Goal: Task Accomplishment & Management: Use online tool/utility

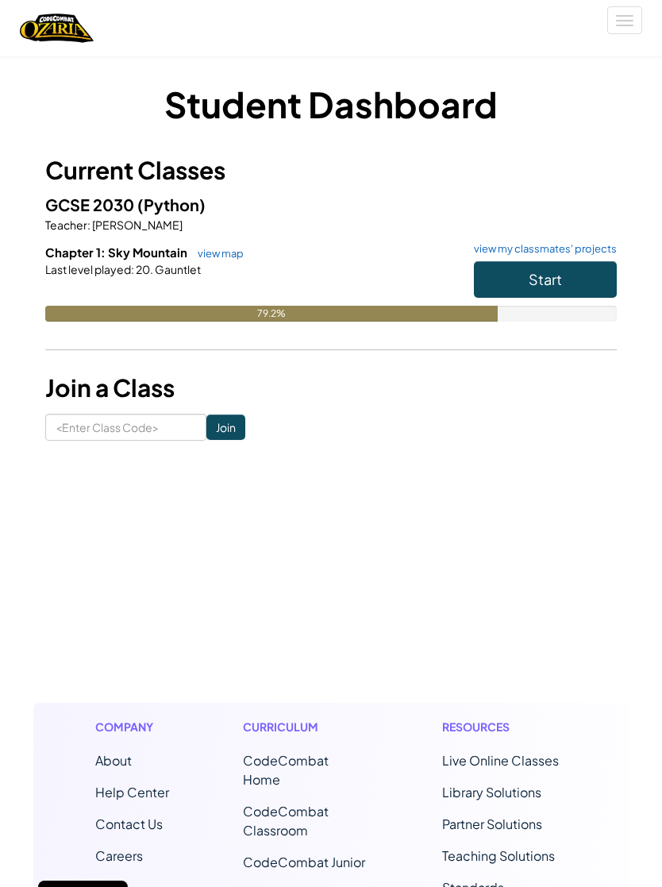
click at [560, 278] on span "Start" at bounding box center [545, 279] width 33 height 18
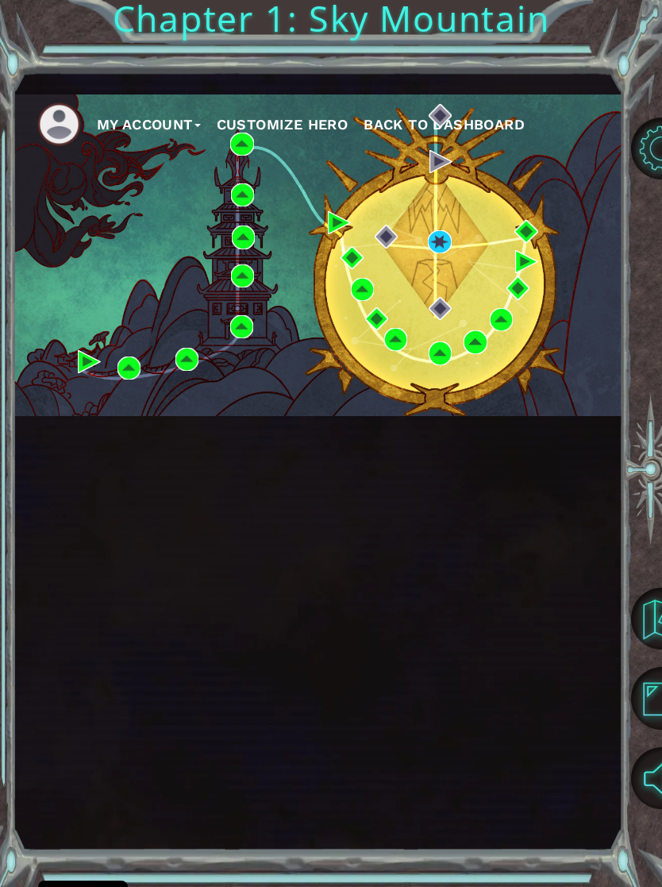
click at [446, 226] on div "My Account Customize Hero Back to Dashboard" at bounding box center [317, 255] width 609 height 322
click at [453, 229] on div "My Account Customize Hero Back to Dashboard" at bounding box center [317, 255] width 609 height 322
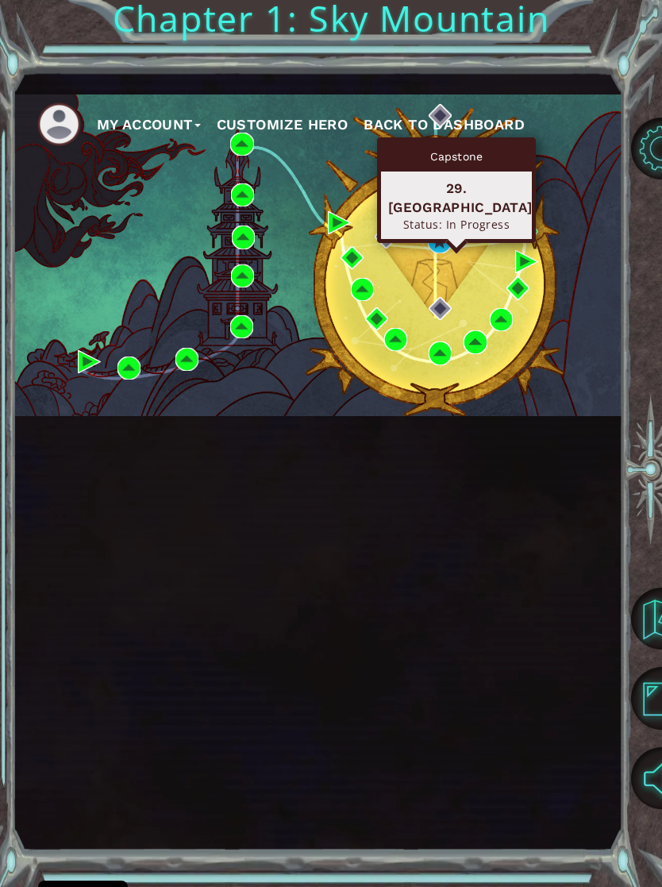
click at [450, 276] on div "My Account Customize Hero Back to Dashboard" at bounding box center [317, 255] width 609 height 322
click at [449, 237] on img at bounding box center [439, 241] width 23 height 23
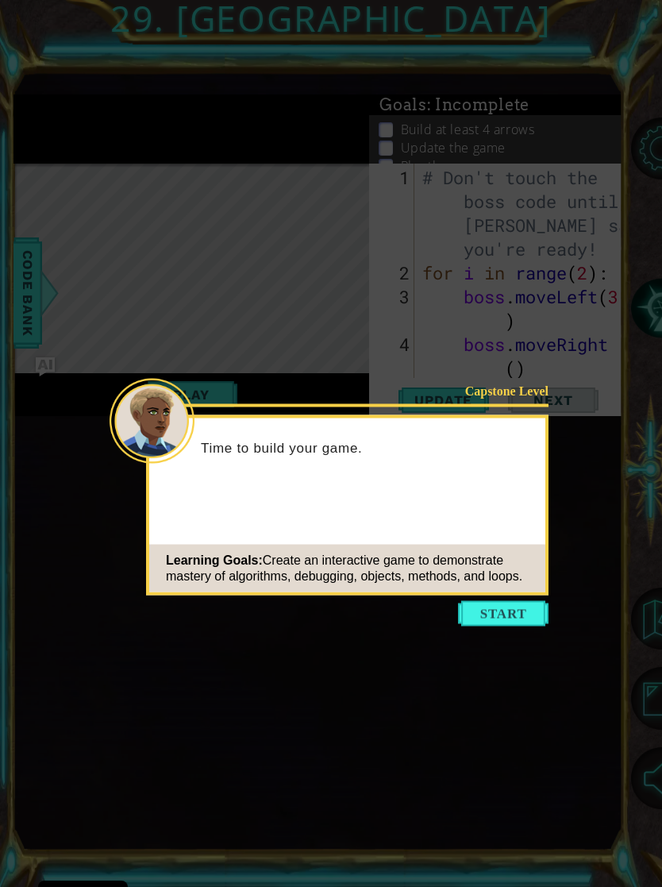
click at [503, 621] on button "Start" at bounding box center [503, 613] width 91 height 25
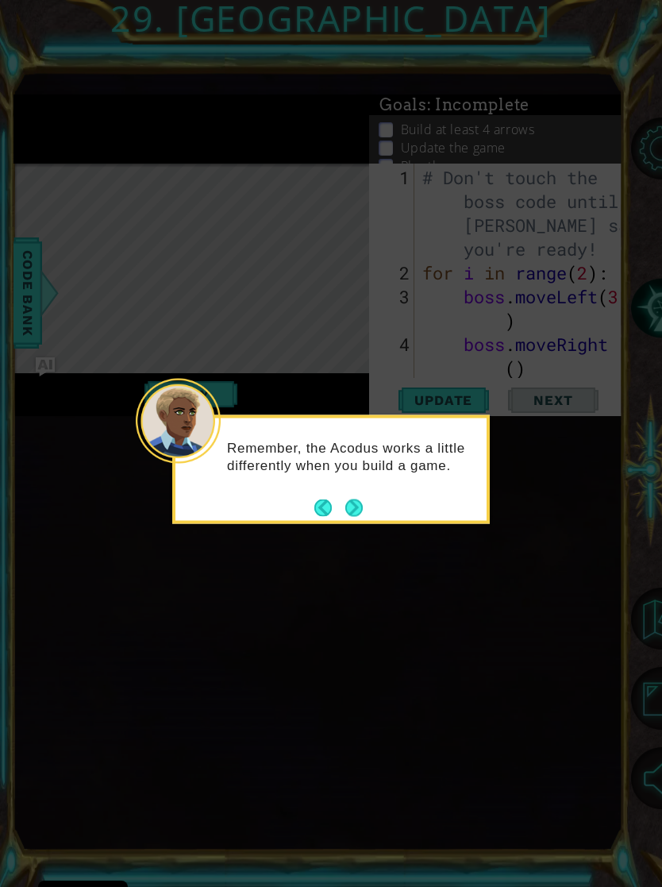
click at [359, 507] on button "Next" at bounding box center [353, 507] width 17 height 17
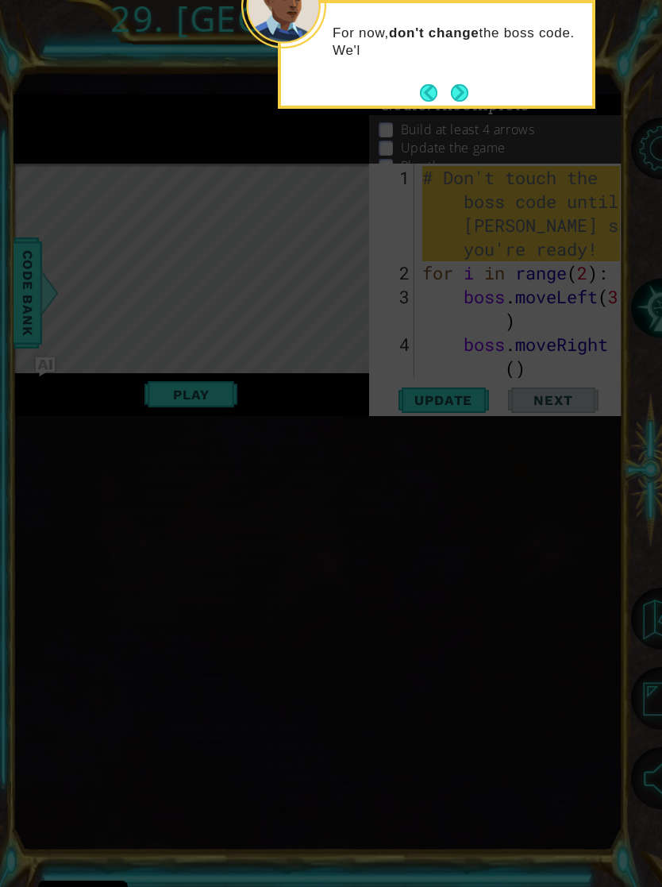
click at [464, 96] on button "Next" at bounding box center [459, 92] width 17 height 17
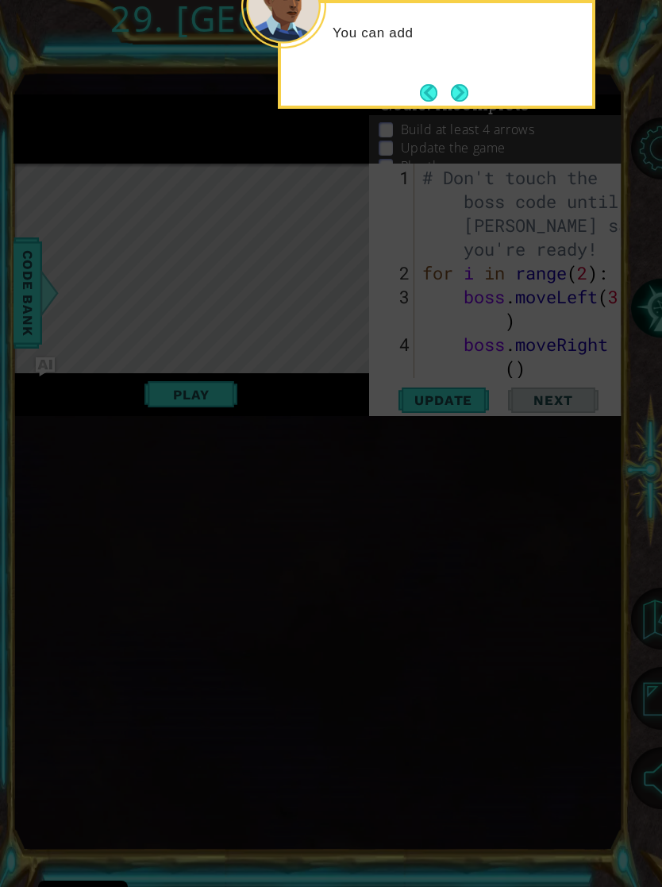
click at [451, 100] on button "Next" at bounding box center [459, 92] width 17 height 17
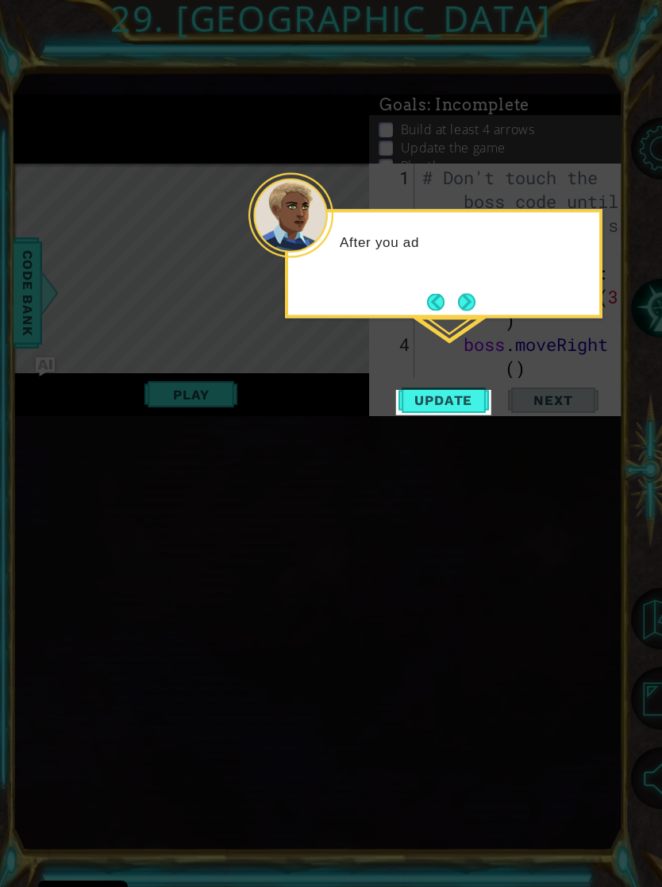
click at [475, 293] on button "Next" at bounding box center [466, 301] width 17 height 17
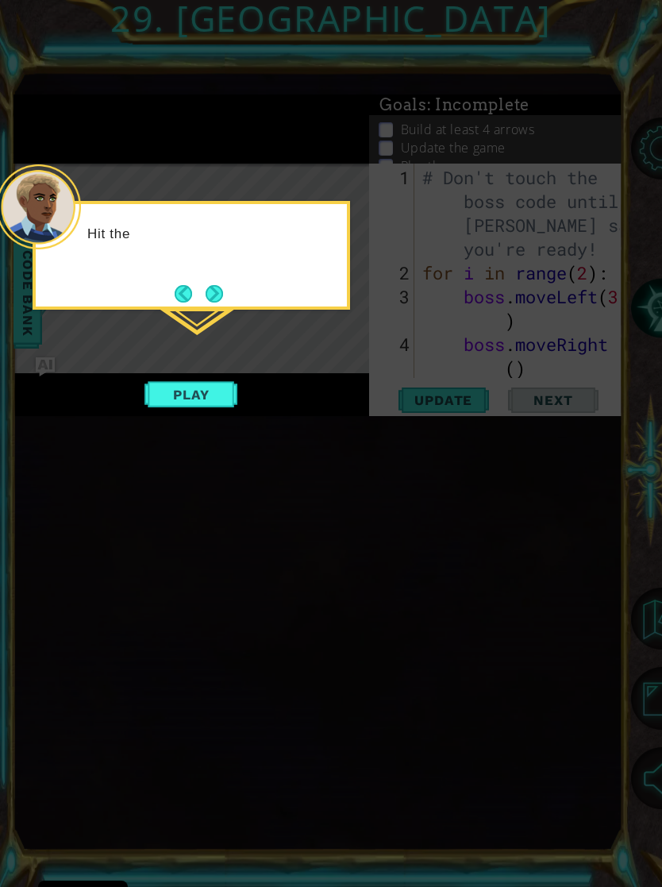
click at [223, 286] on button "Next" at bounding box center [214, 293] width 17 height 17
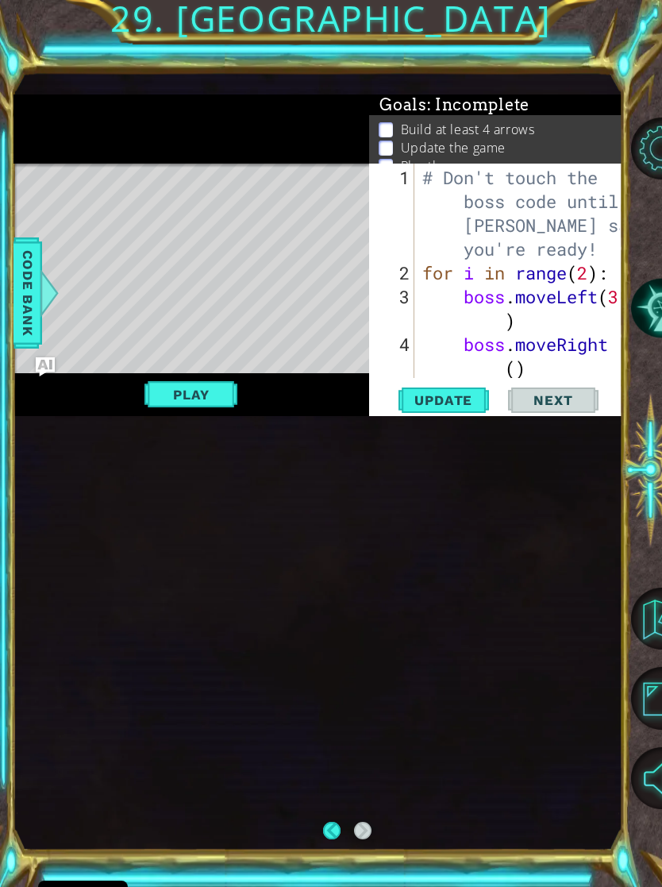
scroll to position [476, 0]
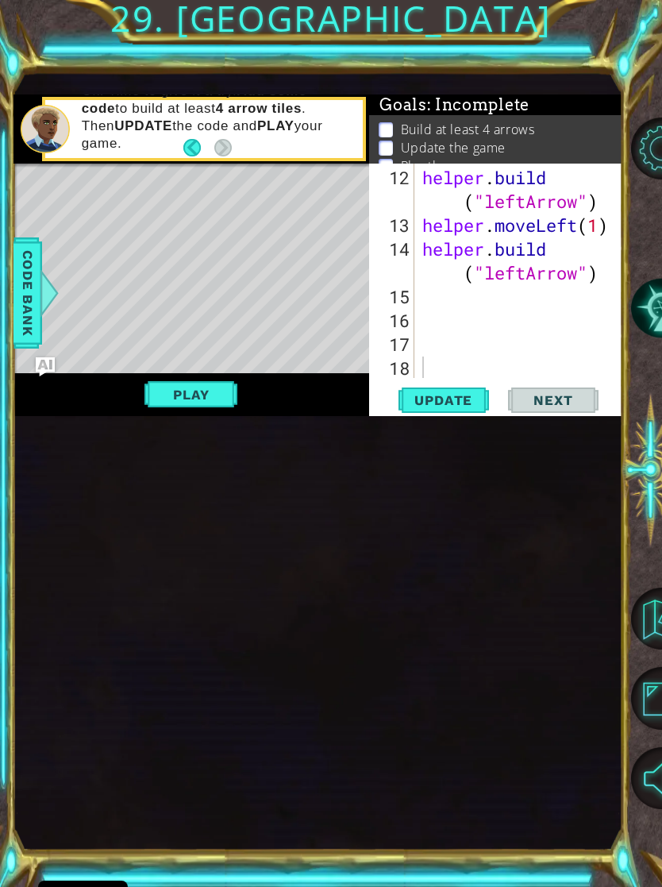
click at [552, 395] on span "Next" at bounding box center [553, 400] width 71 height 16
click at [212, 390] on button "Play" at bounding box center [191, 395] width 93 height 30
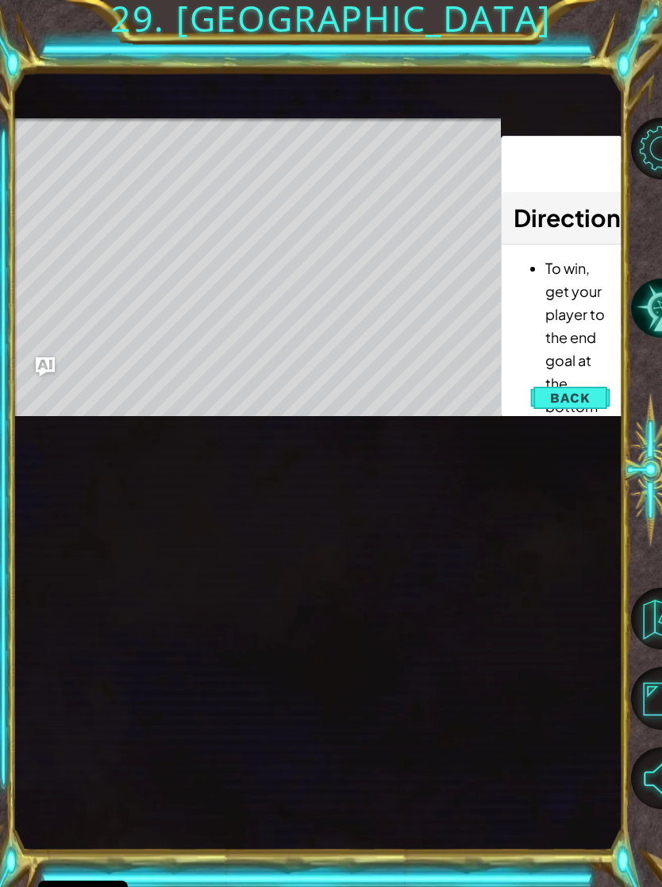
click at [576, 385] on button "Back" at bounding box center [570, 398] width 80 height 32
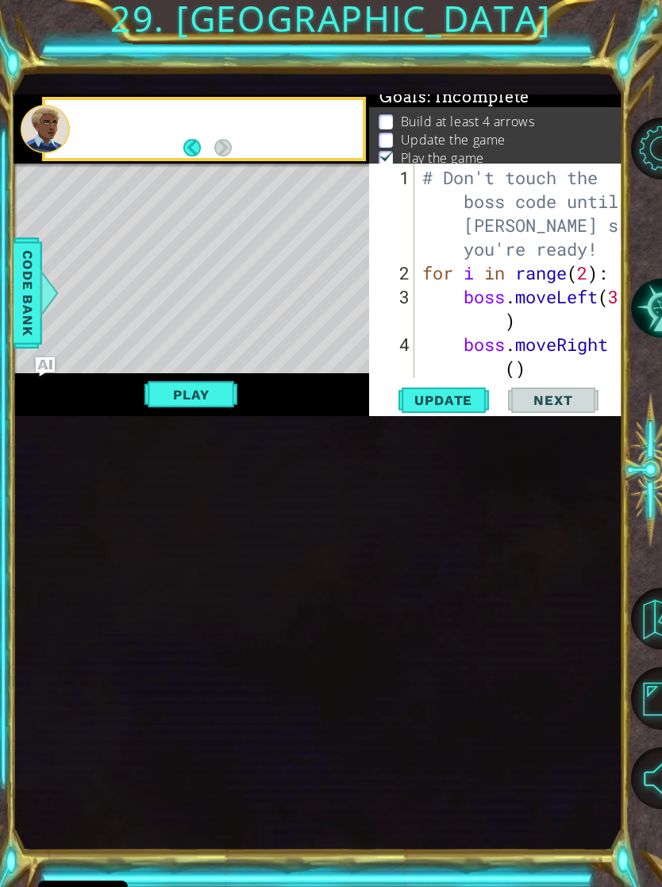
scroll to position [10, 0]
click at [454, 404] on span "Update" at bounding box center [444, 400] width 90 height 16
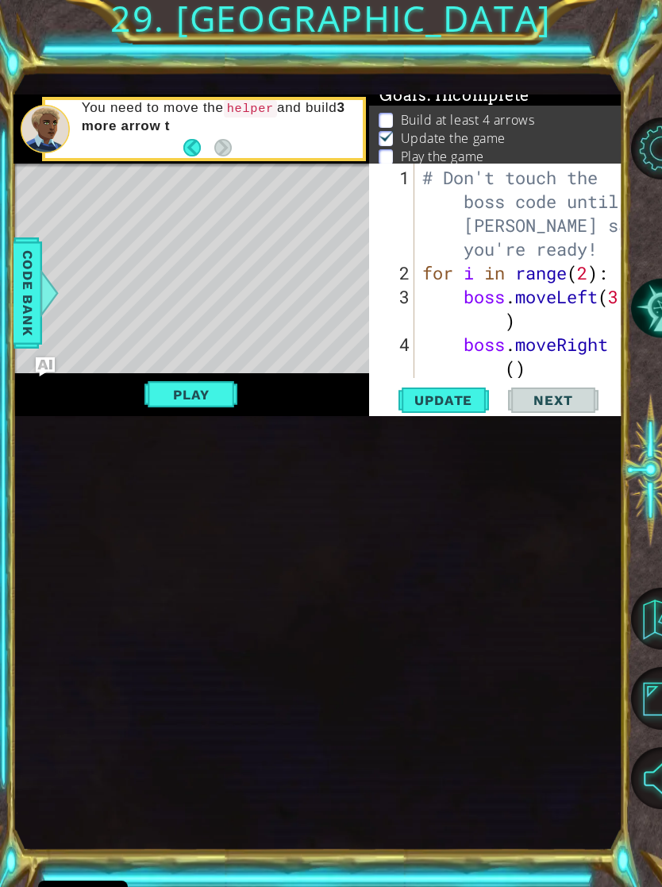
click at [450, 391] on button "Update" at bounding box center [443, 399] width 95 height 25
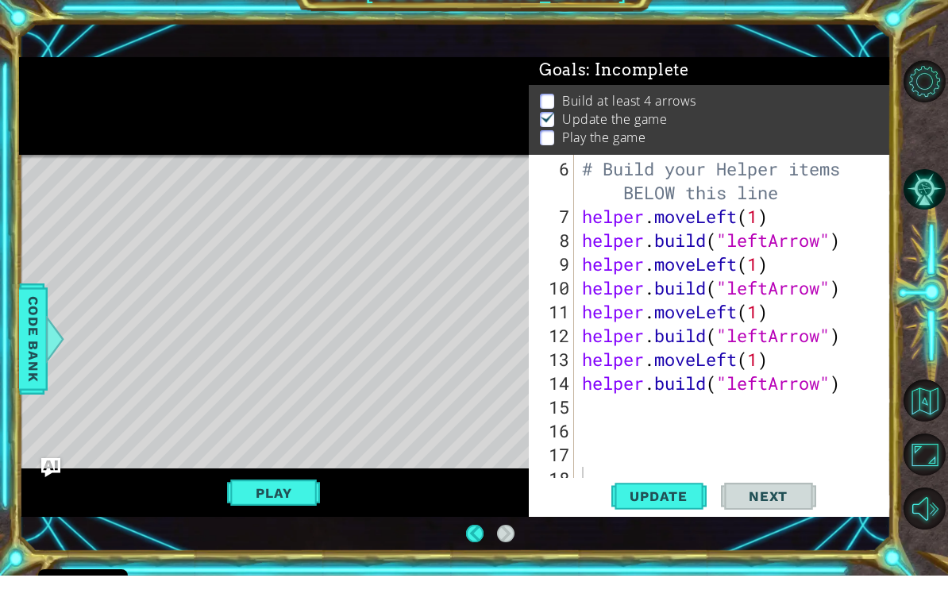
scroll to position [26, 0]
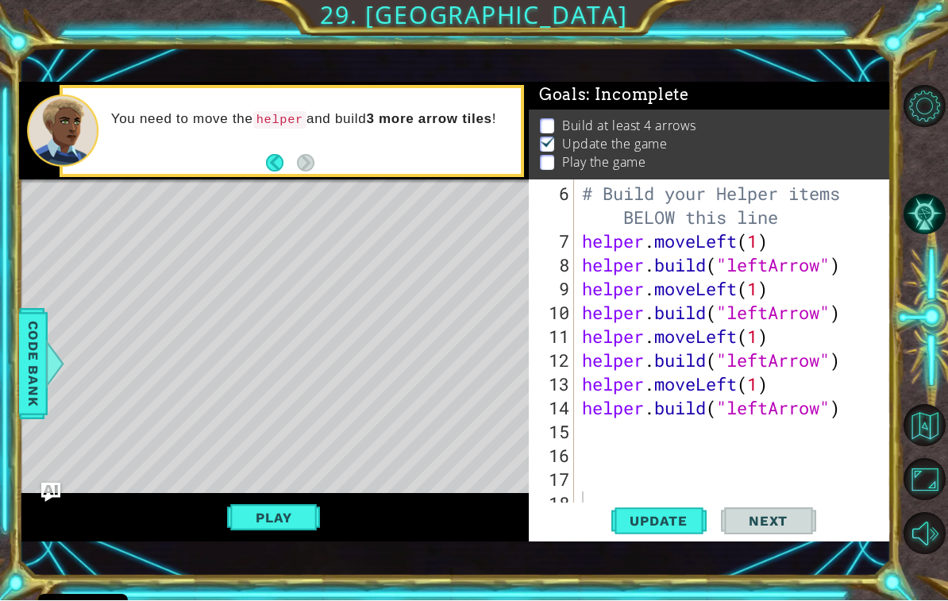
click at [646, 520] on span "Update" at bounding box center [659, 522] width 90 height 16
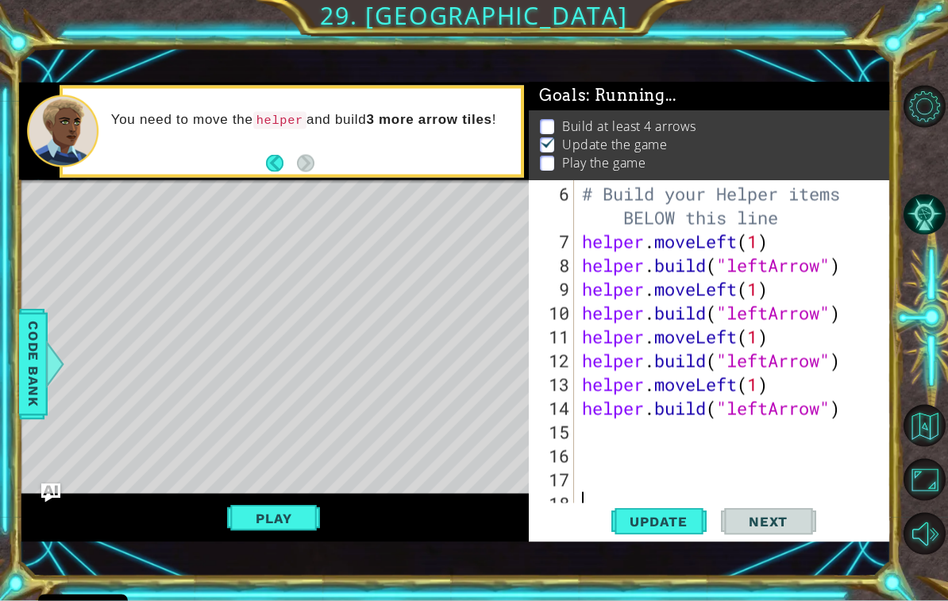
scroll to position [1, 0]
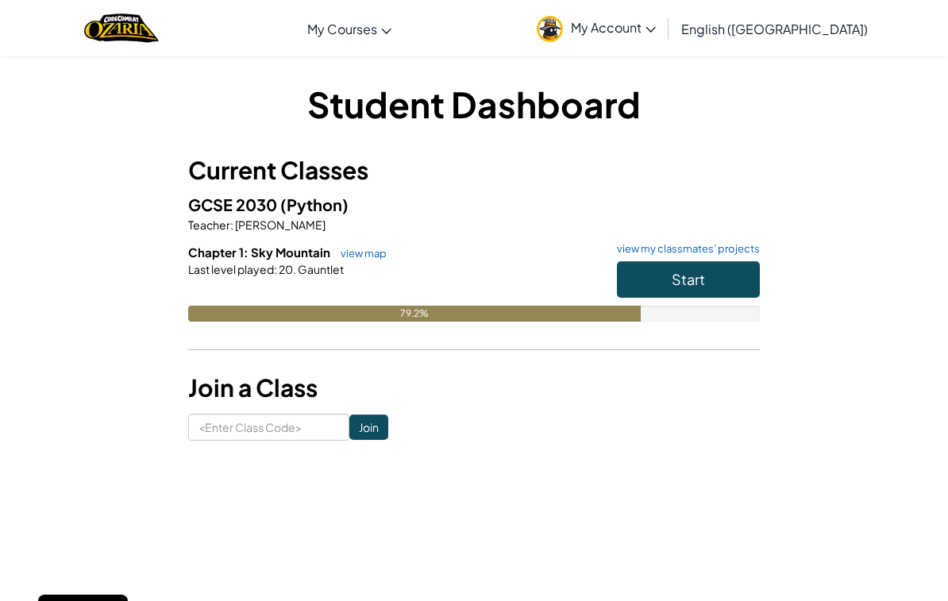
click at [659, 287] on button "Start" at bounding box center [688, 279] width 143 height 37
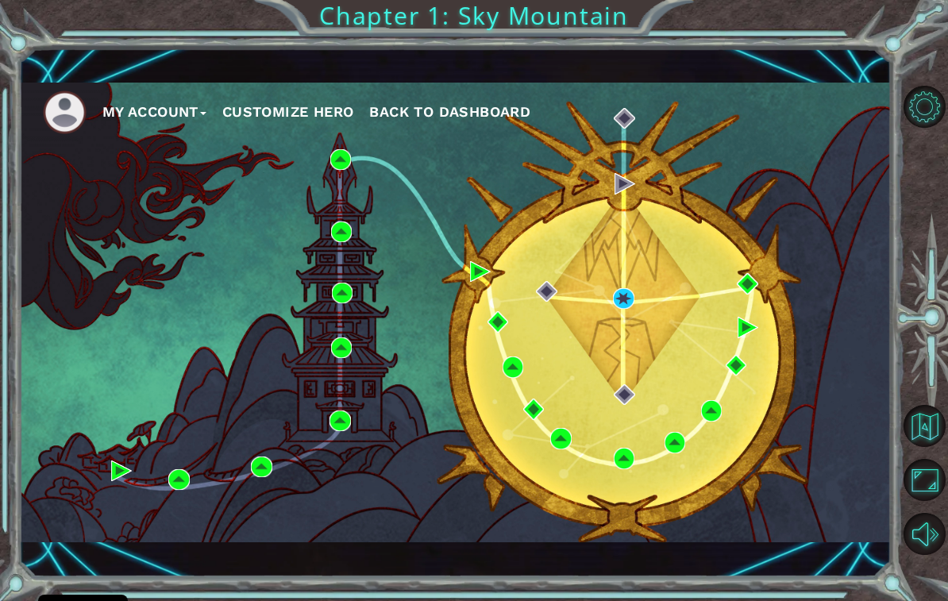
click at [614, 344] on div "My Account Customize Hero Back to Dashboard" at bounding box center [455, 313] width 873 height 461
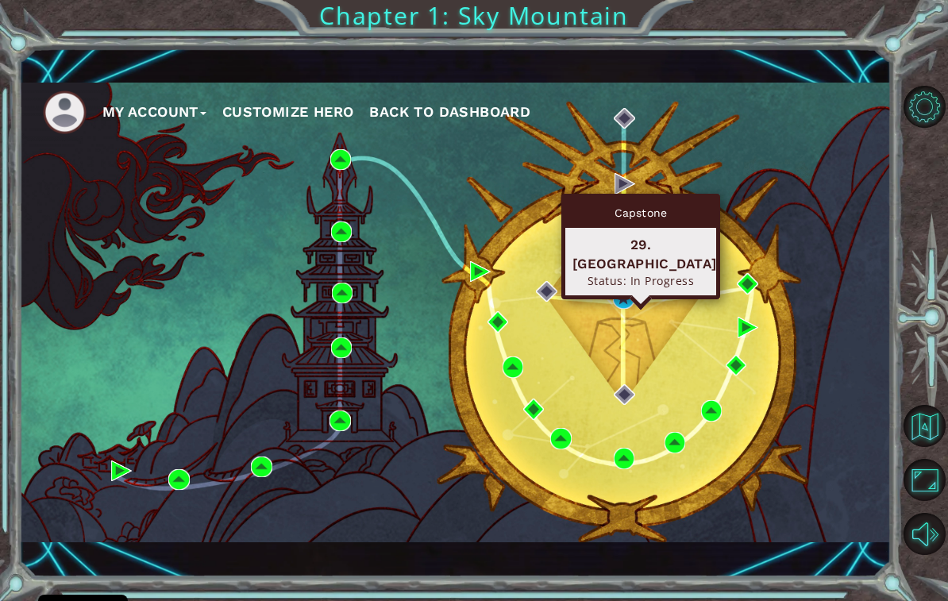
click at [645, 380] on div "My Account Customize Hero Back to Dashboard" at bounding box center [455, 313] width 873 height 461
click at [629, 309] on img at bounding box center [623, 298] width 21 height 21
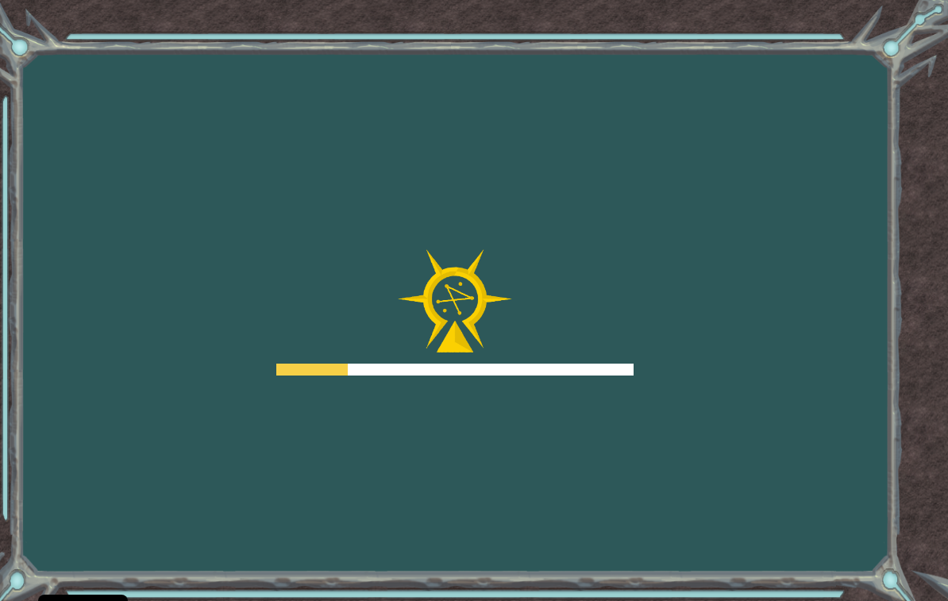
click at [620, 299] on div at bounding box center [454, 312] width 357 height 127
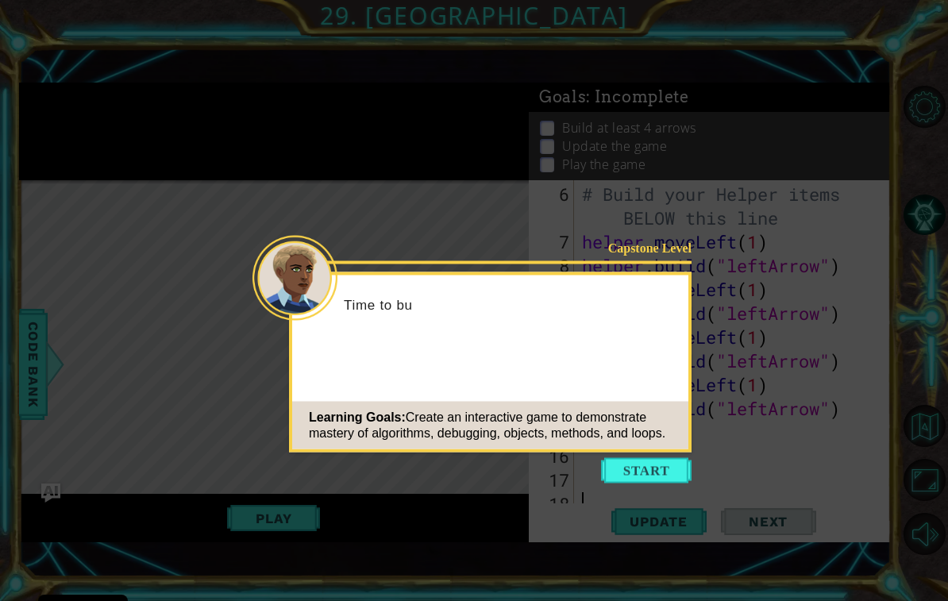
scroll to position [167, 0]
click at [637, 472] on button "Start" at bounding box center [646, 470] width 91 height 25
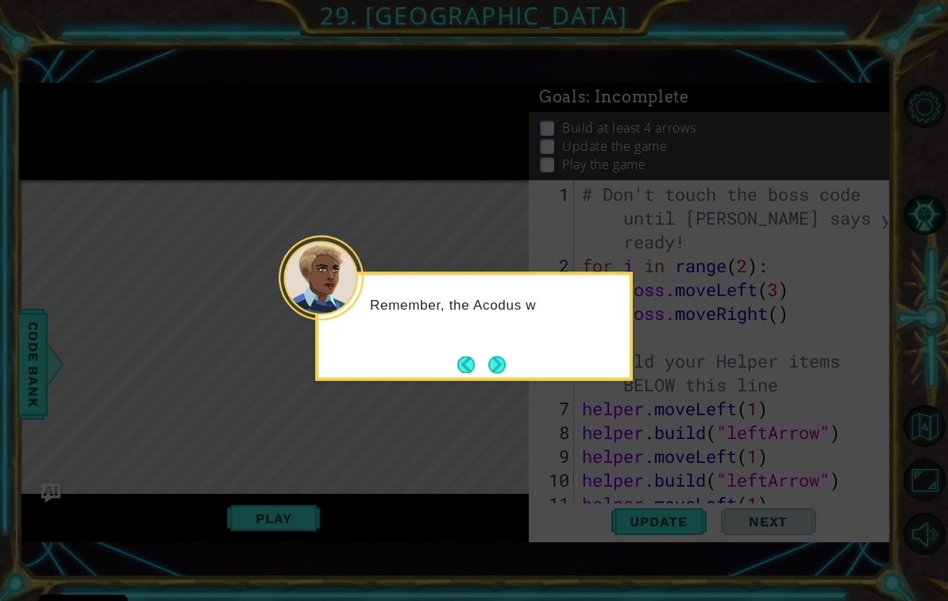
click at [488, 403] on icon at bounding box center [474, 300] width 948 height 601
click at [510, 373] on button "Next" at bounding box center [498, 365] width 28 height 28
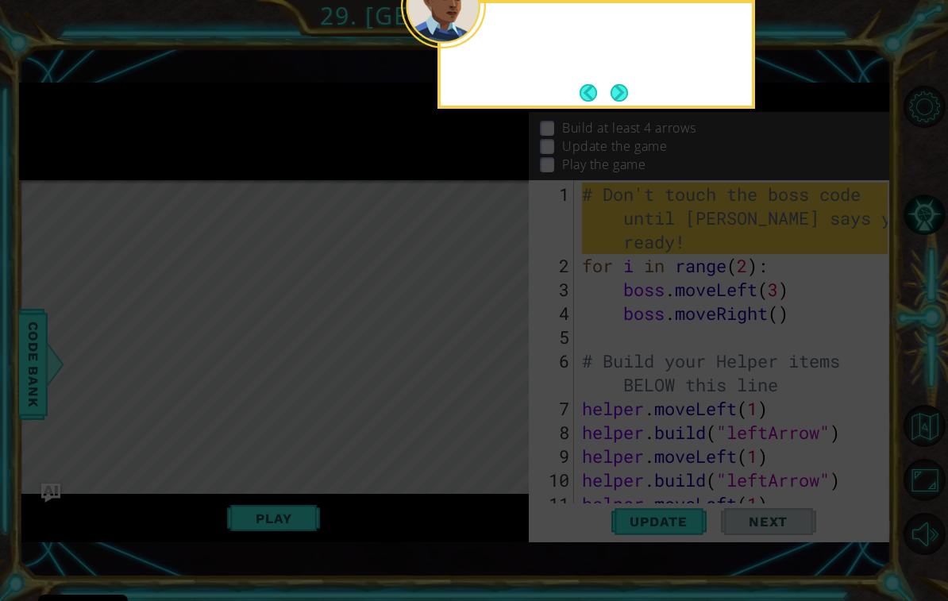
click at [506, 368] on icon at bounding box center [474, 137] width 948 height 927
click at [629, 97] on button "Next" at bounding box center [619, 92] width 19 height 19
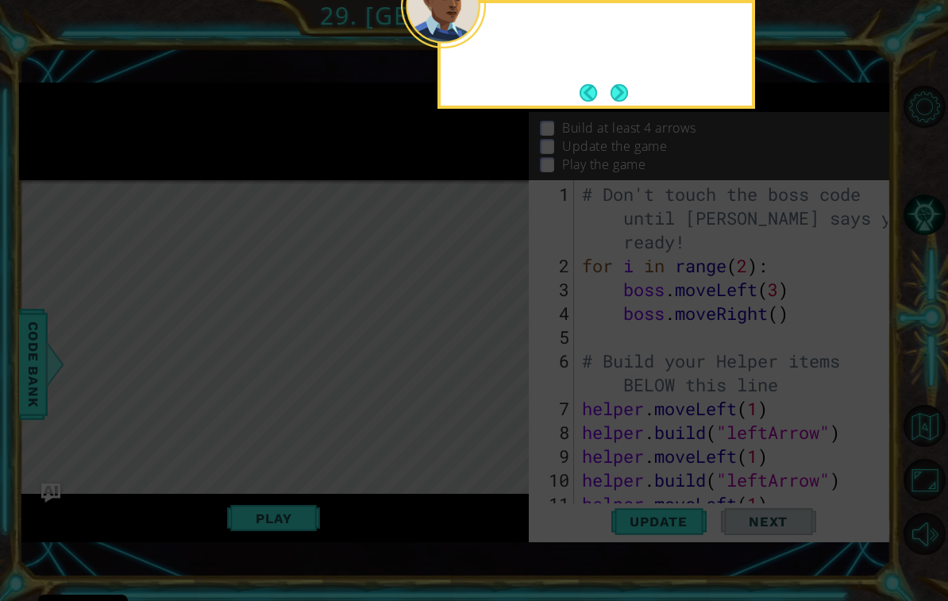
click at [628, 96] on button "Next" at bounding box center [620, 92] width 18 height 18
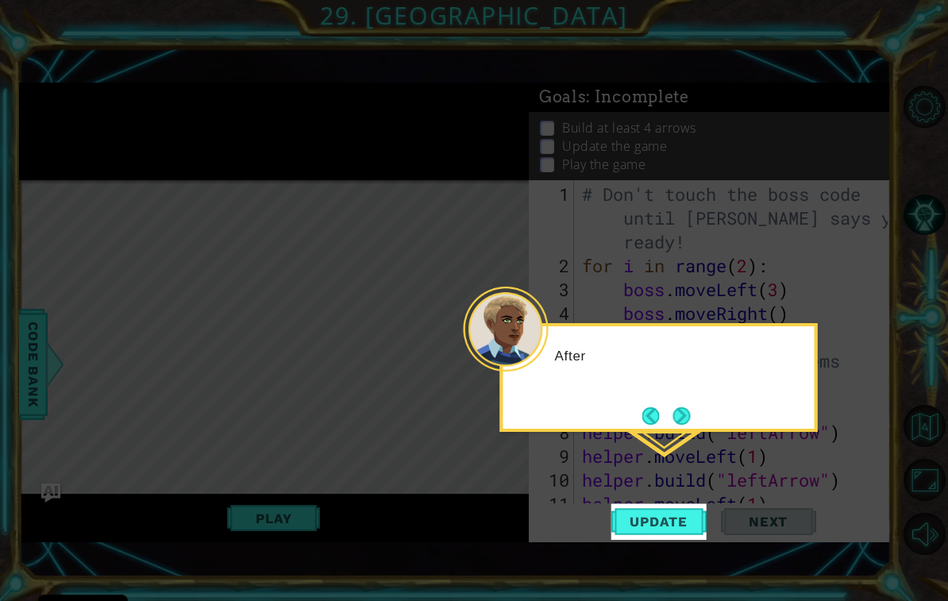
click at [673, 424] on button "Next" at bounding box center [681, 415] width 25 height 25
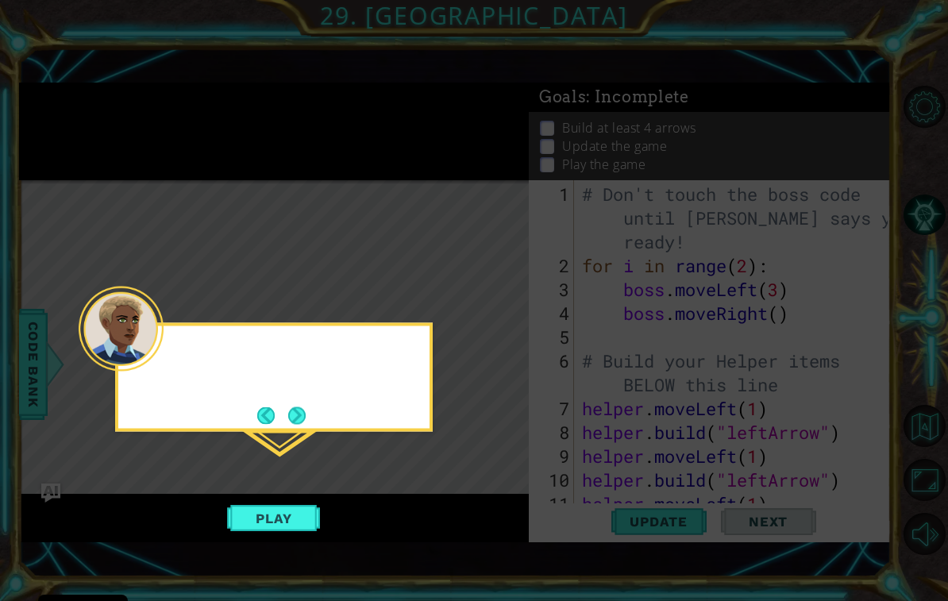
click at [678, 418] on icon at bounding box center [474, 300] width 948 height 601
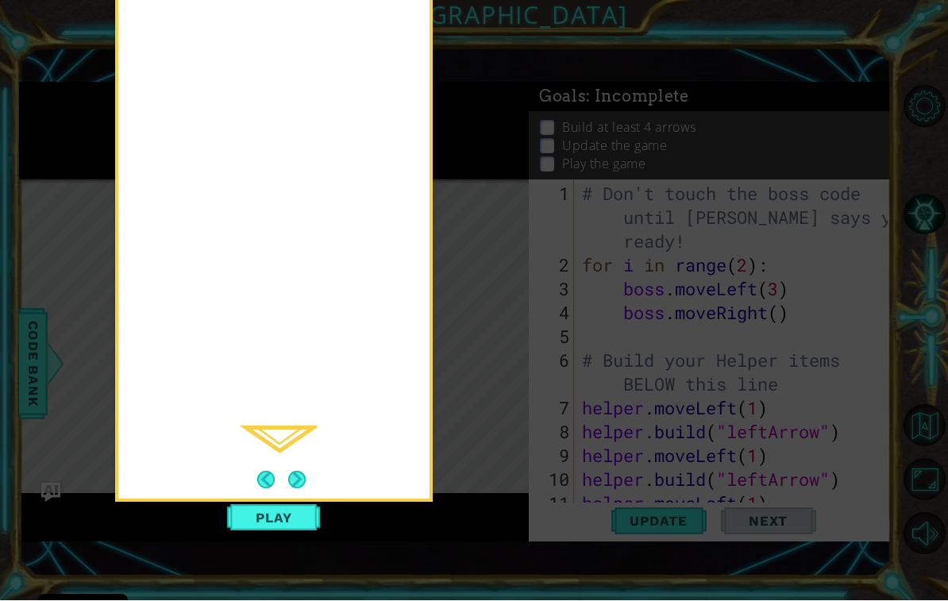
click at [306, 480] on button "Next" at bounding box center [297, 481] width 18 height 18
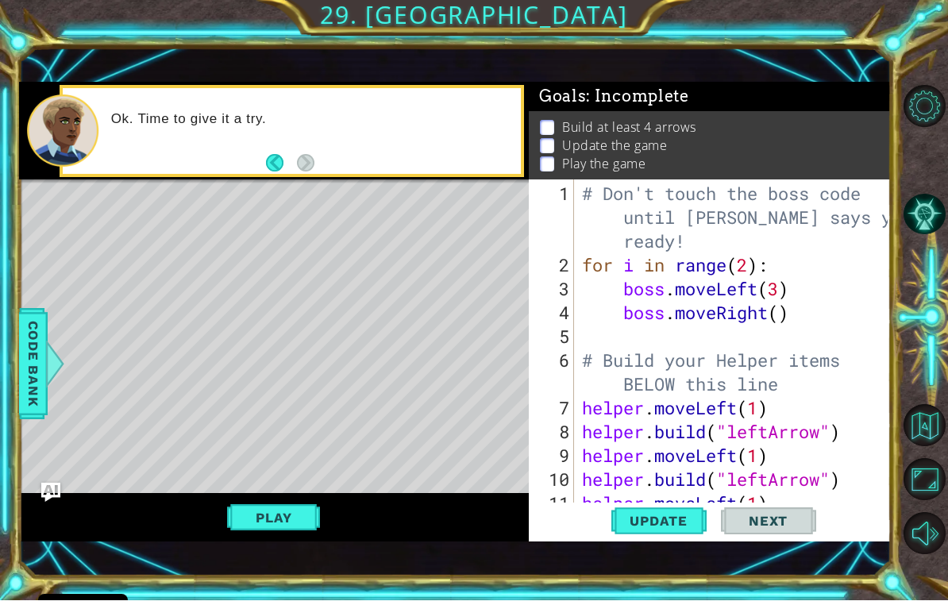
click at [638, 515] on span "Update" at bounding box center [659, 522] width 90 height 16
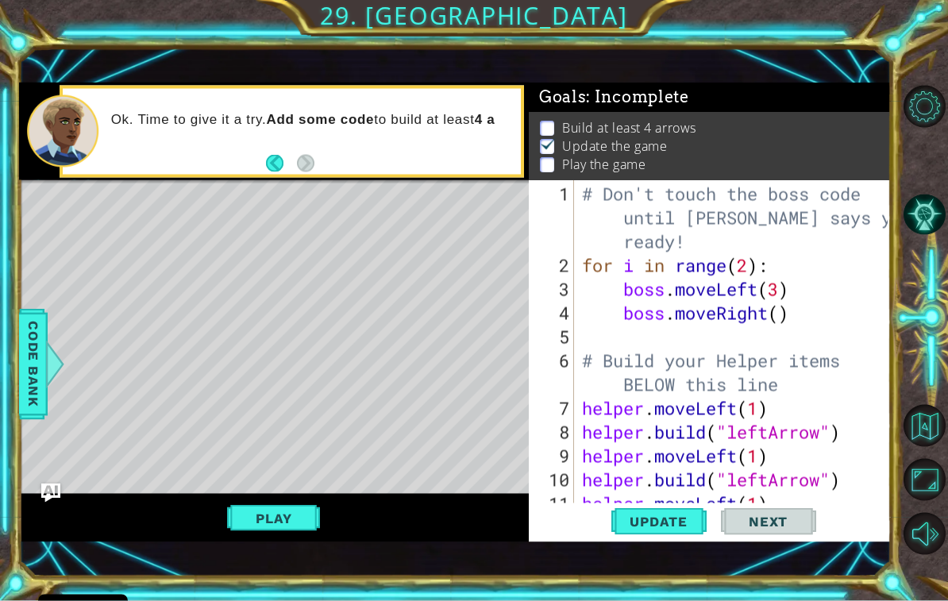
scroll to position [1, 0]
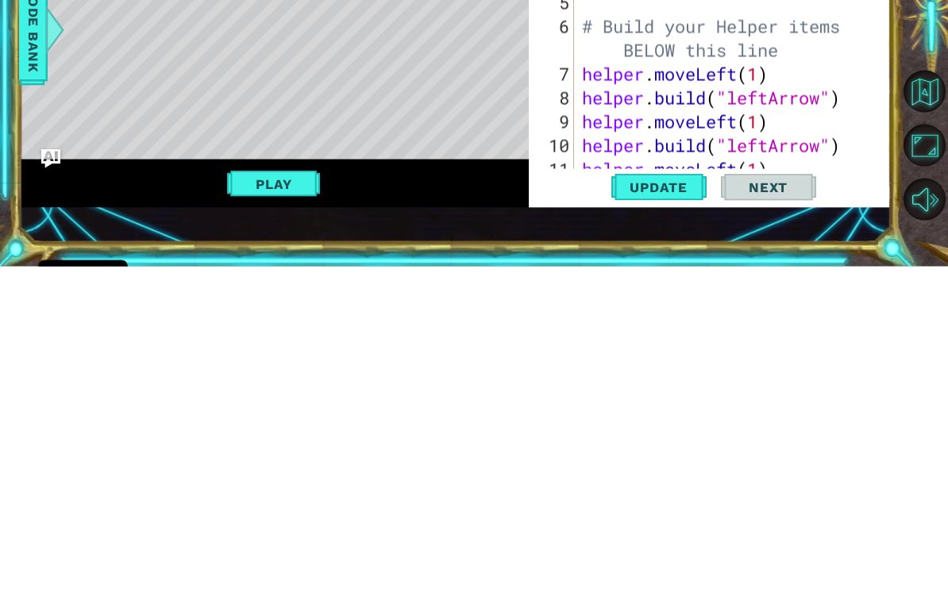
click at [287, 503] on button "Play" at bounding box center [273, 518] width 93 height 30
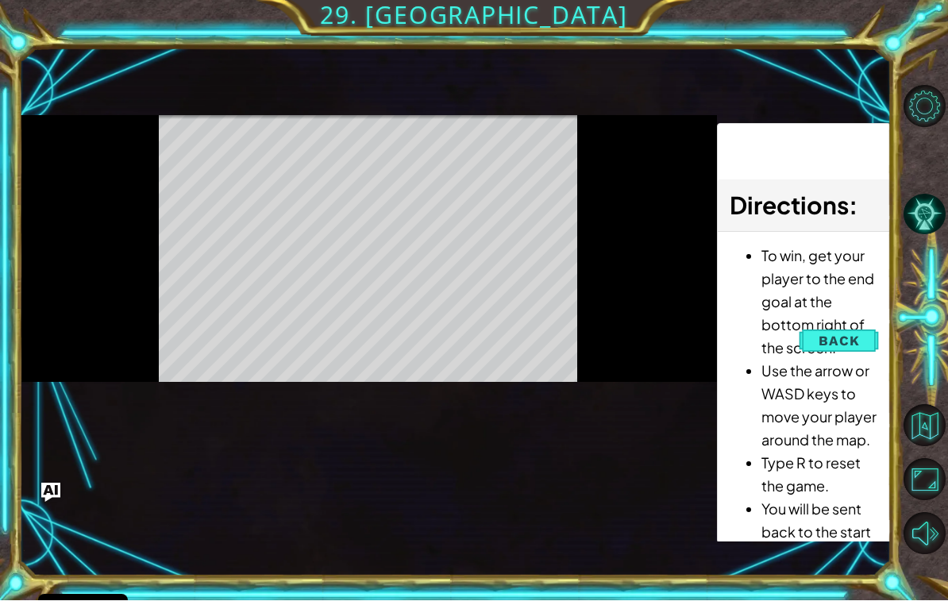
click at [560, 484] on div "helper methods moveLeft(steps) moveRight(steps) moveUp(steps) moveDown(steps) b…" at bounding box center [455, 313] width 873 height 461
click at [839, 345] on span "Back" at bounding box center [839, 341] width 40 height 16
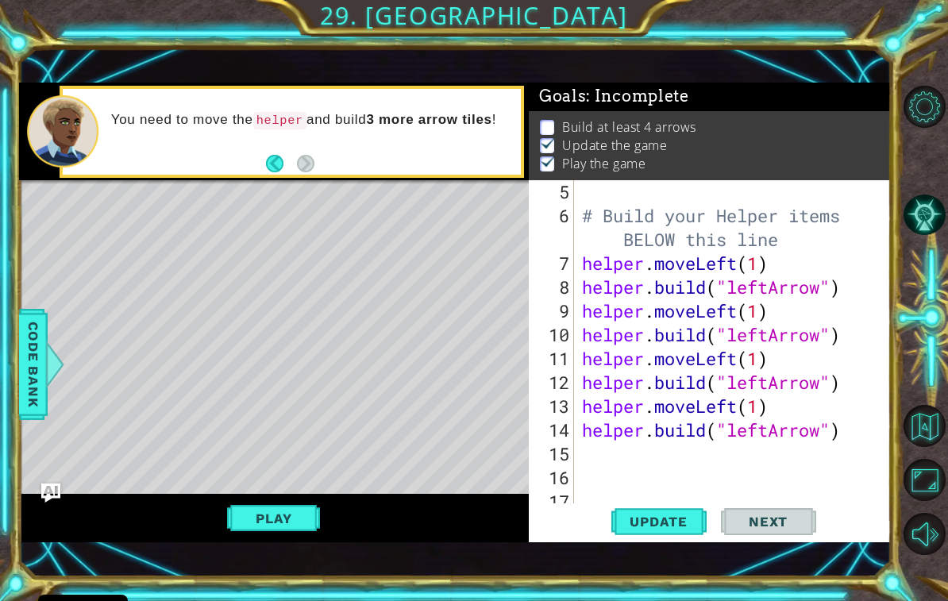
scroll to position [167, 0]
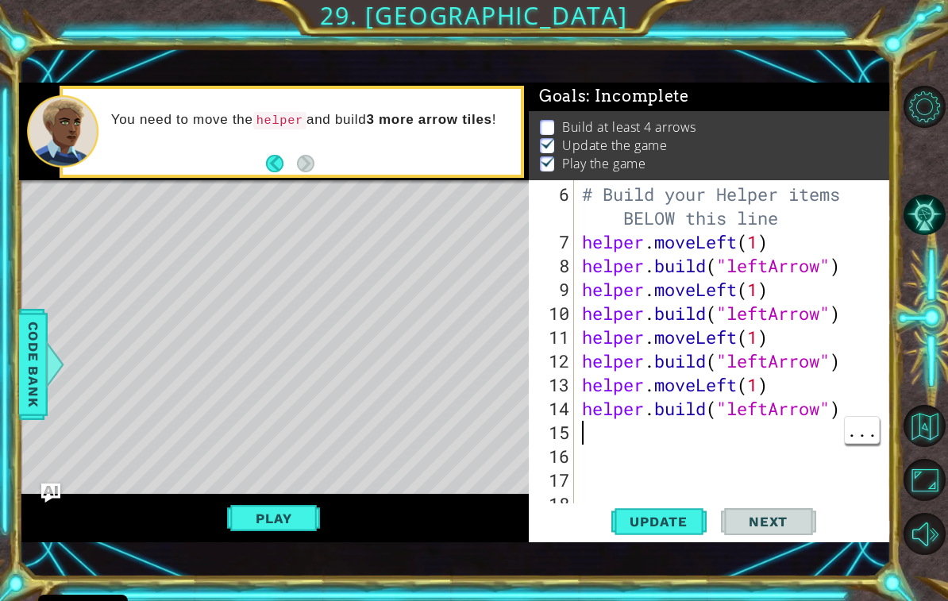
click at [620, 462] on div "# Build your Helper items BELOW this line helper . moveLeft ( 1 ) helper . buil…" at bounding box center [737, 385] width 317 height 405
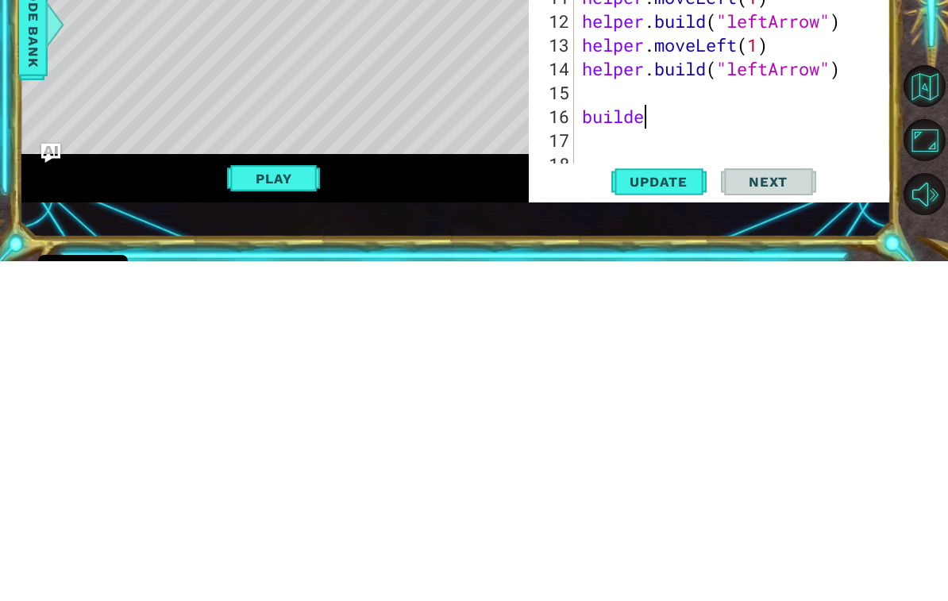
scroll to position [0, 1]
type textarea "b"
type textarea "h"
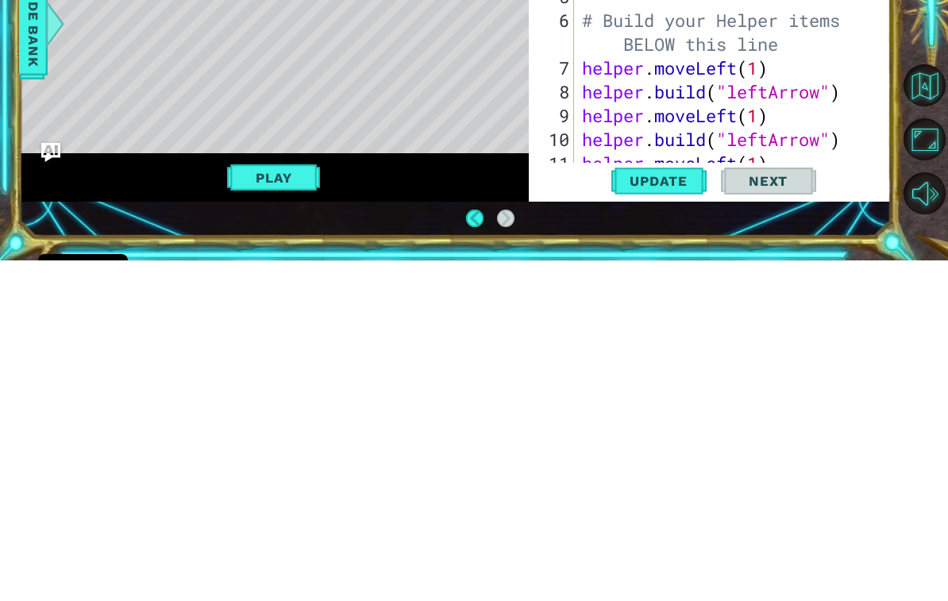
scroll to position [27, 0]
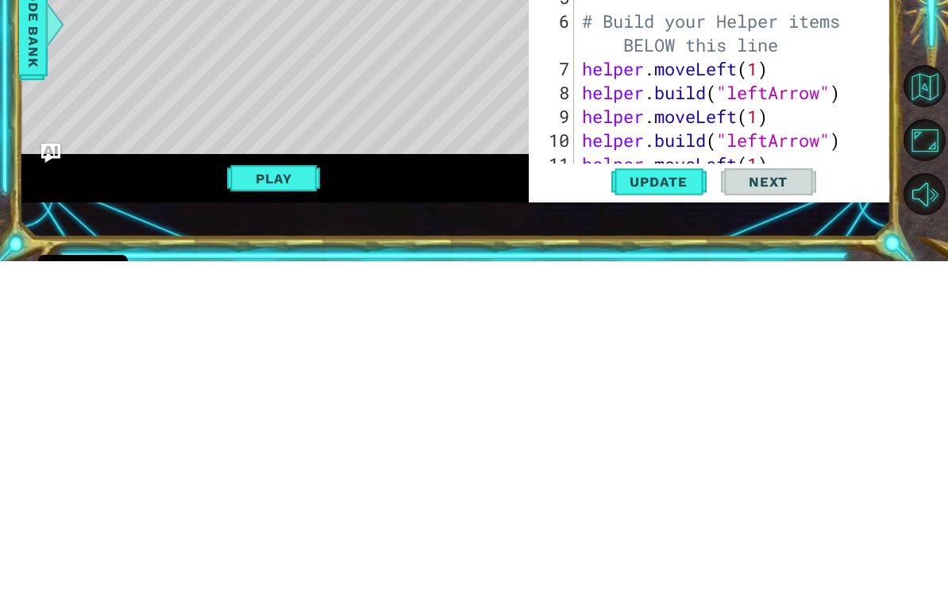
click at [296, 503] on button "Play" at bounding box center [273, 518] width 93 height 30
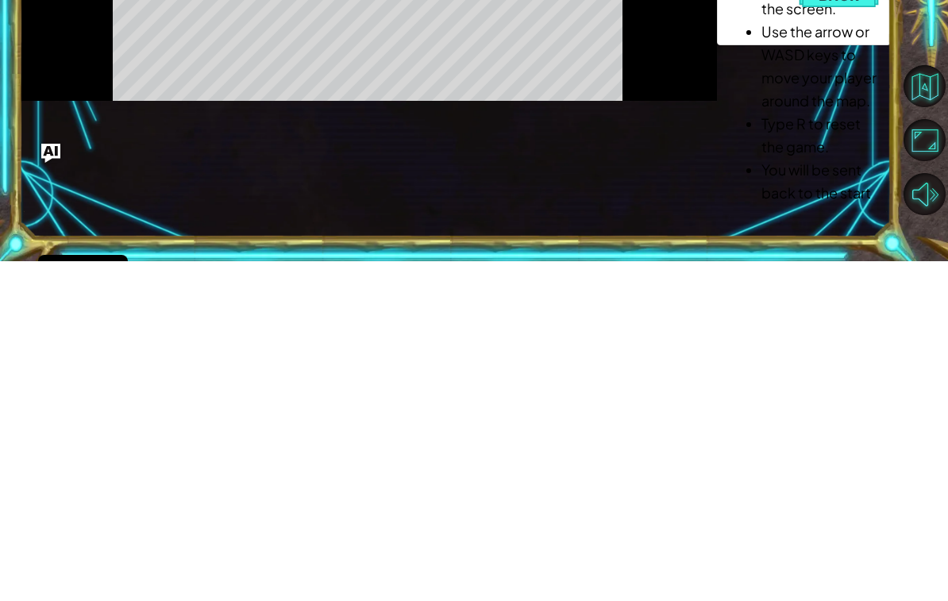
scroll to position [26, 0]
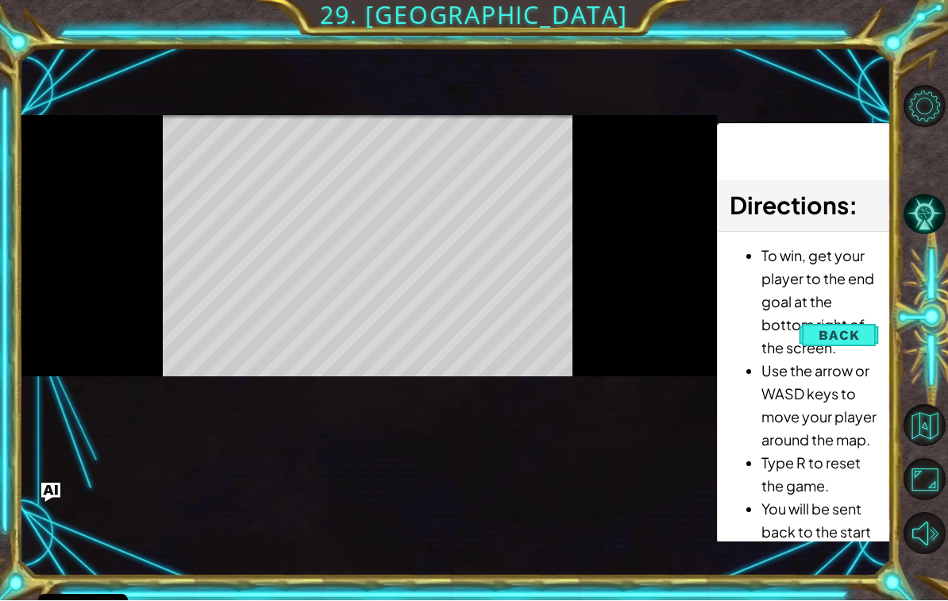
click at [827, 332] on span "Back" at bounding box center [839, 336] width 40 height 16
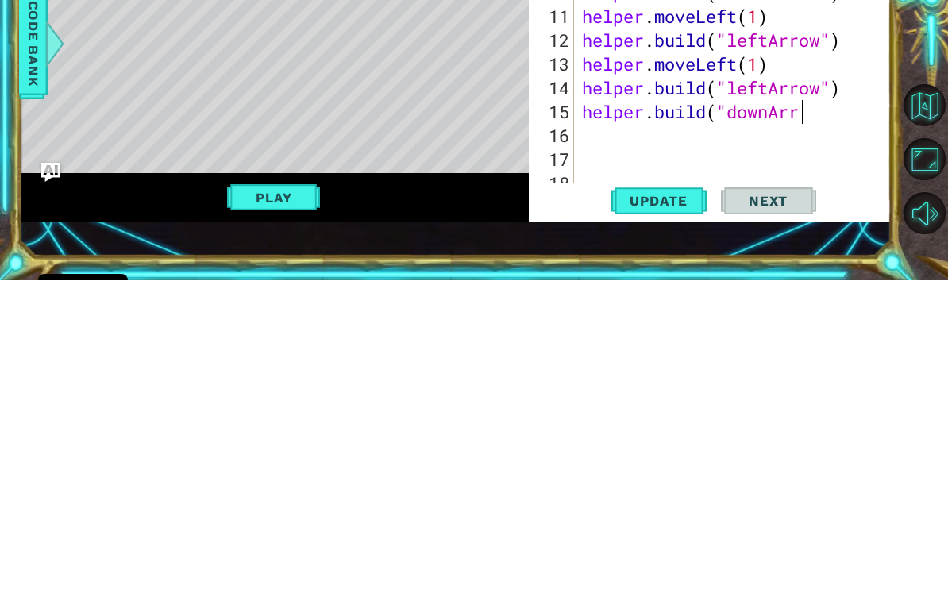
scroll to position [0, 10]
type textarea "[DOMAIN_NAME]("downArrow")"
type textarea "h"
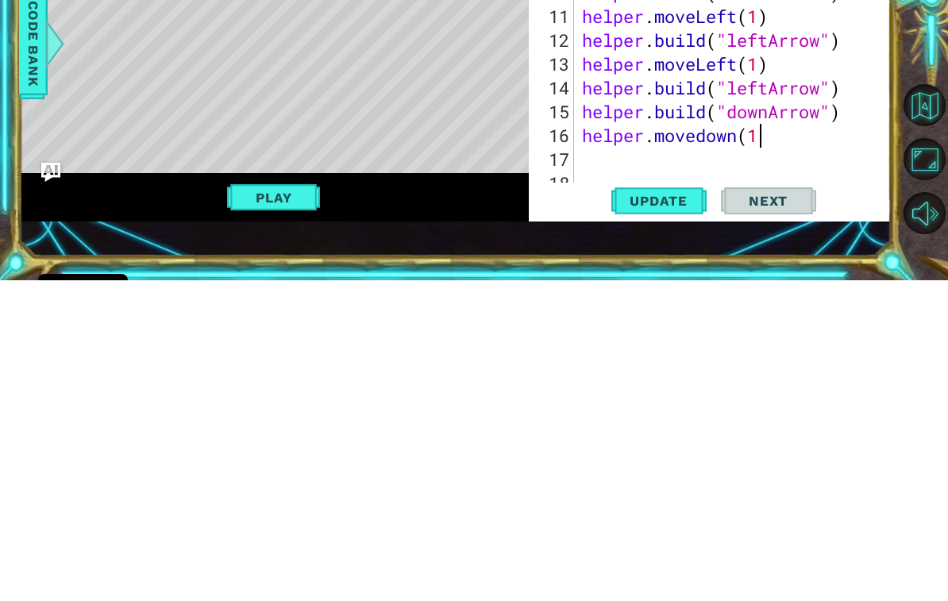
type textarea "helper.movedown(1)"
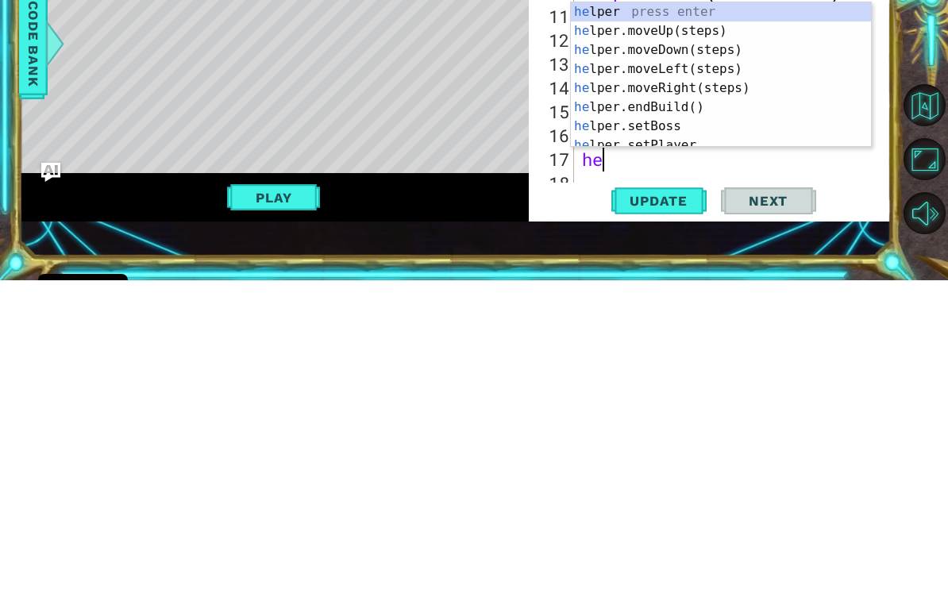
type textarea "hel"
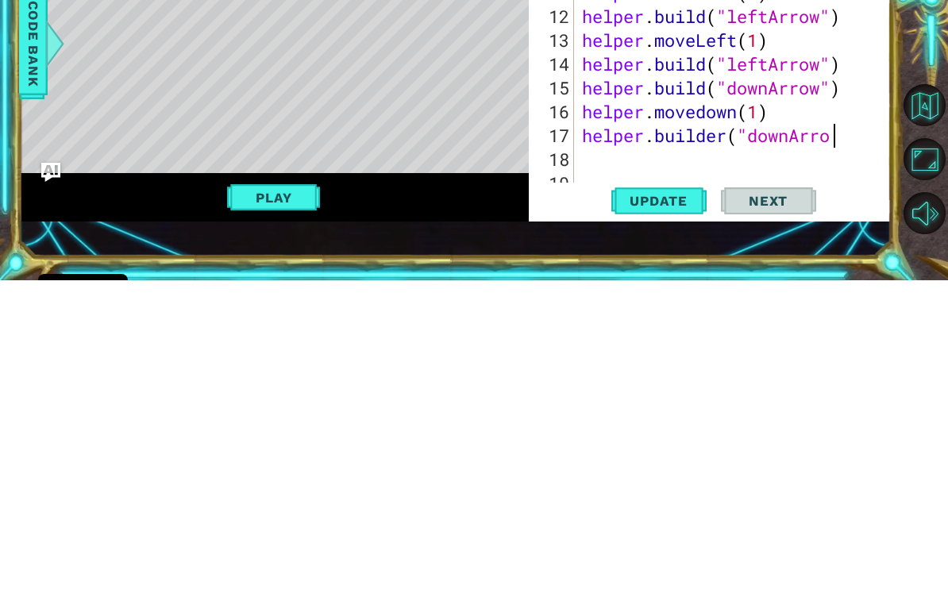
scroll to position [0, 11]
type textarea "helper.builder("downArrow")"
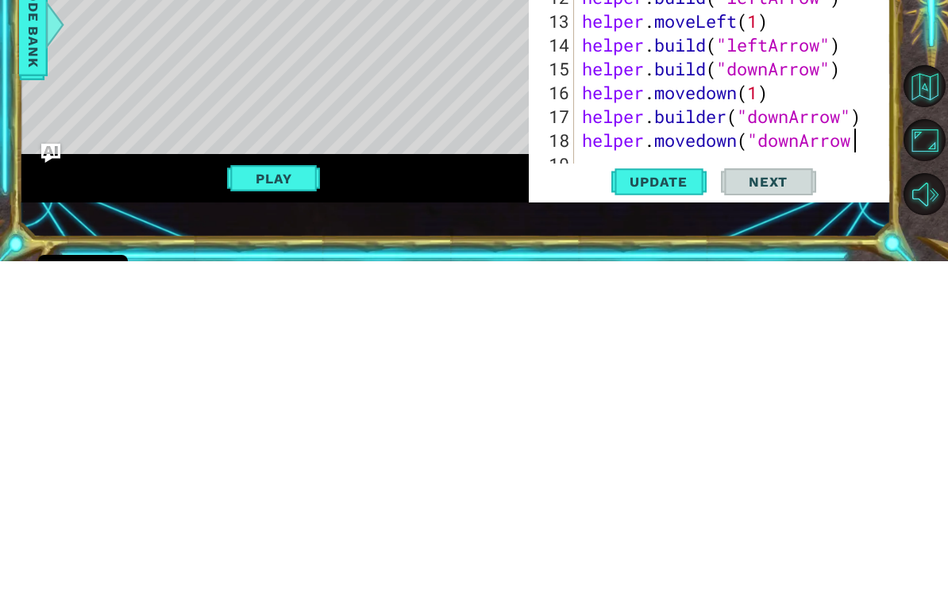
scroll to position [0, 12]
type textarea "helper.movedown("downArrow")"
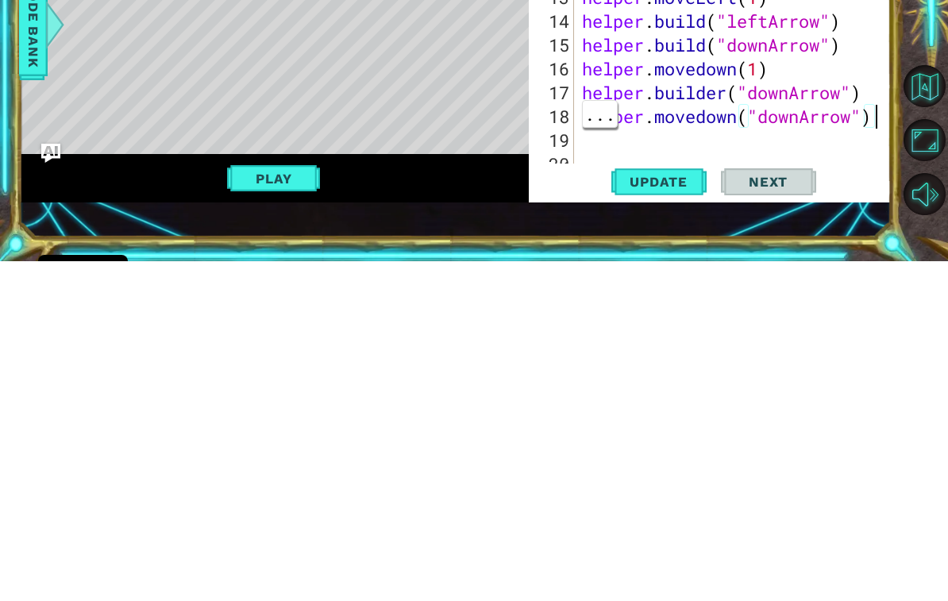
click at [881, 115] on div at bounding box center [880, 240] width 16 height 548
type textarea "helper.movedown(1)"
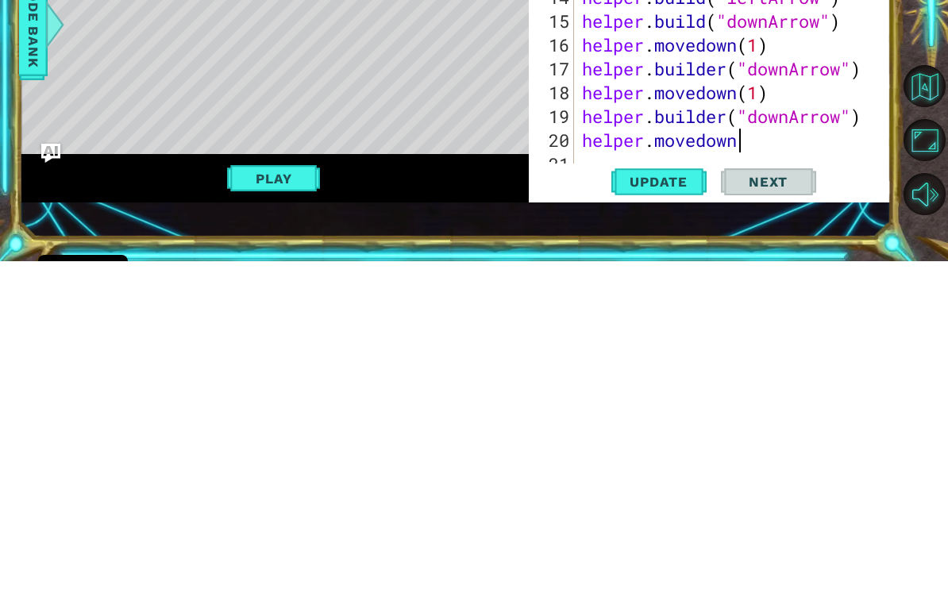
scroll to position [0, 19]
type textarea "helper.builder("downArrow")helper.movedown(1)"
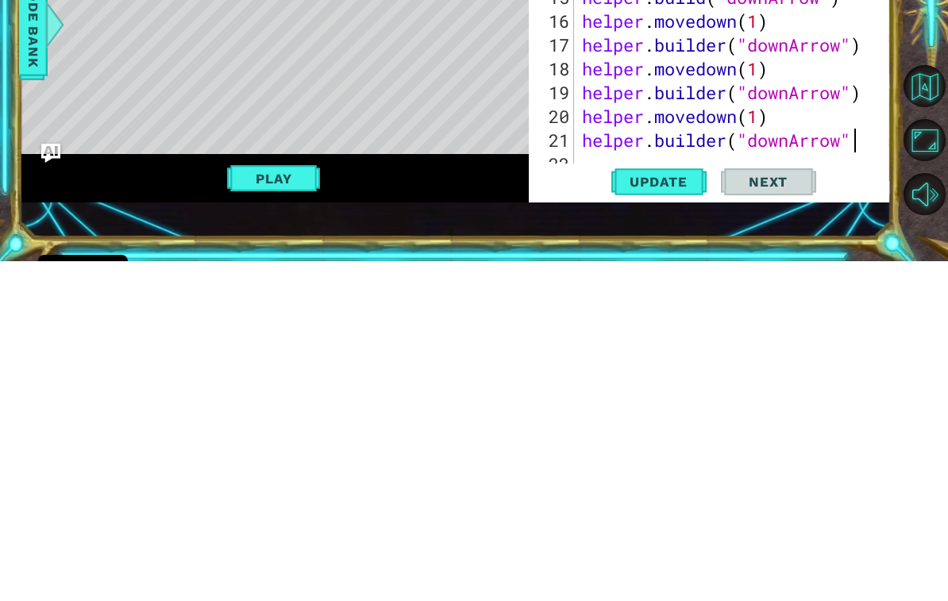
scroll to position [0, 12]
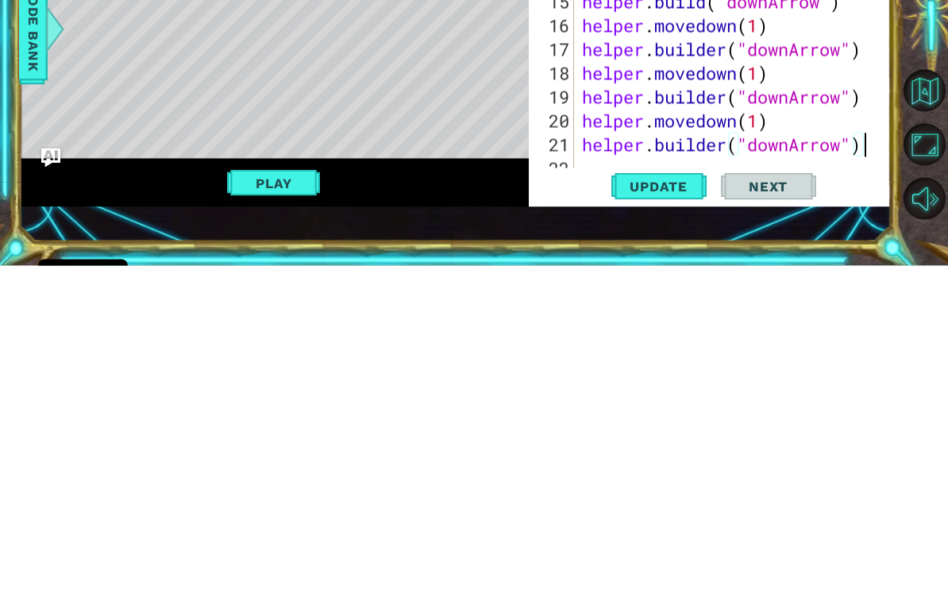
click at [687, 514] on span "Update" at bounding box center [659, 522] width 90 height 16
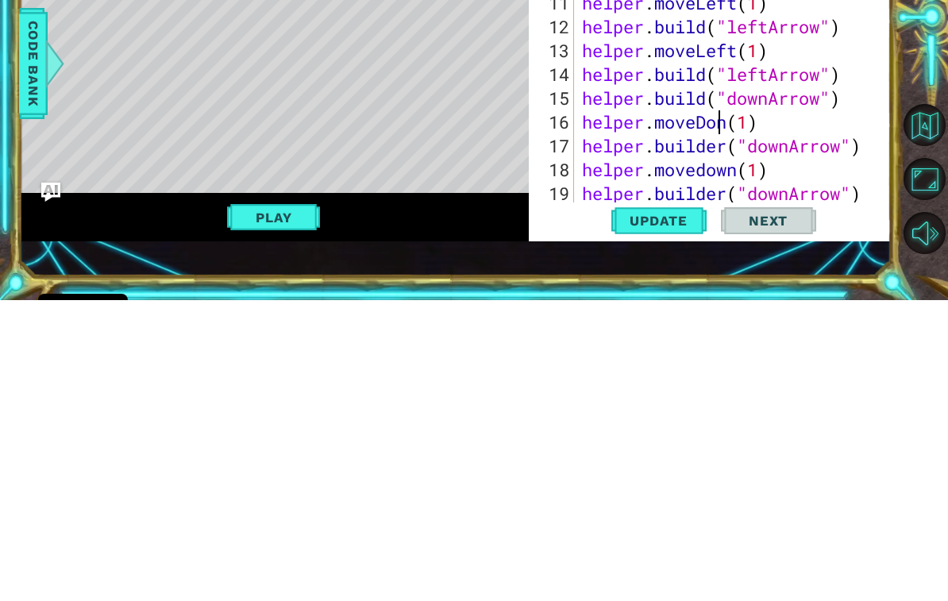
scroll to position [0, 6]
click at [676, 514] on span "Update" at bounding box center [659, 522] width 90 height 16
click at [677, 514] on span "Update" at bounding box center [659, 522] width 90 height 16
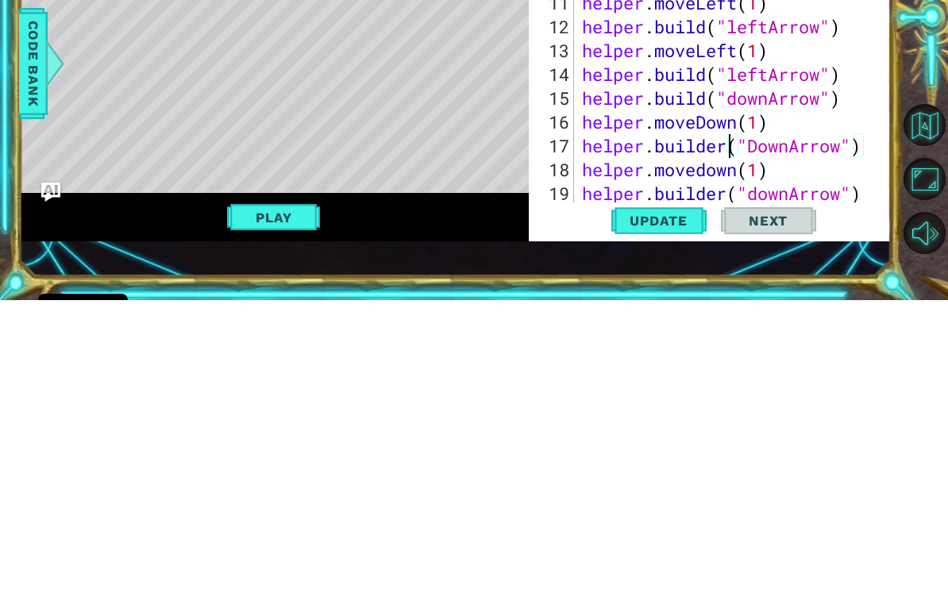
click at [683, 503] on button "Update" at bounding box center [658, 521] width 95 height 37
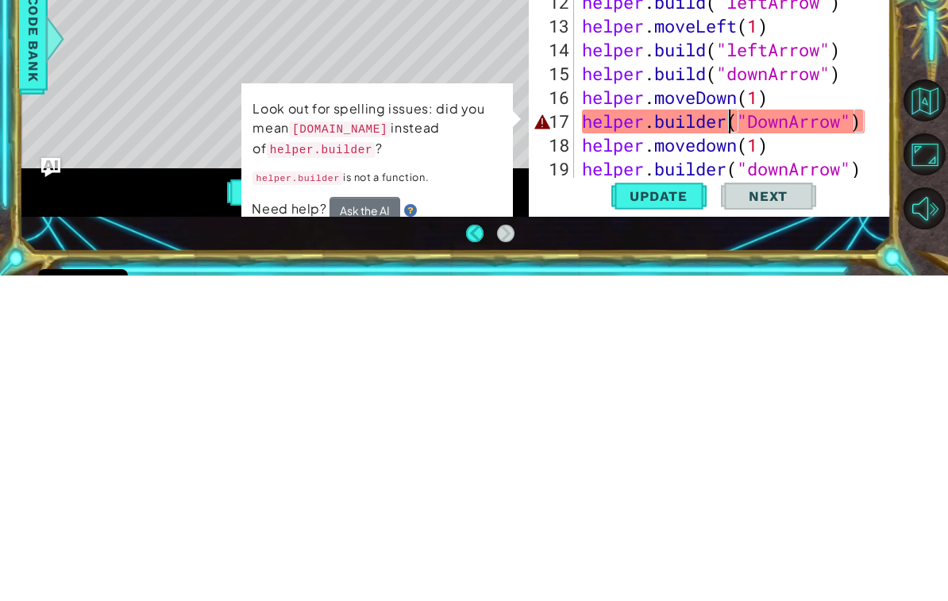
click at [665, 514] on span "Update" at bounding box center [659, 522] width 90 height 16
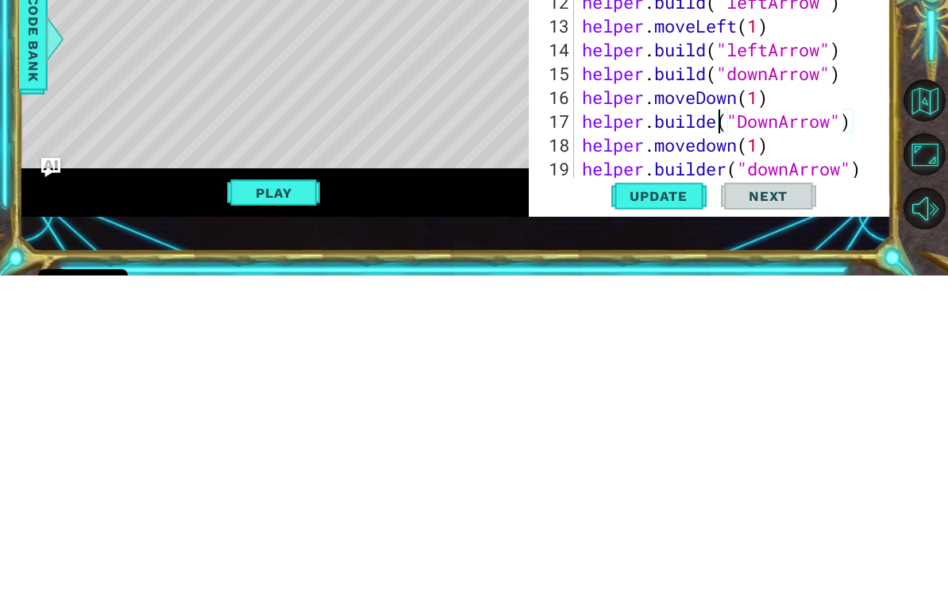
click at [684, 514] on span "Update" at bounding box center [659, 522] width 90 height 16
click at [692, 514] on span "Update" at bounding box center [659, 522] width 90 height 16
click at [680, 514] on span "Update" at bounding box center [659, 522] width 90 height 16
click at [699, 514] on span "Update" at bounding box center [659, 522] width 90 height 16
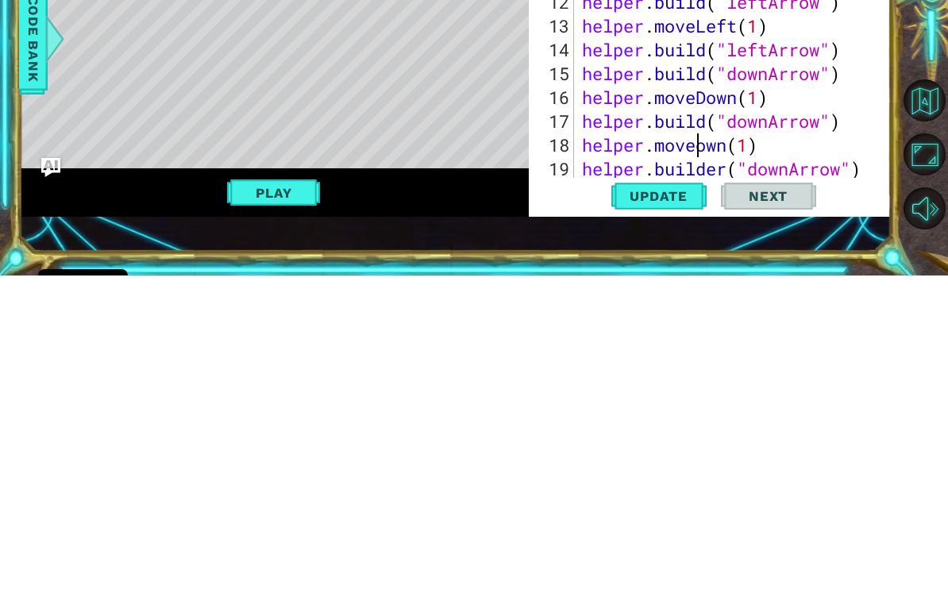
scroll to position [0, 6]
click at [677, 514] on span "Update" at bounding box center [659, 522] width 90 height 16
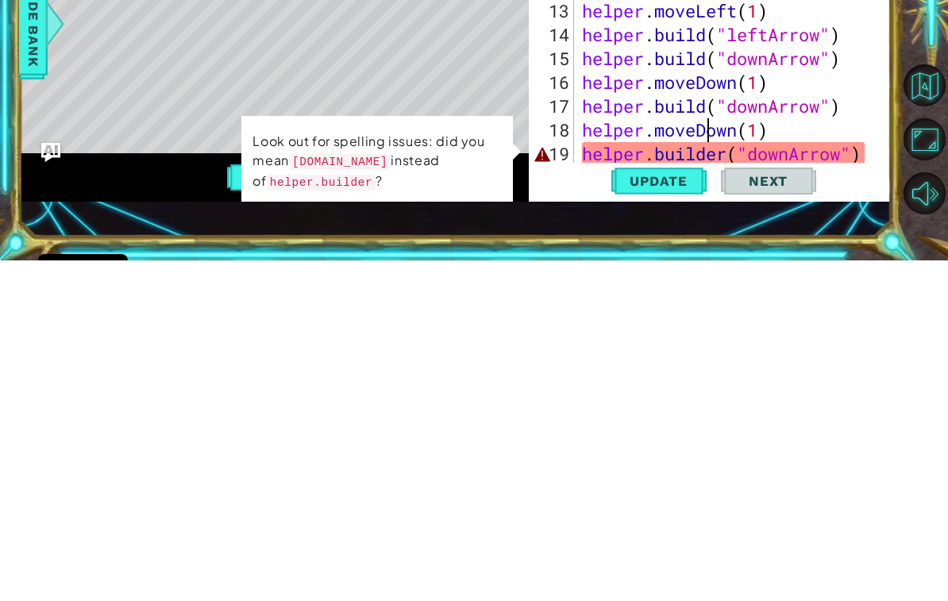
scroll to position [27, 0]
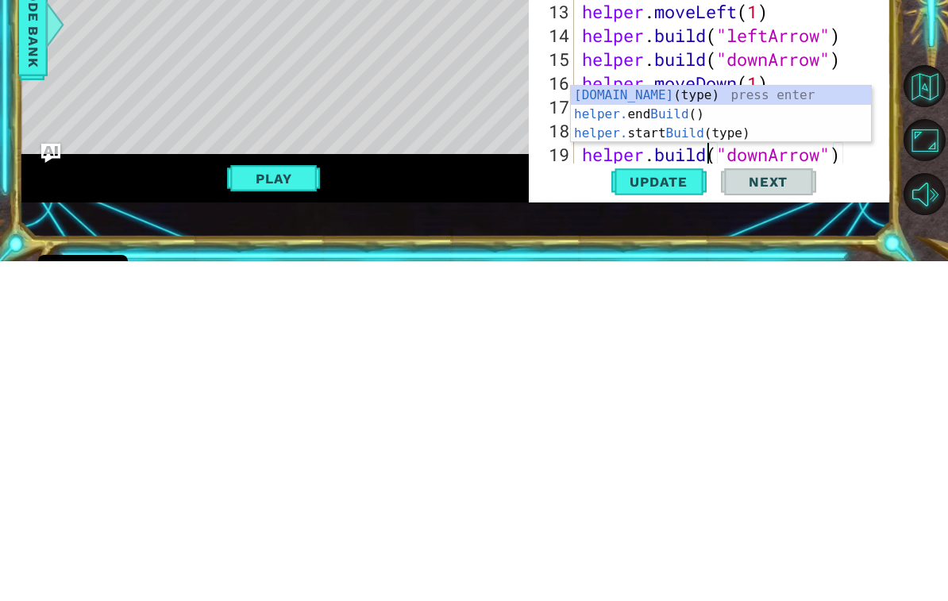
click at [682, 503] on button "Update" at bounding box center [658, 521] width 95 height 37
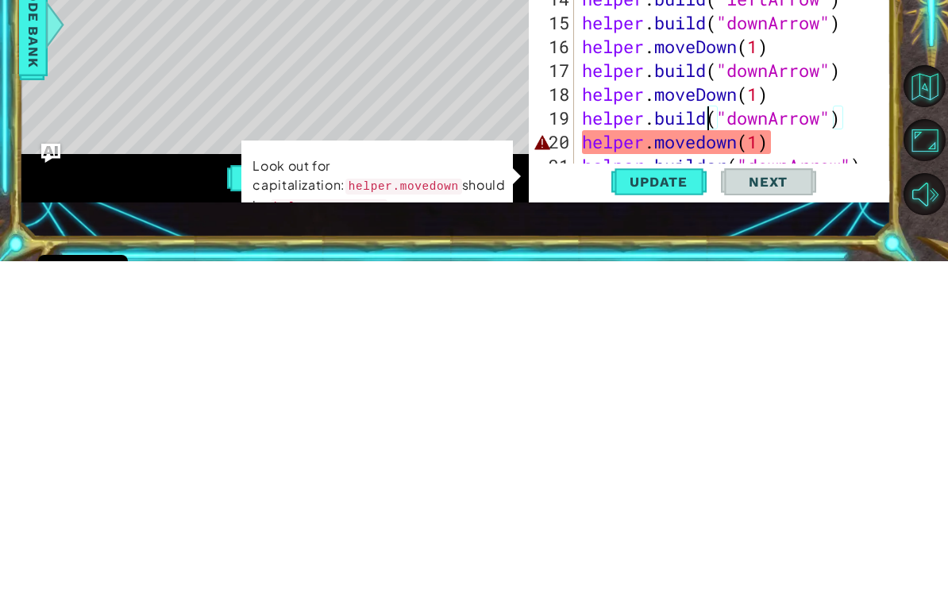
scroll to position [262, 0]
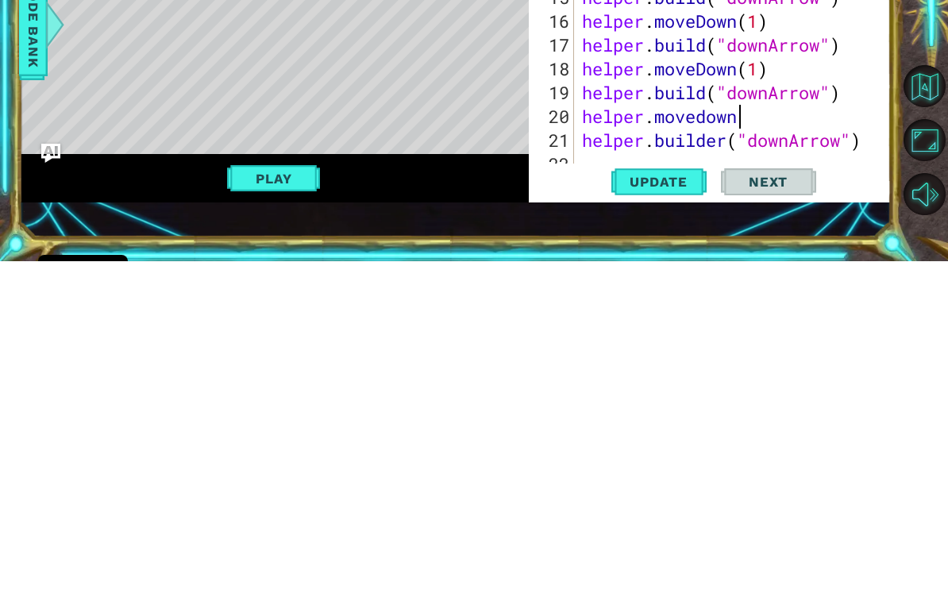
click at [677, 514] on span "Update" at bounding box center [659, 522] width 90 height 16
click at [667, 514] on span "Update" at bounding box center [659, 522] width 90 height 16
click at [671, 514] on span "Update" at bounding box center [659, 522] width 90 height 16
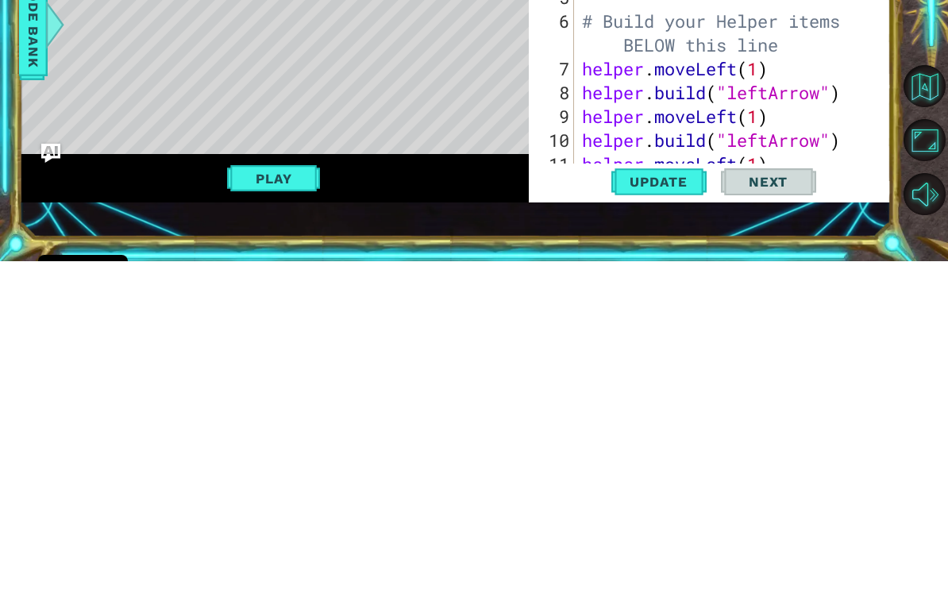
scroll to position [0, 0]
click at [688, 514] on span "Update" at bounding box center [659, 522] width 90 height 16
click at [295, 503] on button "Play" at bounding box center [273, 518] width 93 height 30
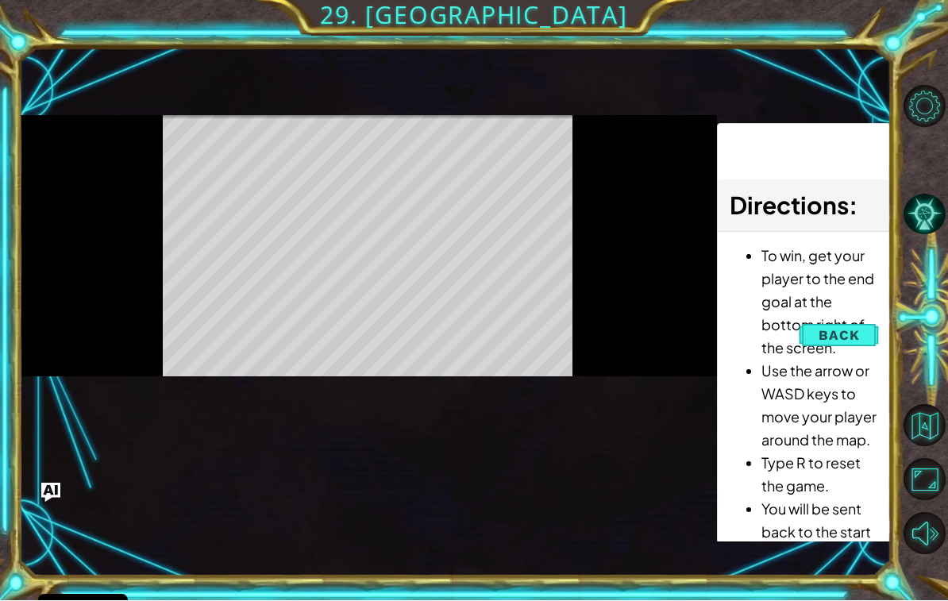
click at [855, 340] on span "Back" at bounding box center [839, 336] width 40 height 16
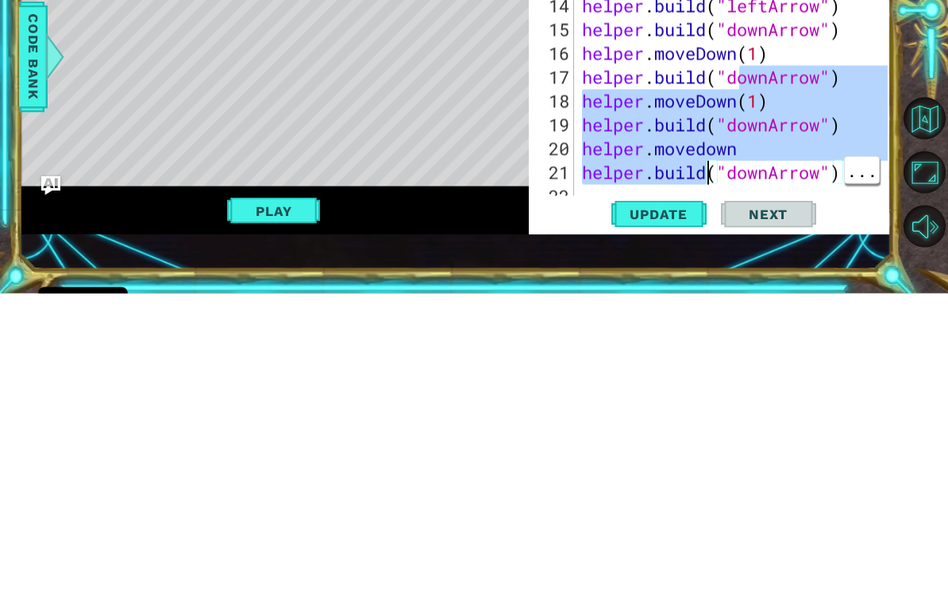
type textarea "[DOMAIN_NAME]("downArrow") helper.moveDown(1)"
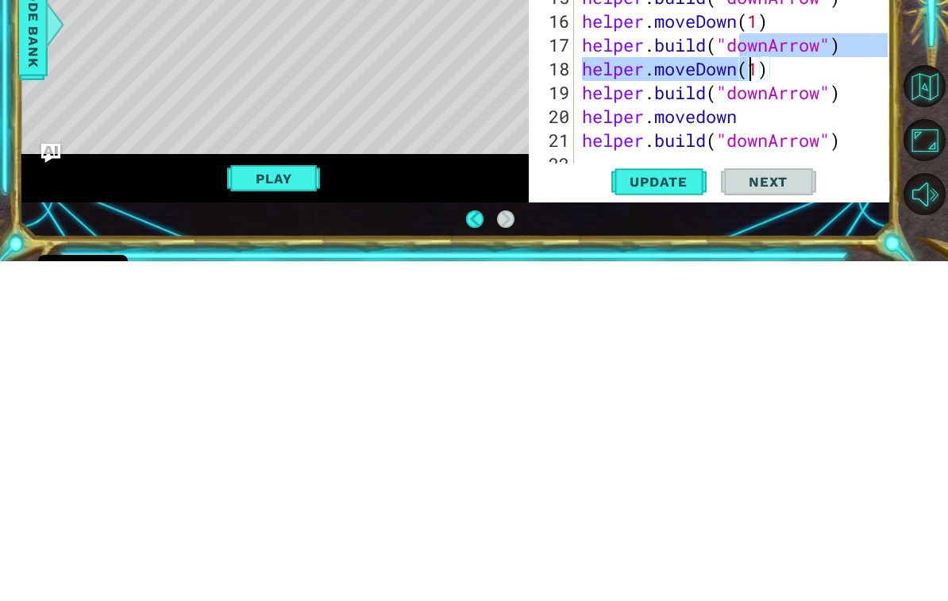
scroll to position [0, 0]
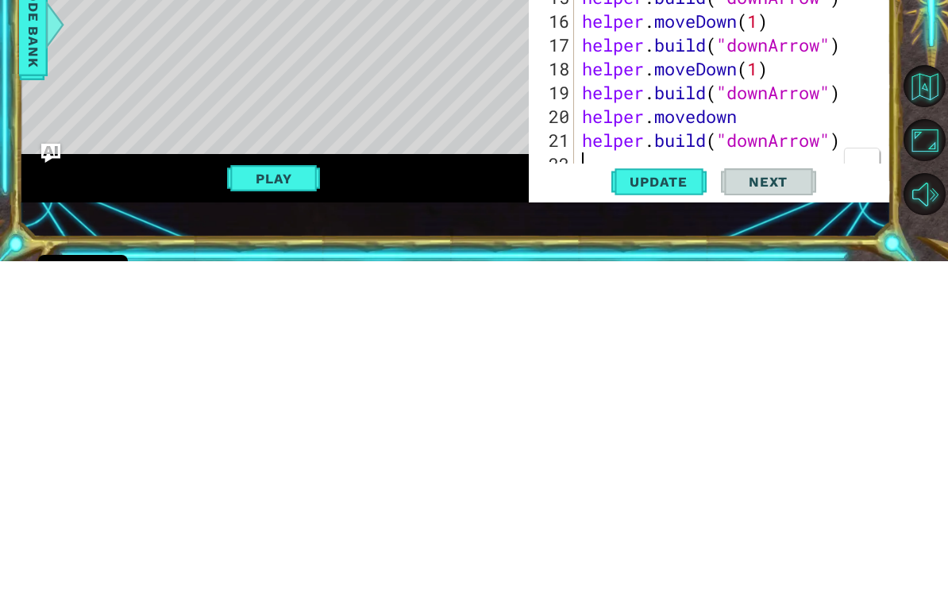
click at [675, 183] on div "helper . moveLeft ( 1 ) helper . build ( "leftArrow" ) helper . moveLeft ( 1 ) …" at bounding box center [737, 373] width 317 height 381
type textarea "[DOMAIN_NAME]("downArrow")"
click at [850, 183] on div "helper . moveLeft ( 1 ) helper . build ( "leftArrow" ) helper . moveLeft ( 1 ) …" at bounding box center [737, 373] width 317 height 381
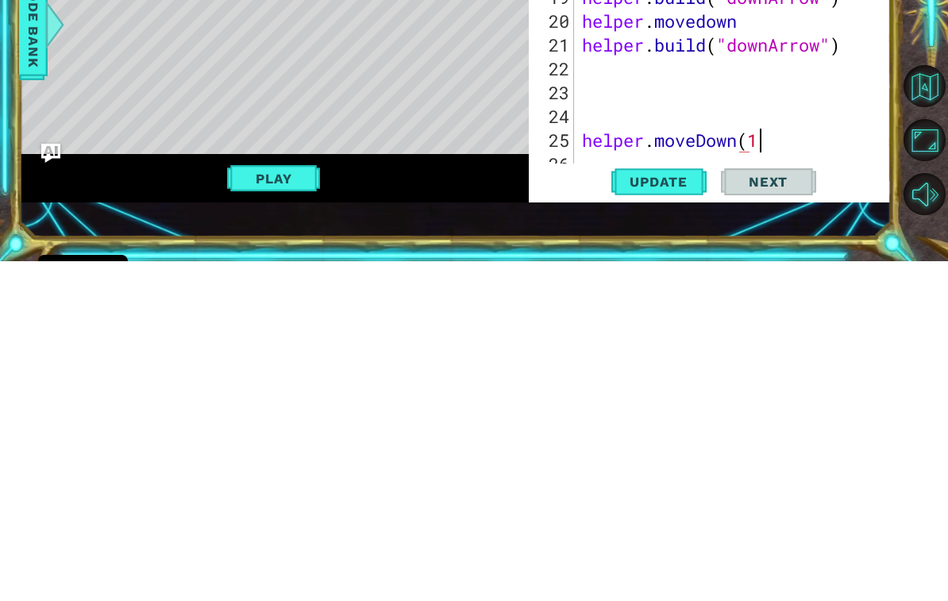
scroll to position [0, 7]
type textarea "helper.moveDown(1)"
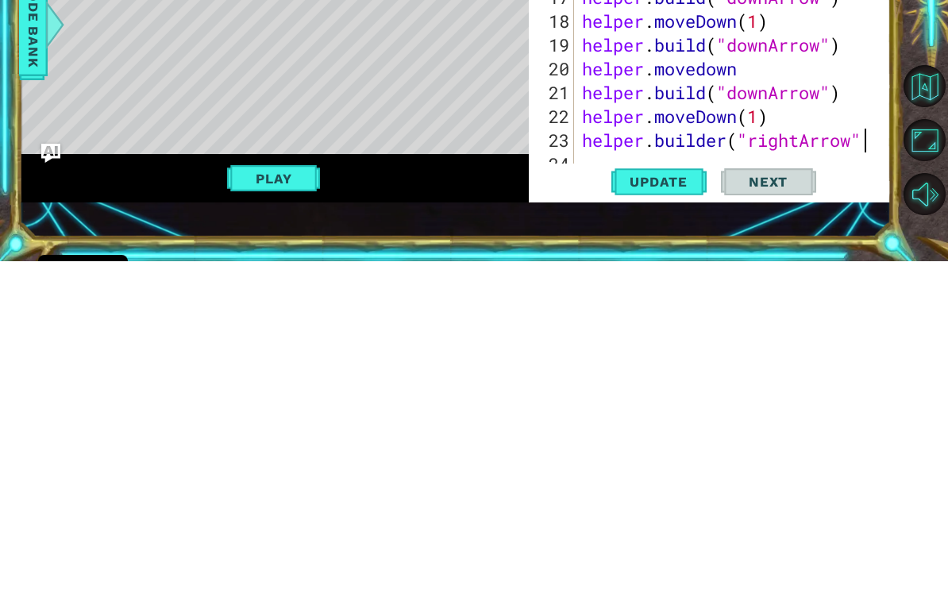
scroll to position [0, 12]
click at [673, 514] on span "Update" at bounding box center [659, 522] width 90 height 16
click at [677, 514] on span "Update" at bounding box center [659, 522] width 90 height 16
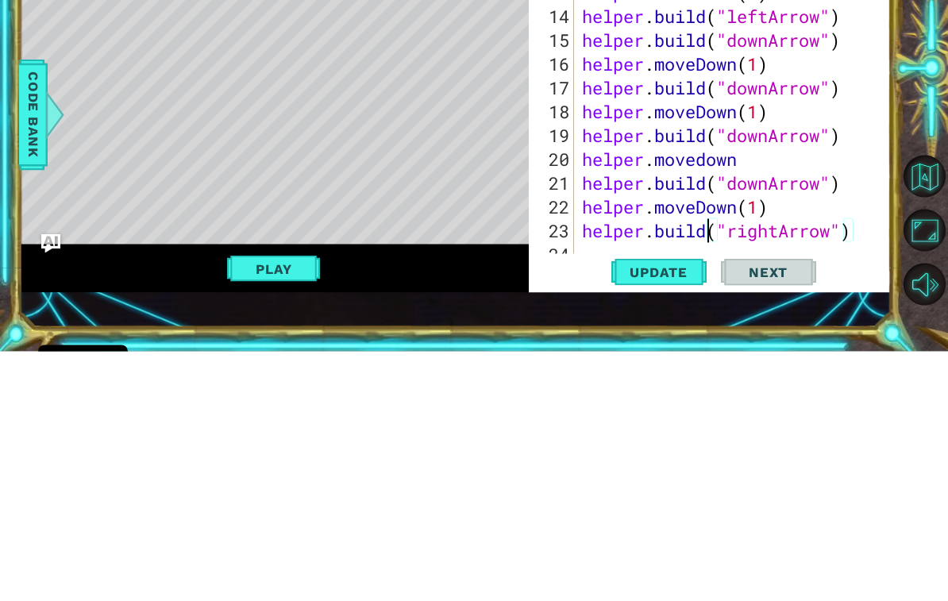
type textarea "helper.moveDown(1) [DOMAIN_NAME]("rightArrow")"
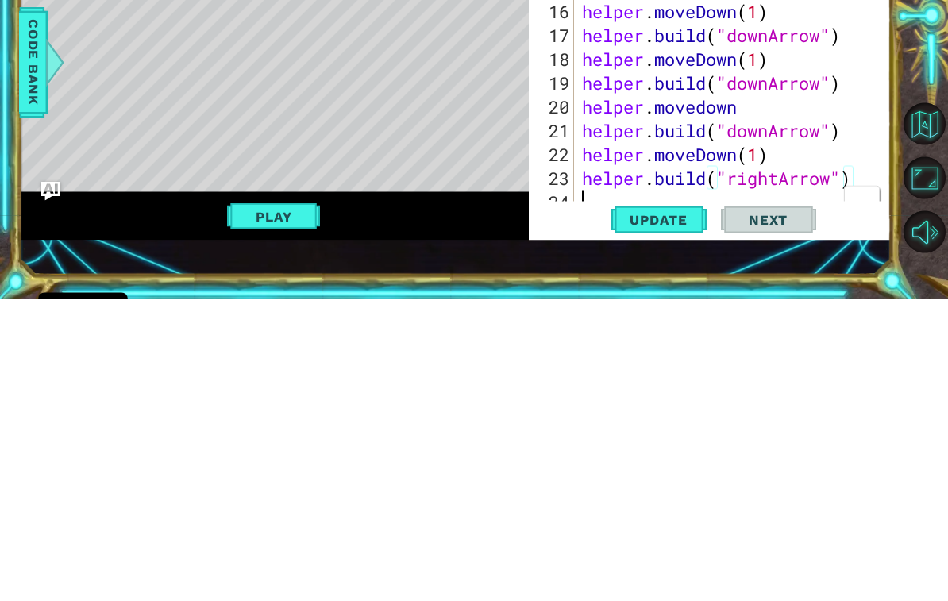
scroll to position [0, 0]
click at [610, 195] on div "helper . moveLeft ( 1 ) helper . build ( "leftArrow" ) helper . moveLeft ( 1 ) …" at bounding box center [737, 373] width 317 height 381
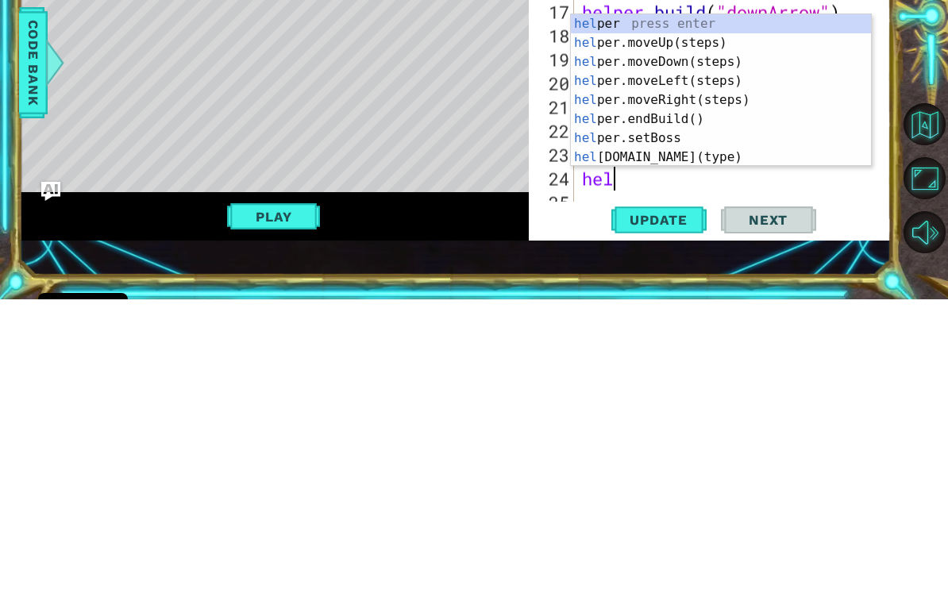
type textarea "help"
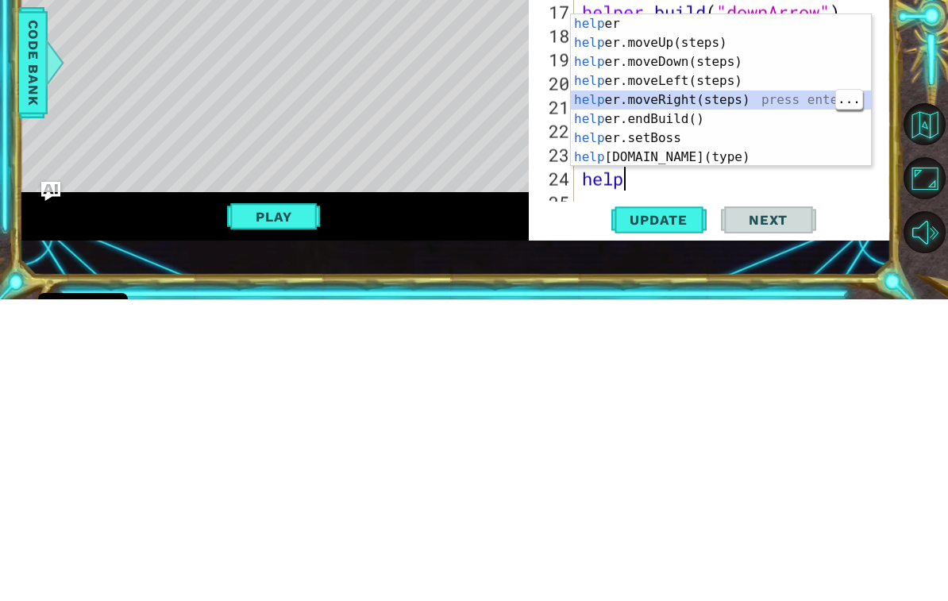
scroll to position [357, 0]
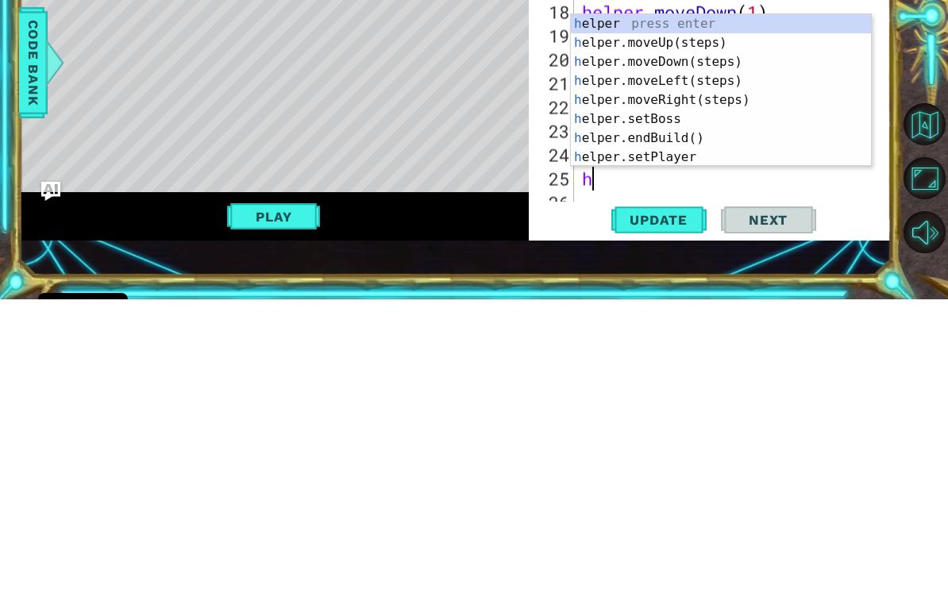
type textarea "he"
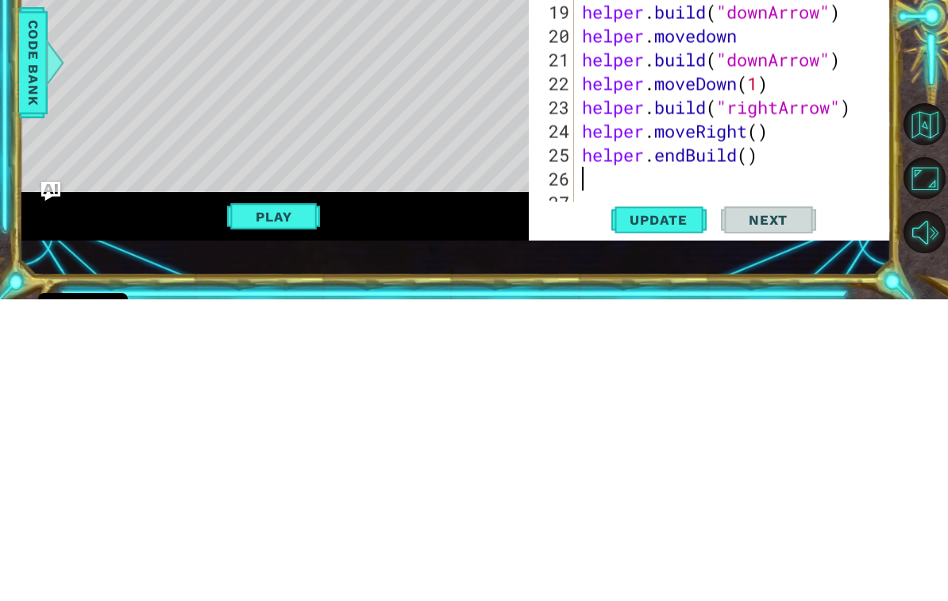
scroll to position [381, 0]
click at [684, 514] on span "Update" at bounding box center [659, 522] width 90 height 16
click at [762, 183] on div "helper . build ( "leftArrow" ) helper . build ( "downArrow" ) helper . moveDown…" at bounding box center [737, 373] width 317 height 381
click at [664, 514] on span "Update" at bounding box center [659, 522] width 90 height 16
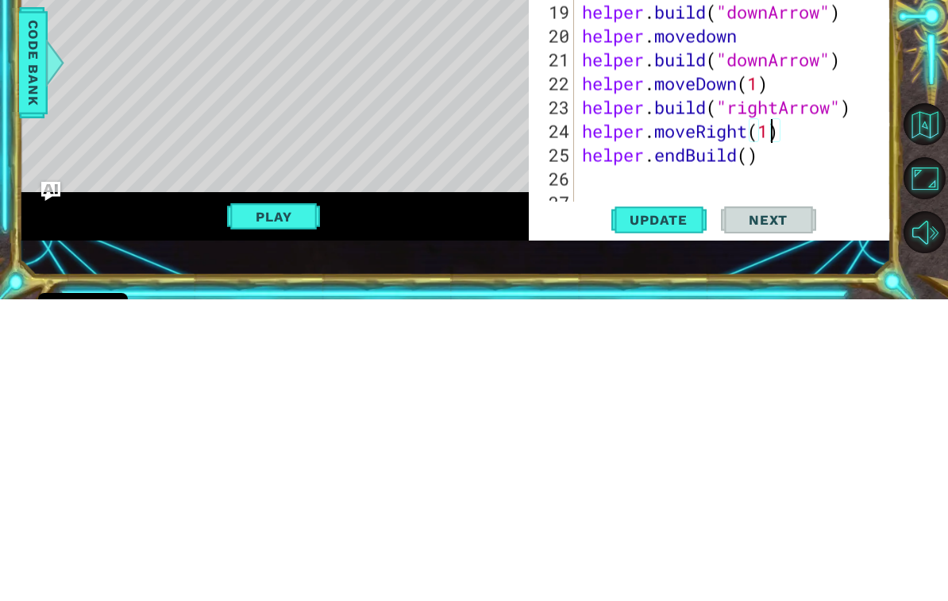
click at [671, 514] on span "Update" at bounding box center [659, 522] width 90 height 16
click at [744, 183] on div "helper . build ( "leftArrow" ) helper . build ( "downArrow" ) helper . moveDown…" at bounding box center [737, 373] width 317 height 381
click at [756, 183] on div "helper . build ( "leftArrow" ) helper . build ( "downArrow" ) helper . moveDown…" at bounding box center [737, 373] width 317 height 381
click at [749, 183] on div "helper . build ( "leftArrow" ) helper . build ( "downArrow" ) helper . moveDown…" at bounding box center [737, 373] width 317 height 381
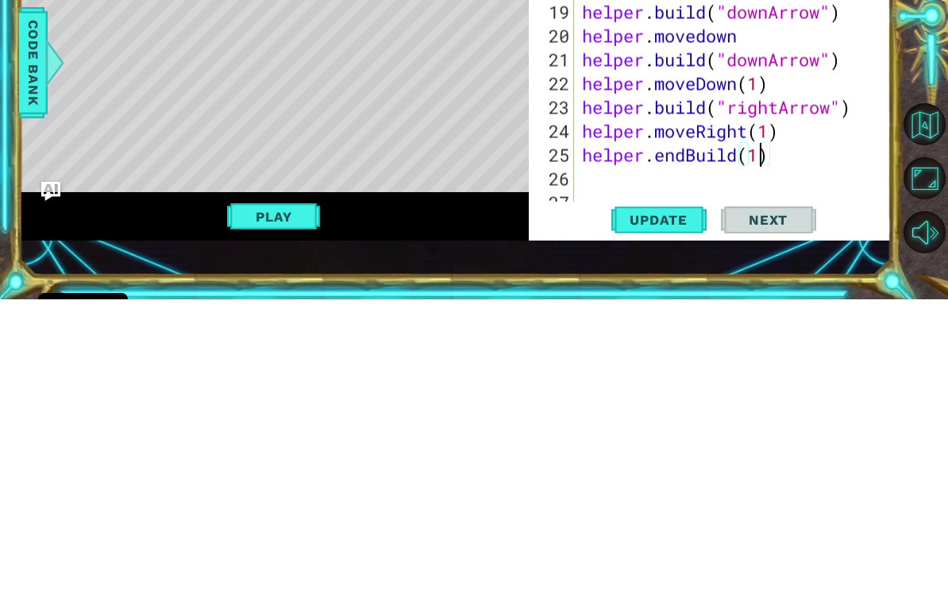
click at [673, 514] on span "Update" at bounding box center [659, 522] width 90 height 16
click at [684, 514] on span "Update" at bounding box center [659, 522] width 90 height 16
type textarea "h"
click at [671, 514] on span "Update" at bounding box center [659, 522] width 90 height 16
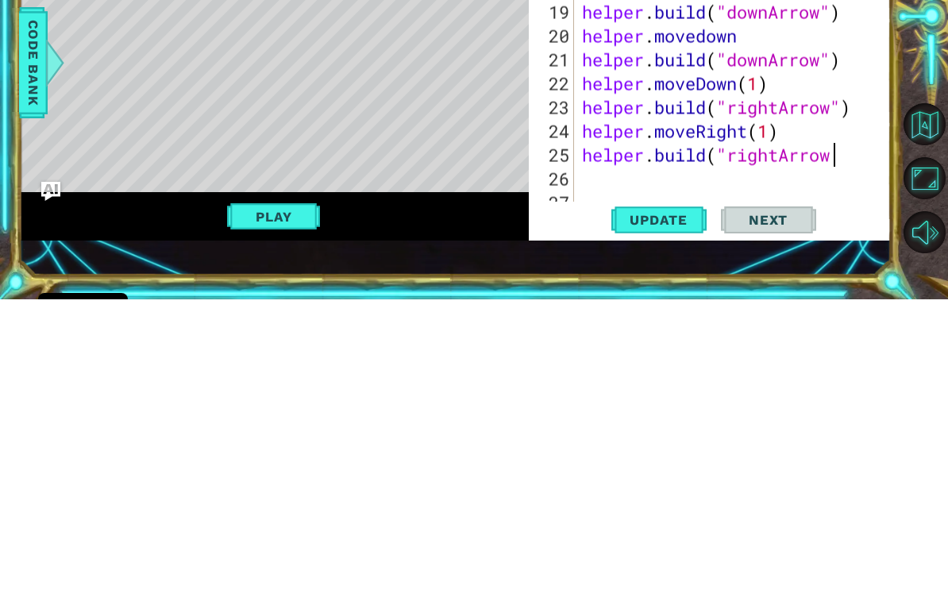
scroll to position [0, 11]
type textarea "[DOMAIN_NAME]("rightArrow")"
click at [684, 514] on span "Update" at bounding box center [659, 522] width 90 height 16
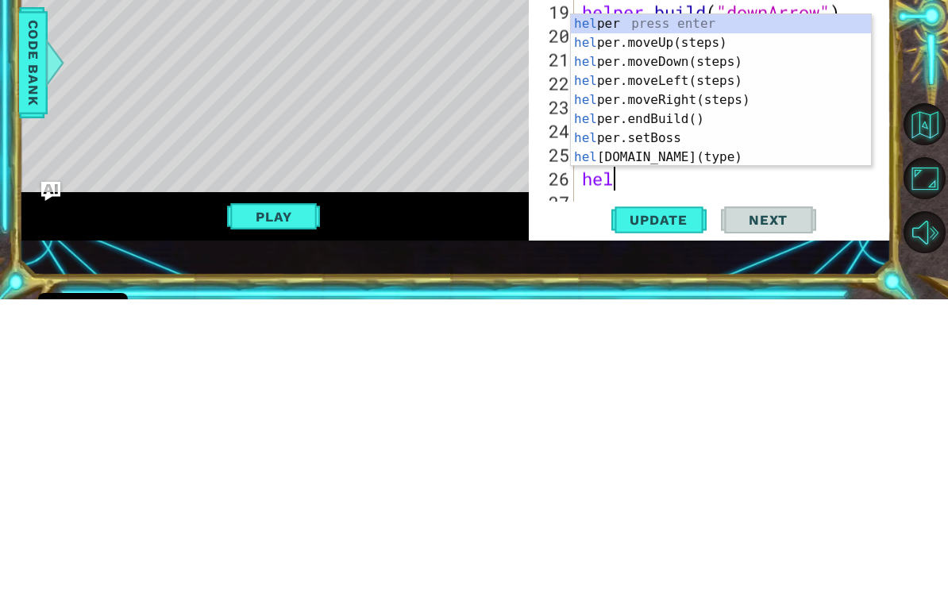
scroll to position [0, 1]
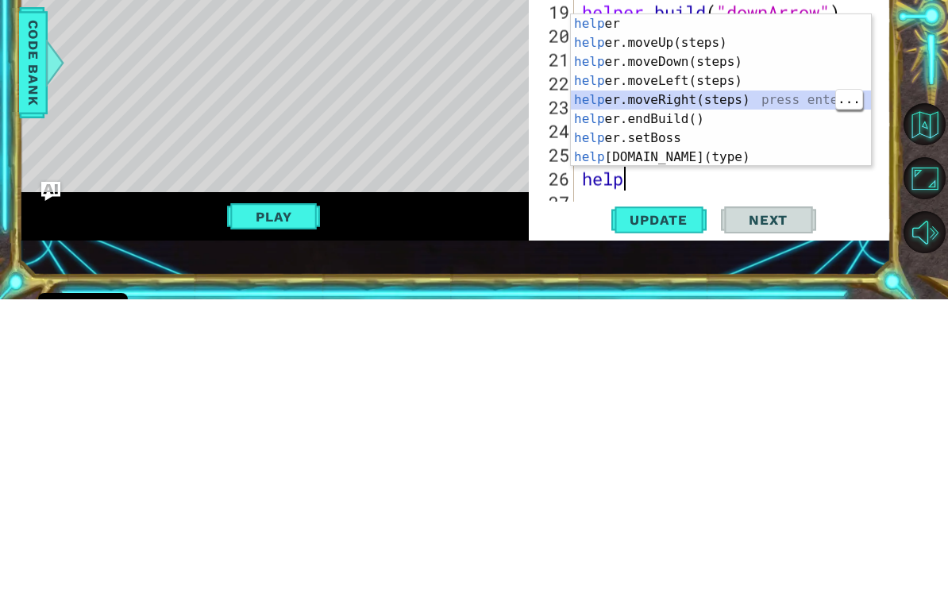
click at [673, 514] on span "Update" at bounding box center [659, 522] width 90 height 16
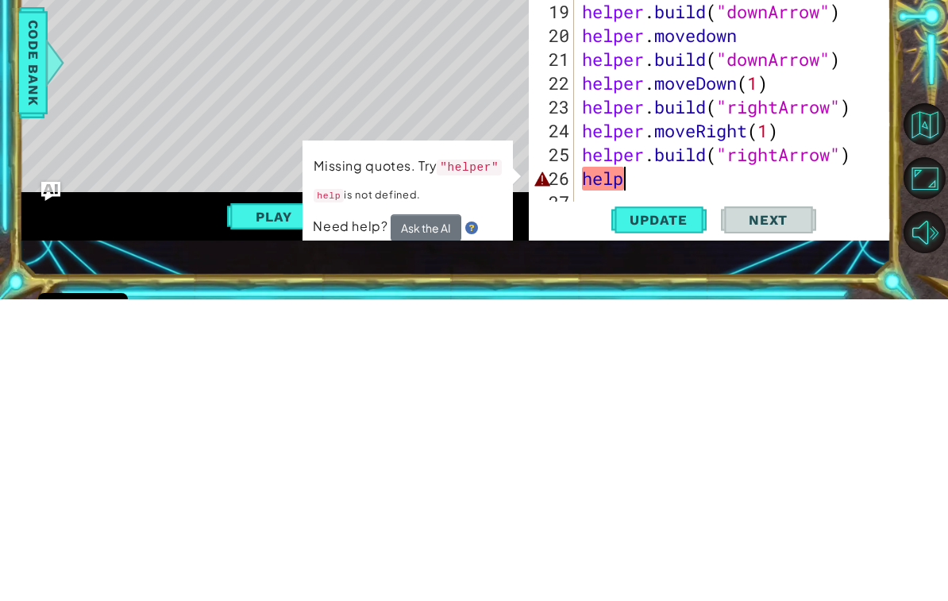
scroll to position [0, 2]
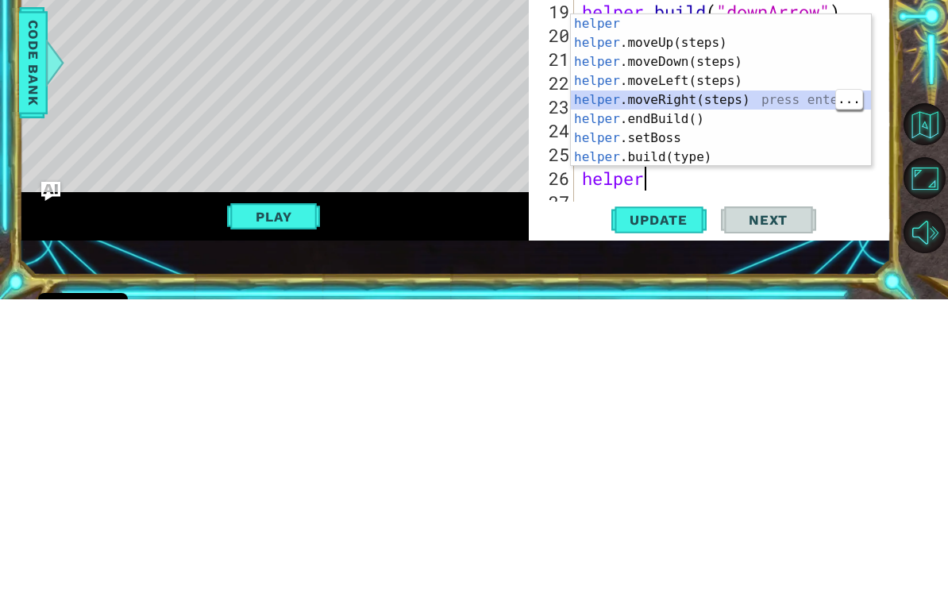
click at [677, 503] on button "Update" at bounding box center [658, 521] width 95 height 37
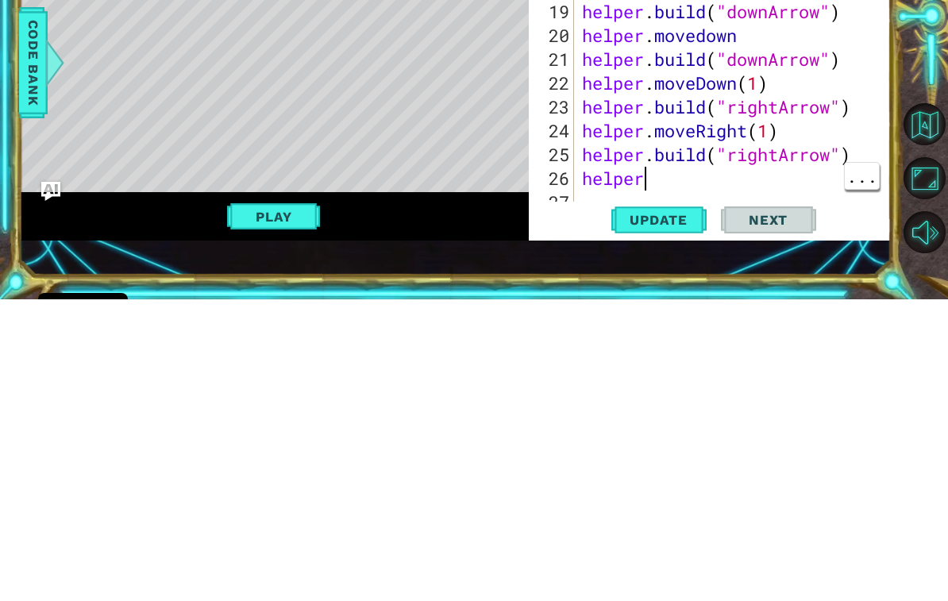
click at [677, 187] on div "helper . build ( "leftArrow" ) helper . build ( "downArrow" ) helper . moveDown…" at bounding box center [737, 373] width 317 height 381
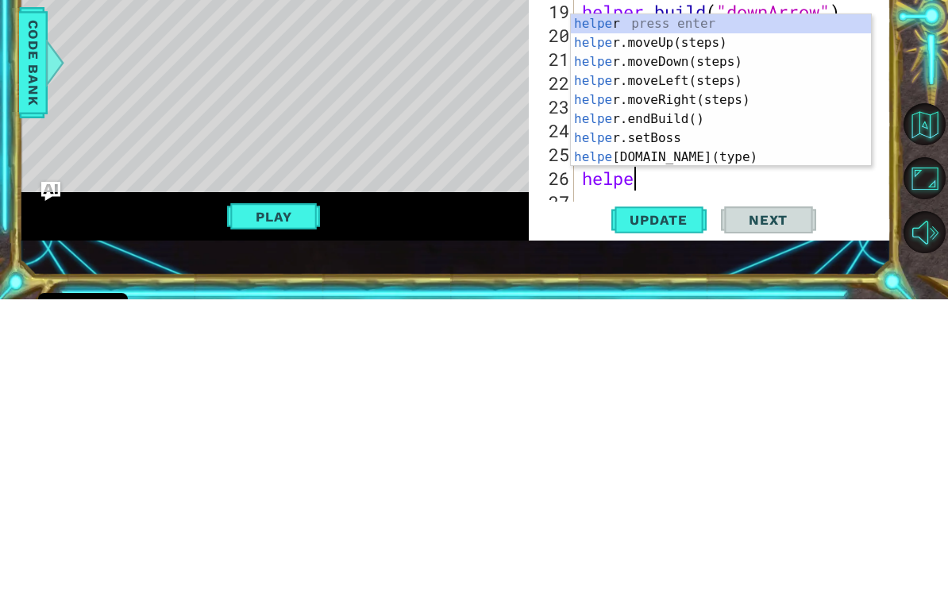
type textarea "help"
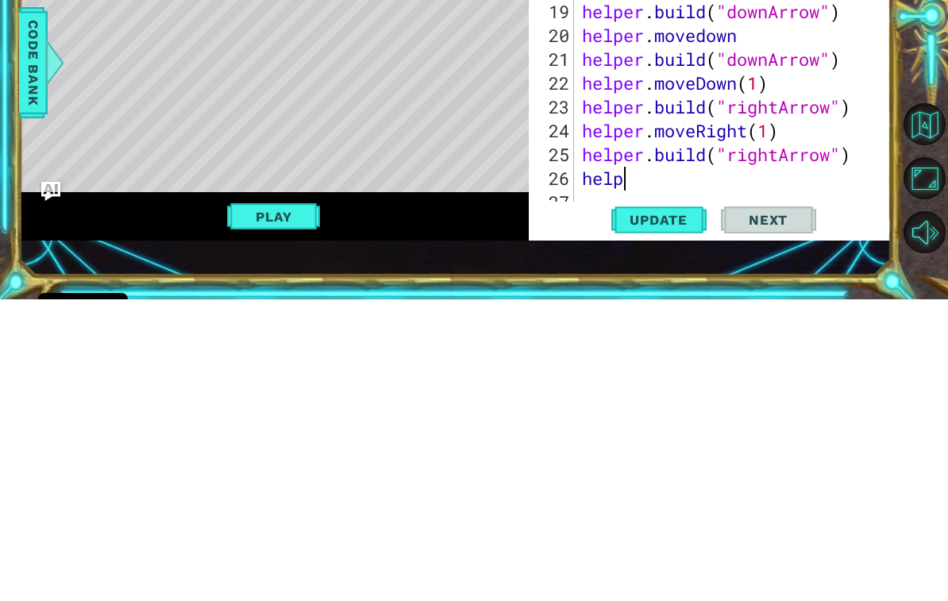
scroll to position [405, 0]
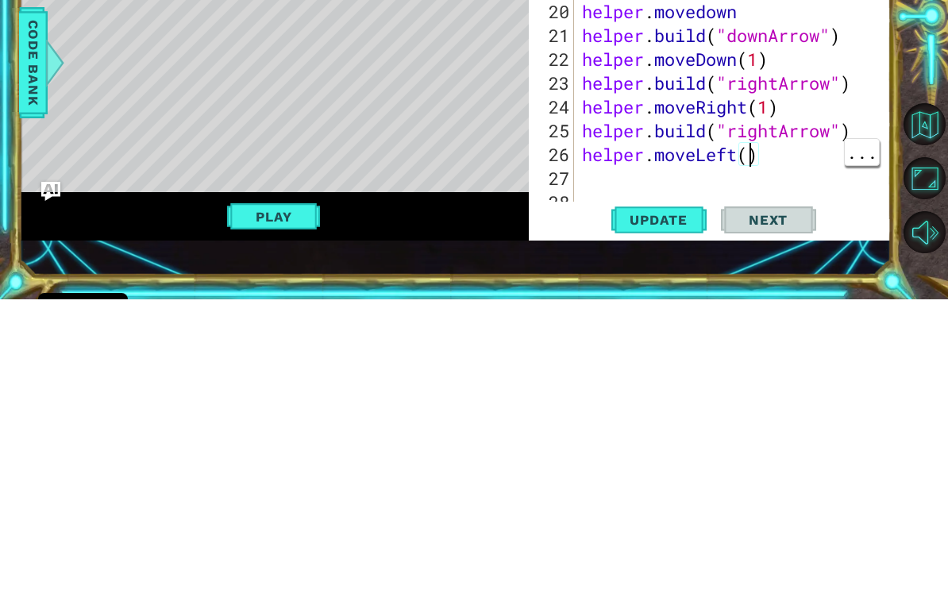
type textarea "helper.moveLeft(1)"
click at [657, 514] on span "Update" at bounding box center [659, 522] width 90 height 16
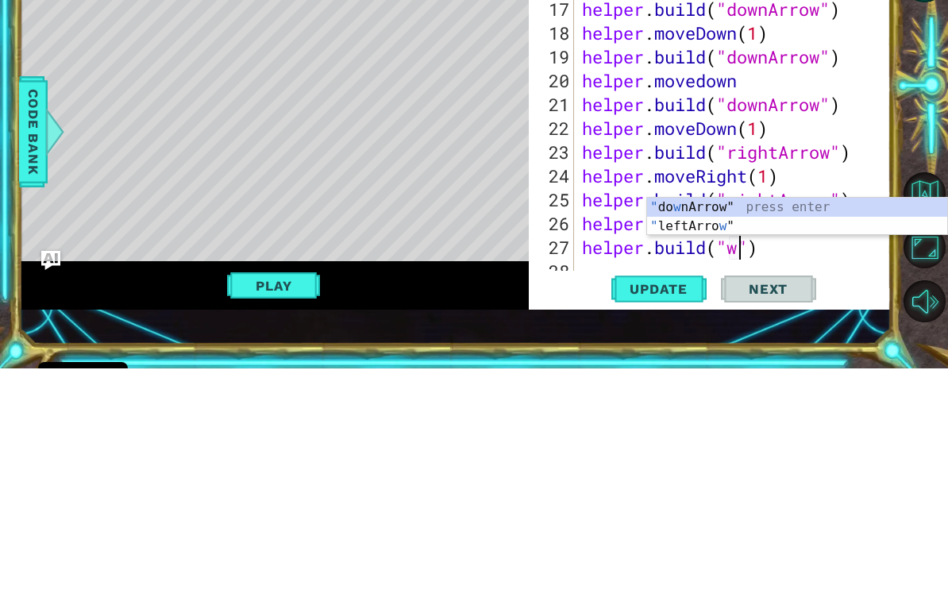
click at [823, 430] on div "" do w nArrow" press enter " leftArro w " press enter" at bounding box center [797, 468] width 300 height 76
type textarea "[DOMAIN_NAME]("leftArrow"")"
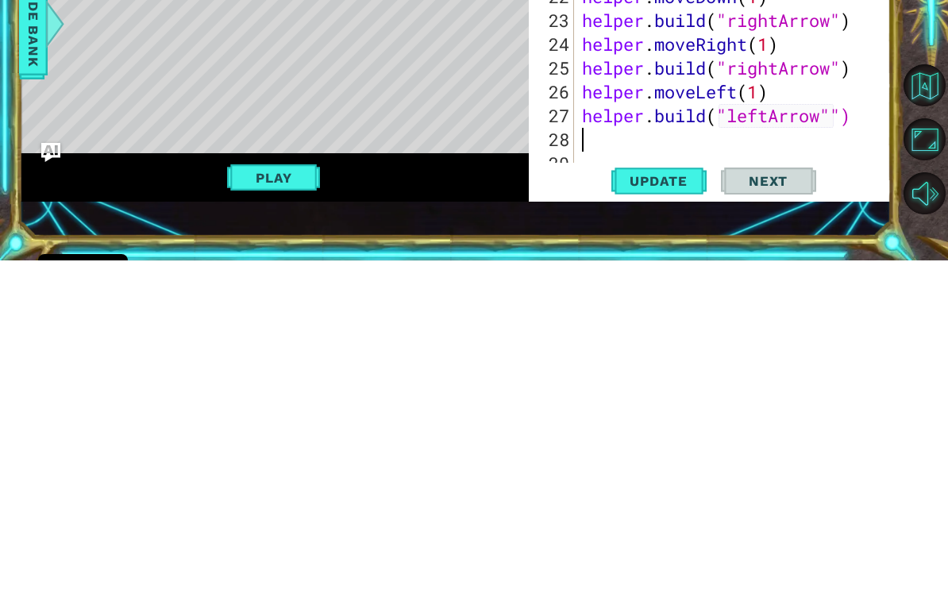
scroll to position [27, 0]
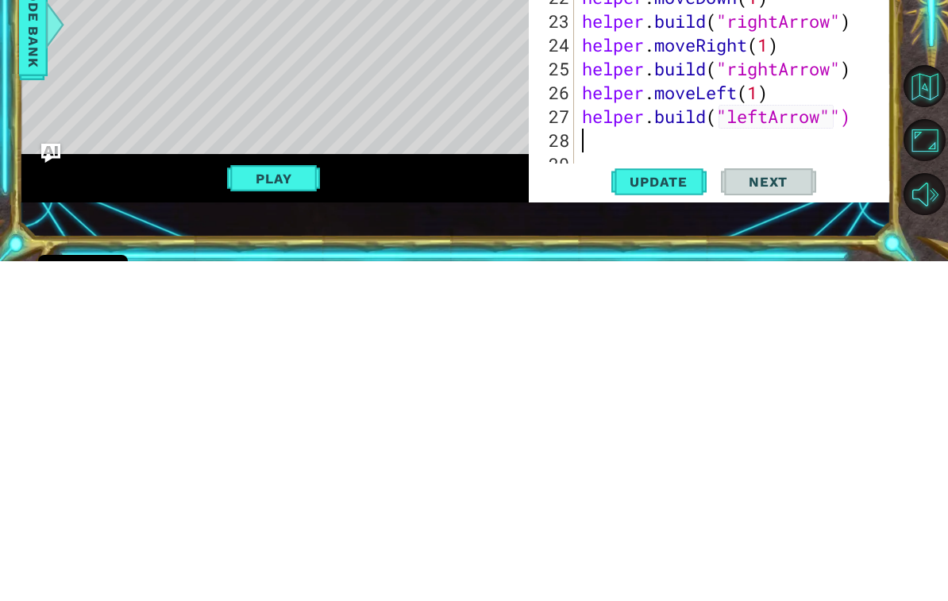
click at [669, 514] on span "Update" at bounding box center [659, 522] width 90 height 16
click at [683, 514] on span "Update" at bounding box center [659, 522] width 90 height 16
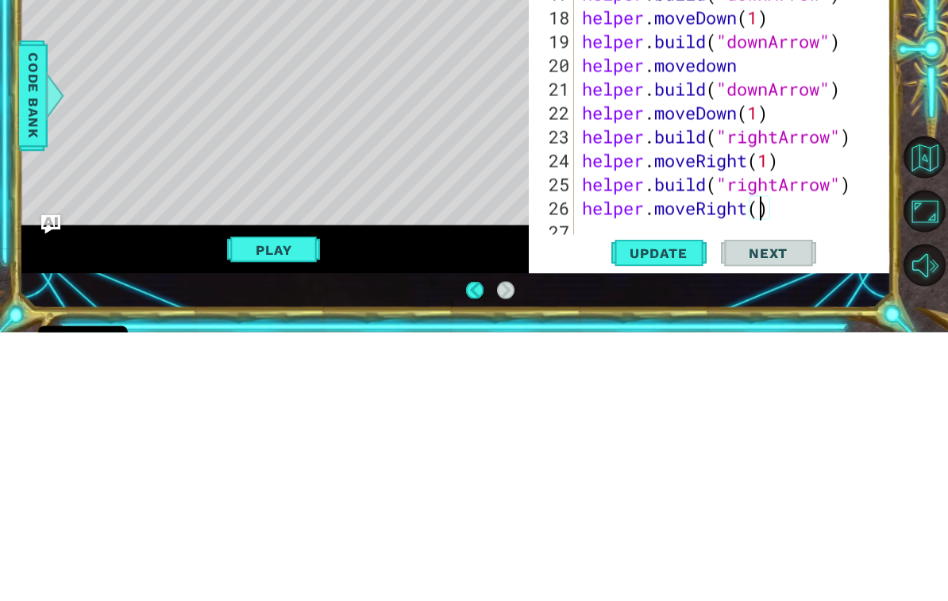
scroll to position [384, 0]
type textarea "helper.moveRight)"
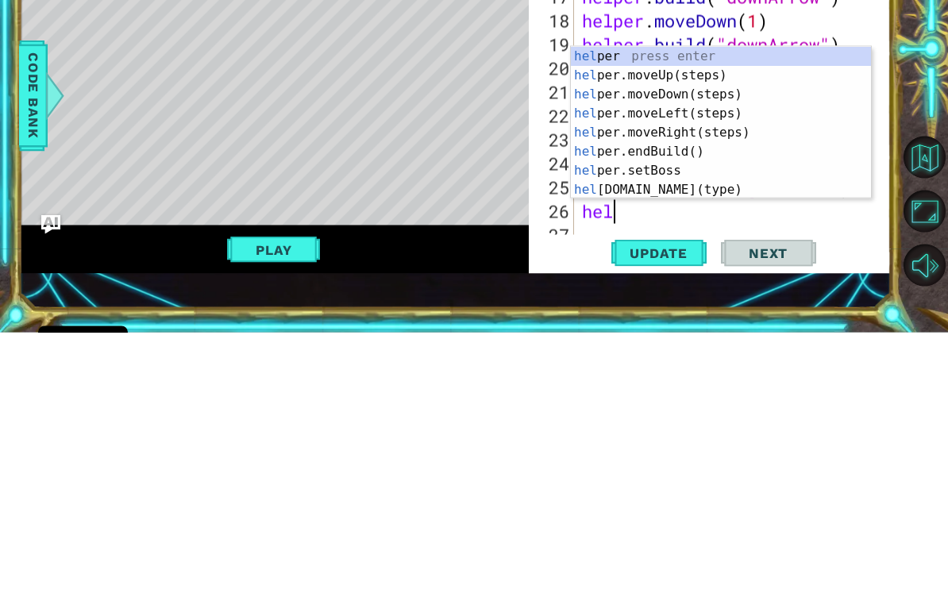
type textarea "h"
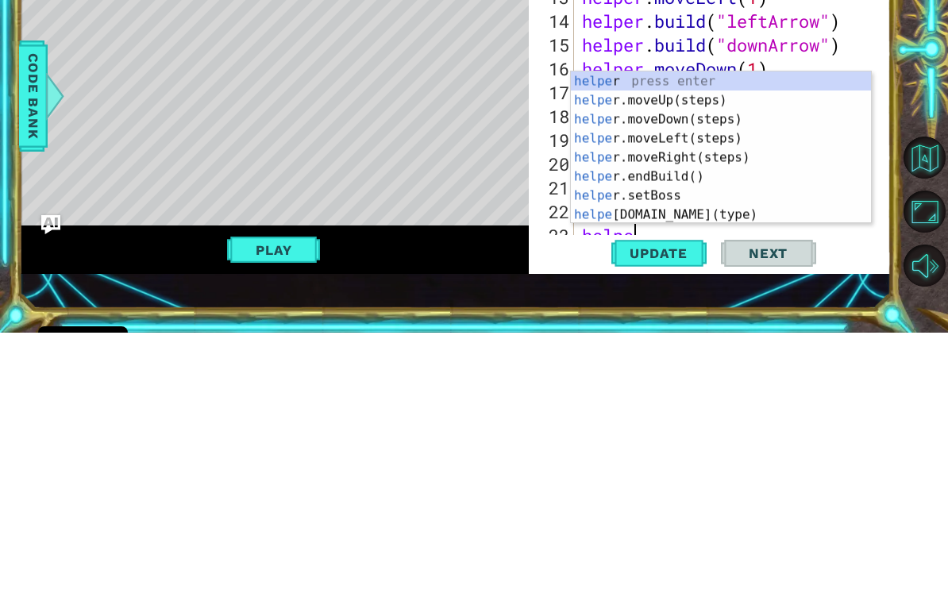
scroll to position [0, 2]
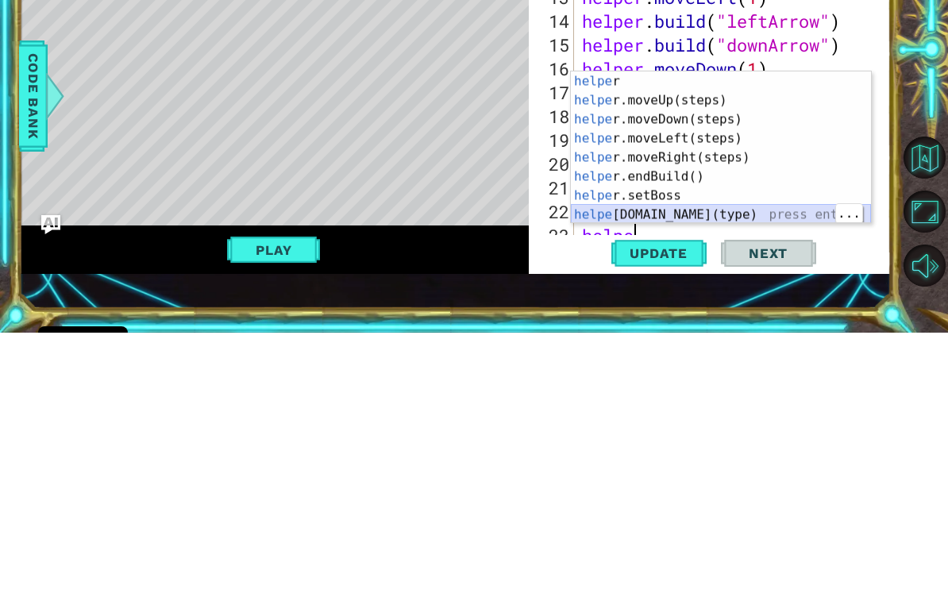
click at [719, 340] on div "helpe r press enter helpe [PERSON_NAME]moveUp(steps) press enter helpe r.moveDo…" at bounding box center [721, 435] width 300 height 191
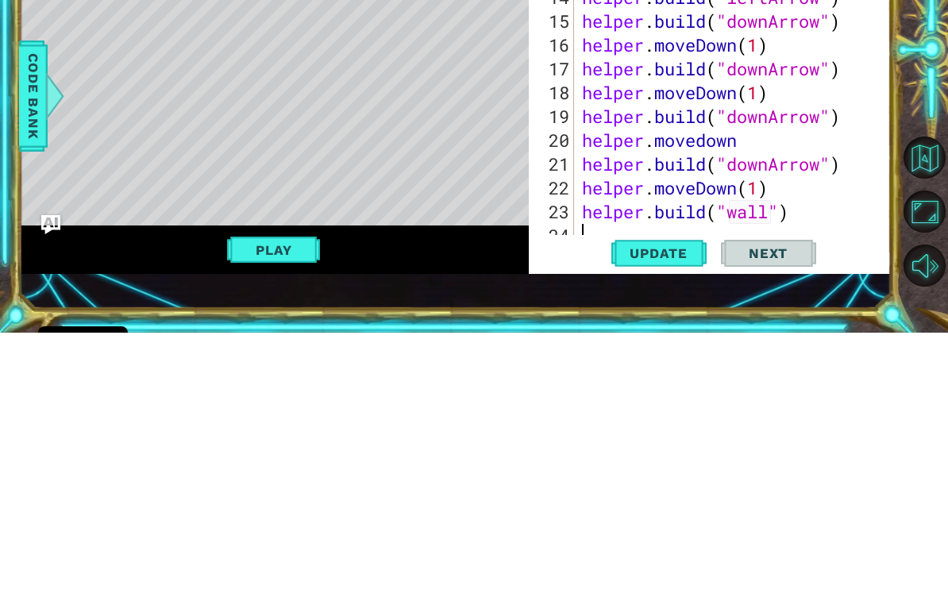
scroll to position [310, 0]
click at [762, 216] on div "helper . moveLeft ( 1 ) helper . build ( "leftArrow" ) helper . moveLeft ( 1 ) …" at bounding box center [737, 373] width 317 height 381
click at [765, 218] on div "helper . moveLeft ( 1 ) helper . build ( "leftArrow" ) helper . moveLeft ( 1 ) …" at bounding box center [737, 373] width 317 height 381
click at [779, 208] on div "helper . moveLeft ( 1 ) helper . build ( "leftArrow" ) helper . moveLeft ( 1 ) …" at bounding box center [737, 373] width 317 height 381
click at [772, 218] on div "helper . moveLeft ( 1 ) helper . build ( "leftArrow" ) helper . moveLeft ( 1 ) …" at bounding box center [737, 373] width 317 height 381
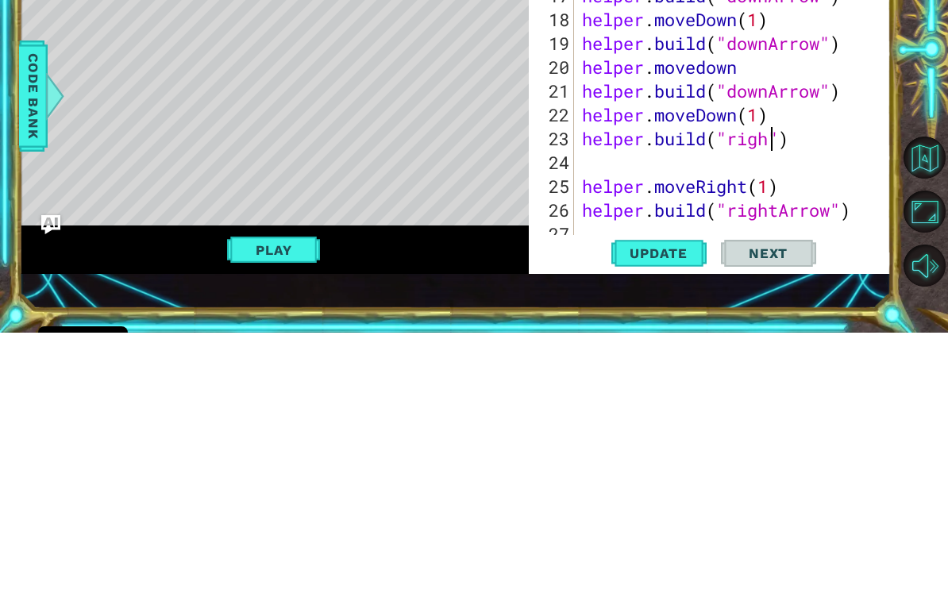
scroll to position [0, 9]
type textarea "helper.moveRight(1)"
click at [591, 181] on div "helper . build ( "leftArrow" ) helper . build ( "downArrow" ) helper . moveDown…" at bounding box center [737, 371] width 317 height 381
type textarea "[DOMAIN_NAME]("rightArrow")"
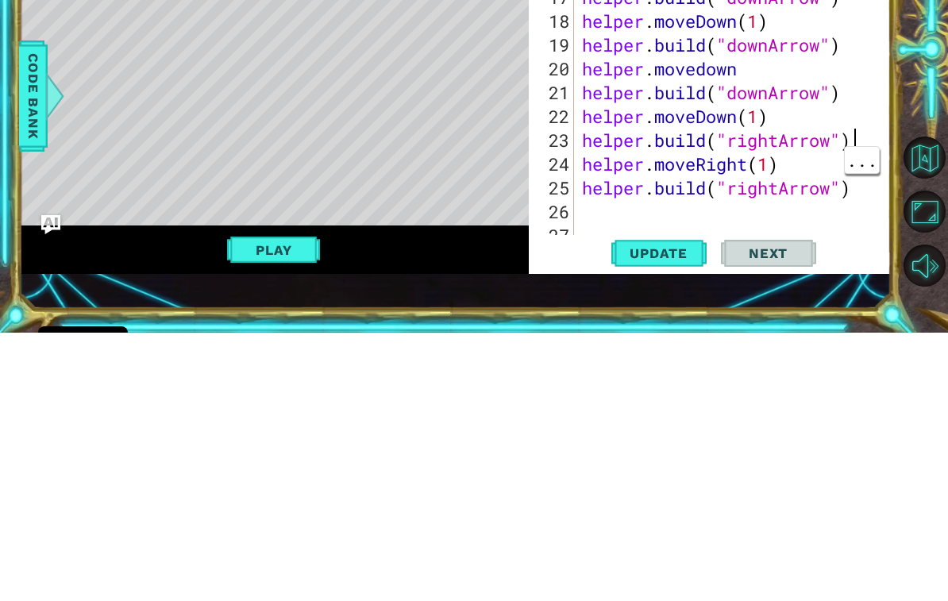
scroll to position [381, 0]
click at [662, 514] on span "Update" at bounding box center [659, 522] width 90 height 16
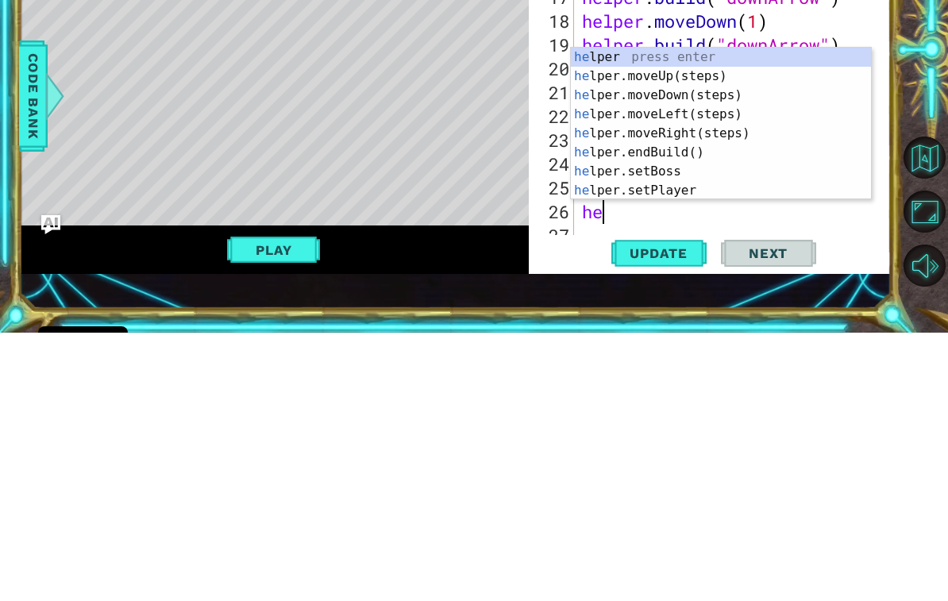
type textarea "help"
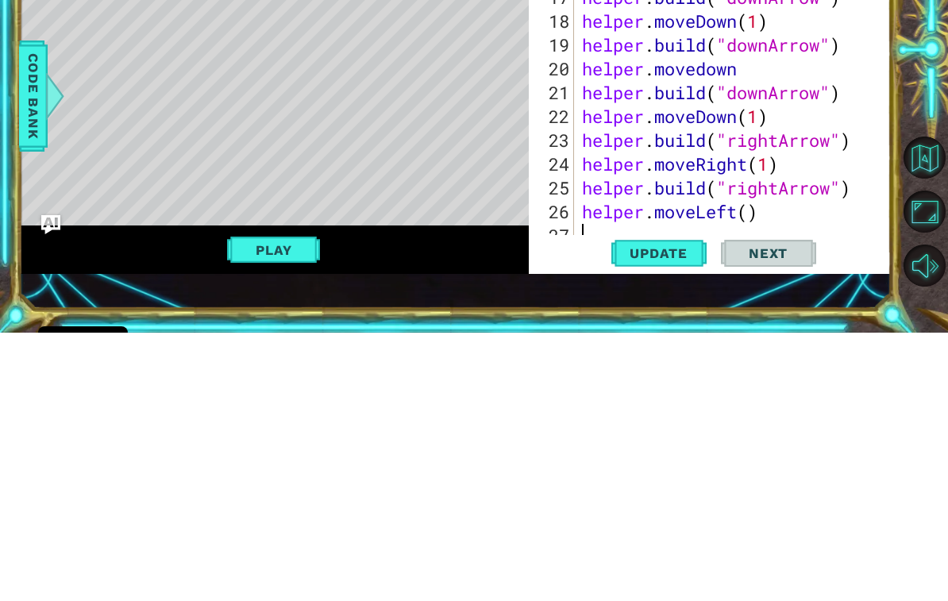
scroll to position [405, 0]
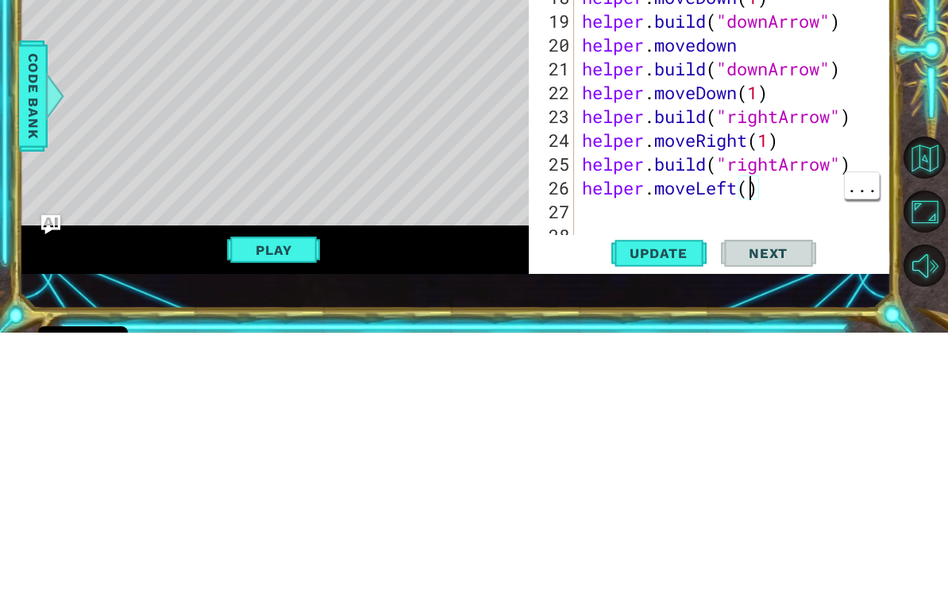
type textarea "helper.moveLeft(1)"
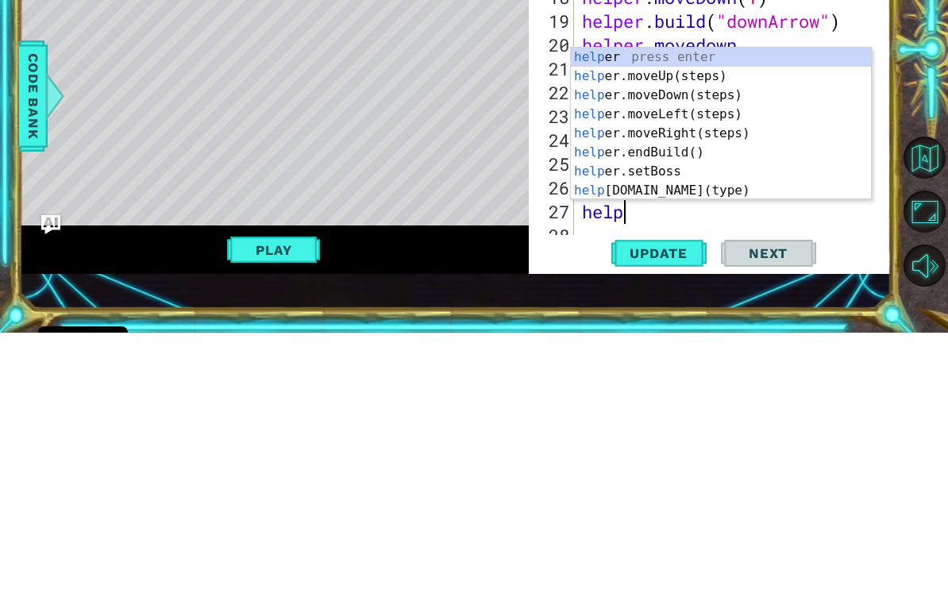
scroll to position [0, 2]
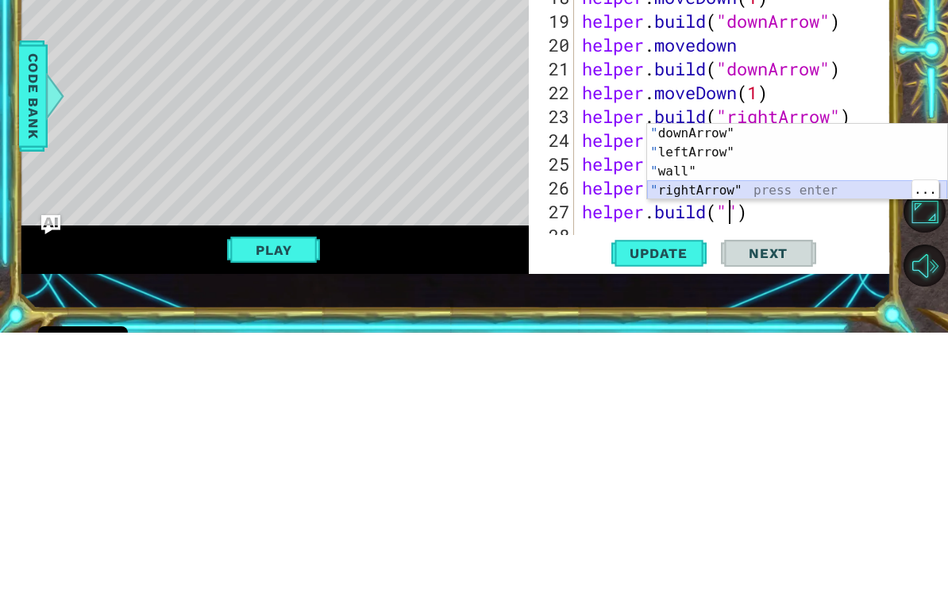
click at [811, 392] on div "" downArrow" press enter " leftArrow" press enter " wall" press enter " rightAr…" at bounding box center [797, 449] width 300 height 114
type textarea "[DOMAIN_NAME]("rightArrow")"
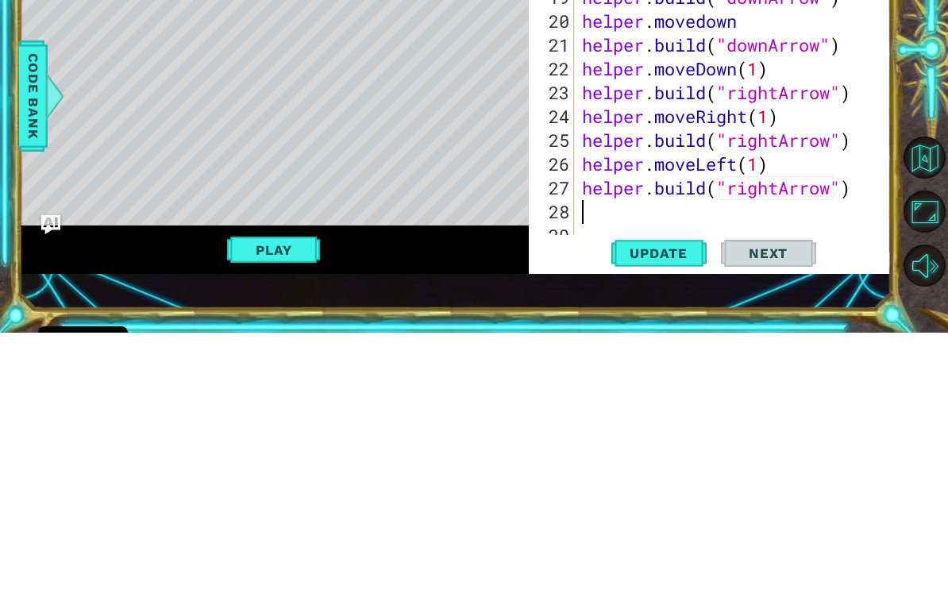
scroll to position [429, 0]
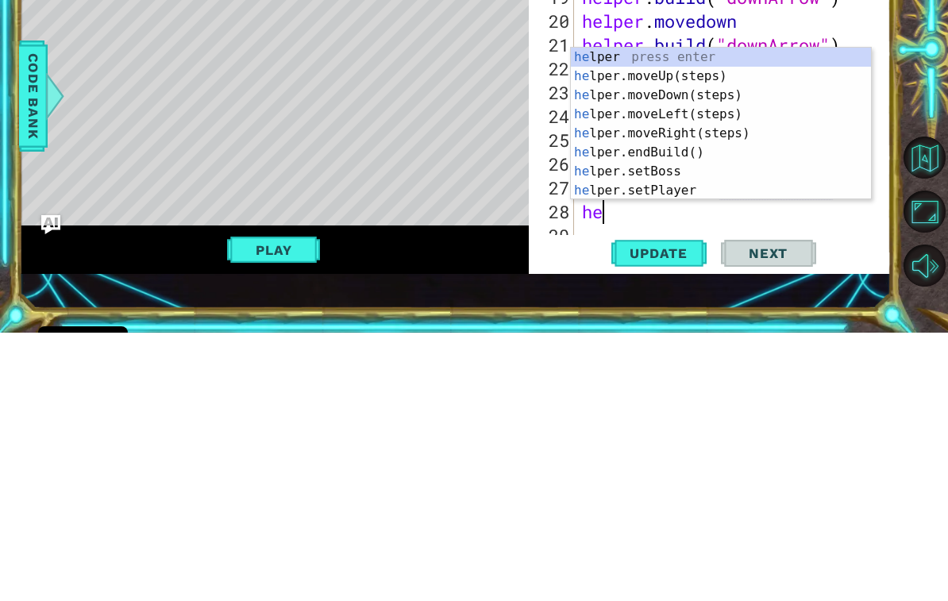
type textarea "help"
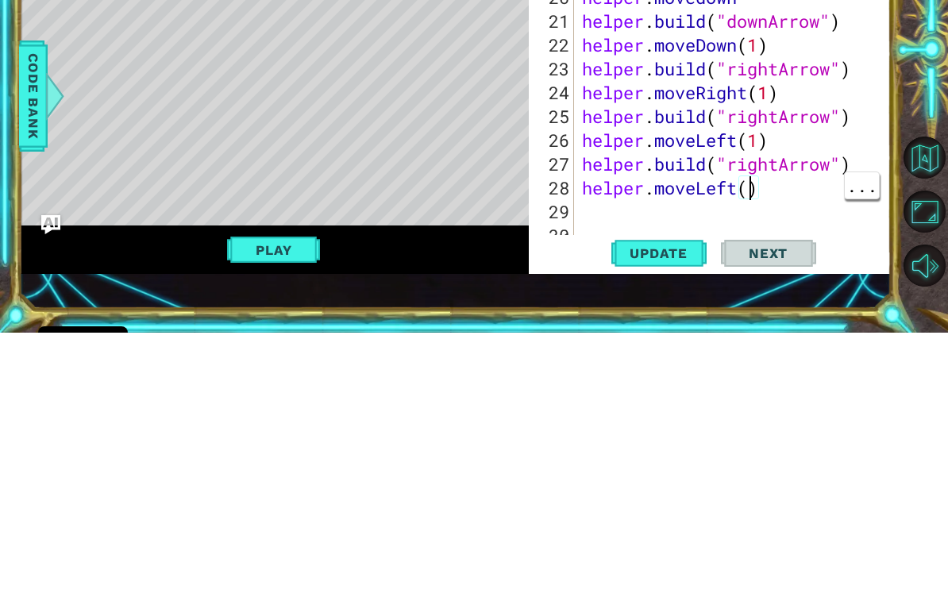
scroll to position [0, 8]
type textarea "helper.moveLeft(1)"
click at [667, 503] on button "Update" at bounding box center [658, 521] width 95 height 37
click at [665, 514] on span "Update" at bounding box center [659, 522] width 90 height 16
click at [683, 514] on span "Update" at bounding box center [659, 522] width 90 height 16
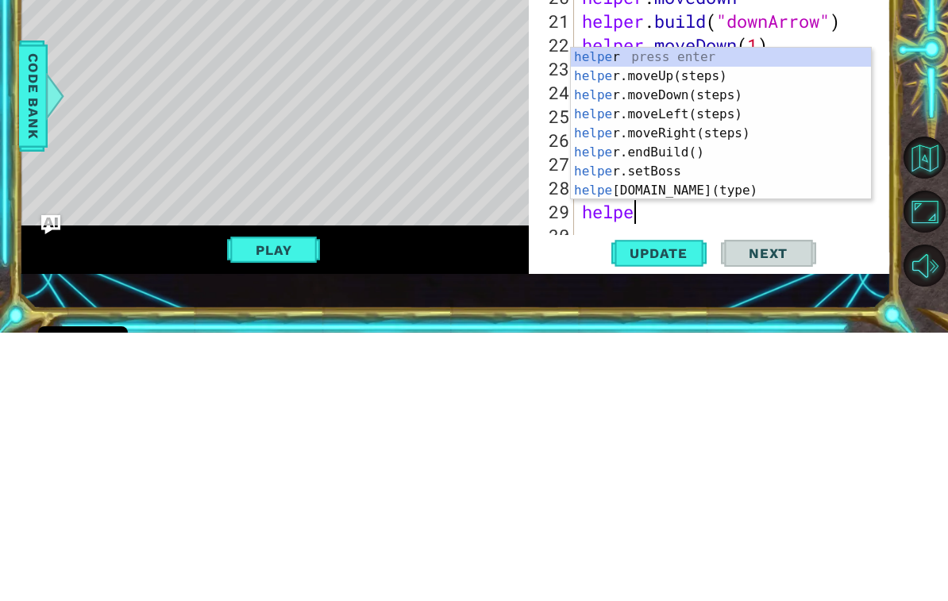
scroll to position [0, 2]
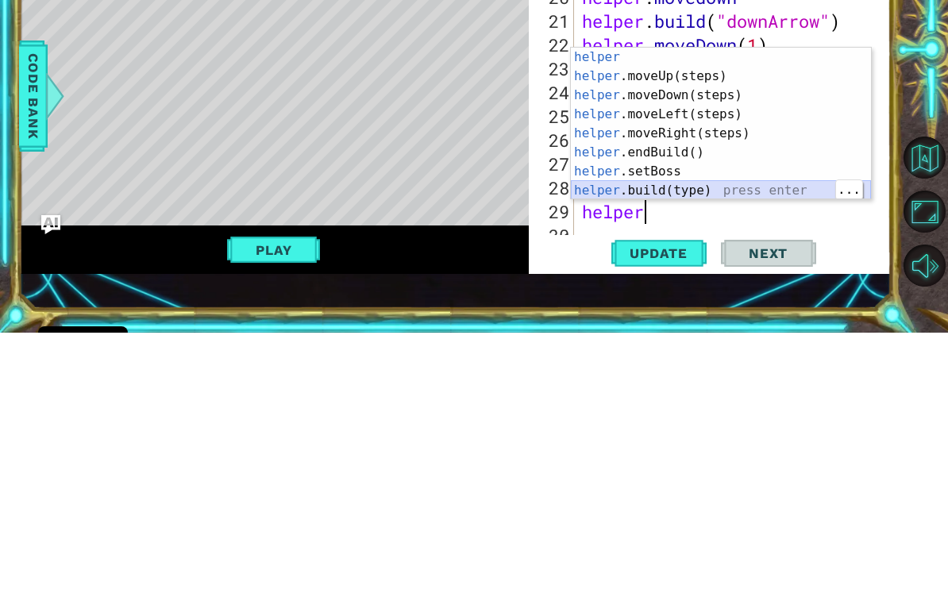
click at [734, 316] on div "helper press enter helper .moveUp(steps) press enter helper .moveDown(steps) pr…" at bounding box center [721, 411] width 300 height 191
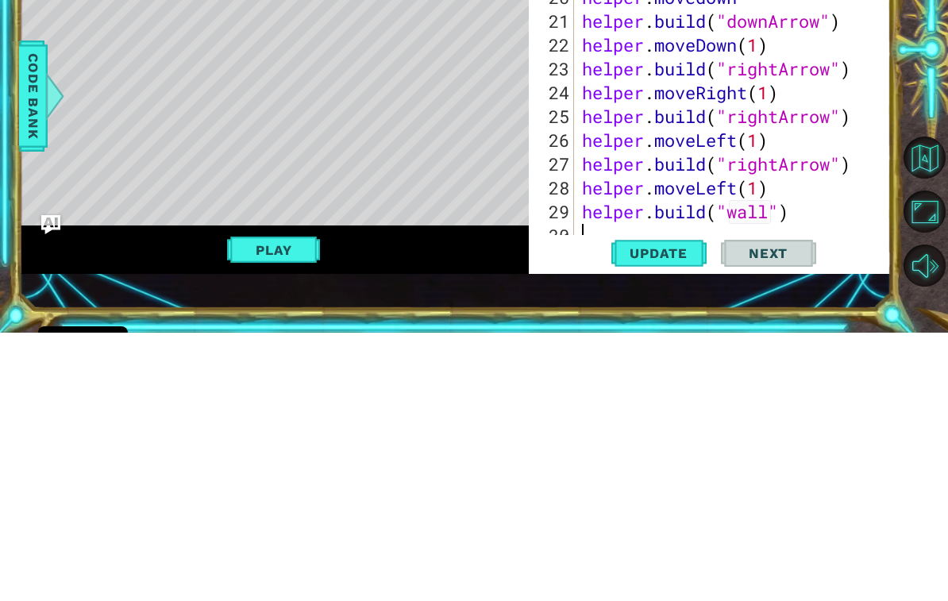
scroll to position [476, 0]
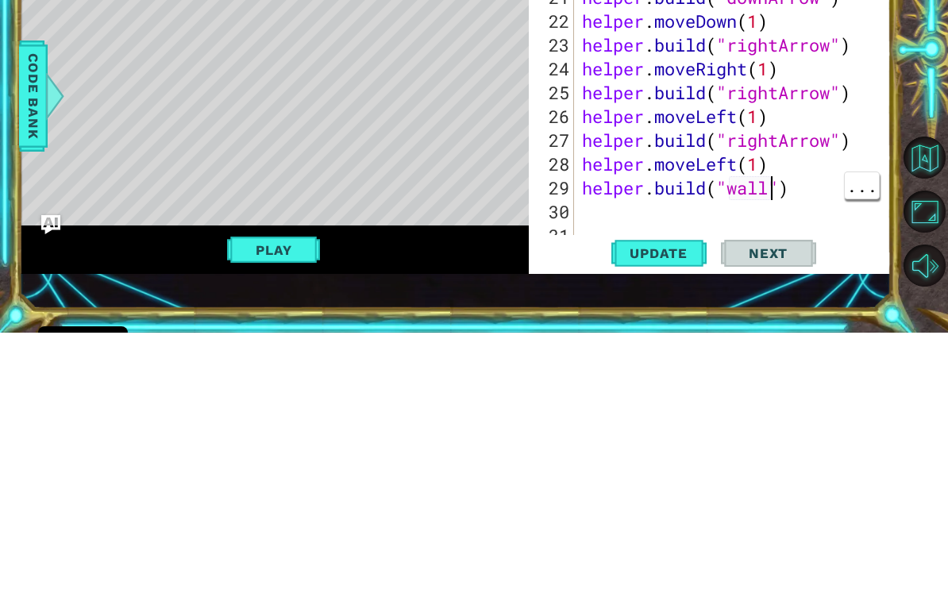
click at [772, 186] on div "helper . moveDown ( 1 ) helper . build ( "downArrow" ) helper . movedown helper…" at bounding box center [737, 373] width 317 height 381
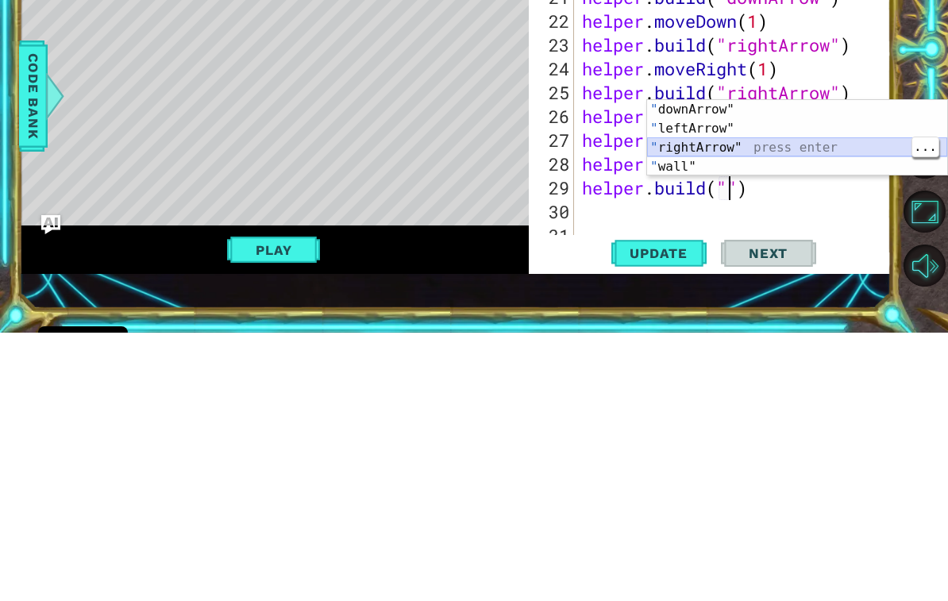
click at [820, 368] on div "" downArrow" press enter " leftArrow" press enter " rightArrow" press enter " w…" at bounding box center [797, 425] width 300 height 114
type textarea "[DOMAIN_NAME]("rightArrow")"
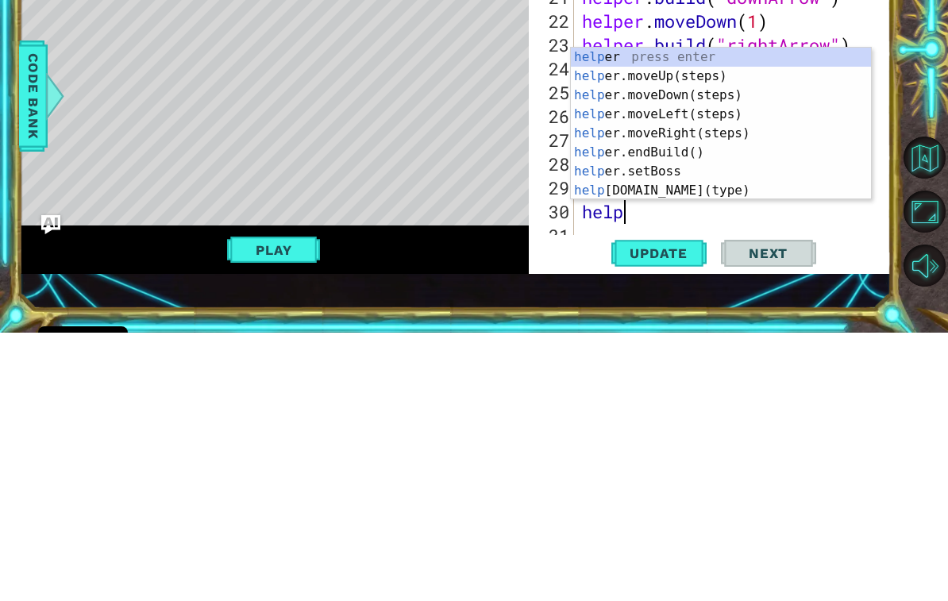
scroll to position [0, 2]
type textarea "helper"
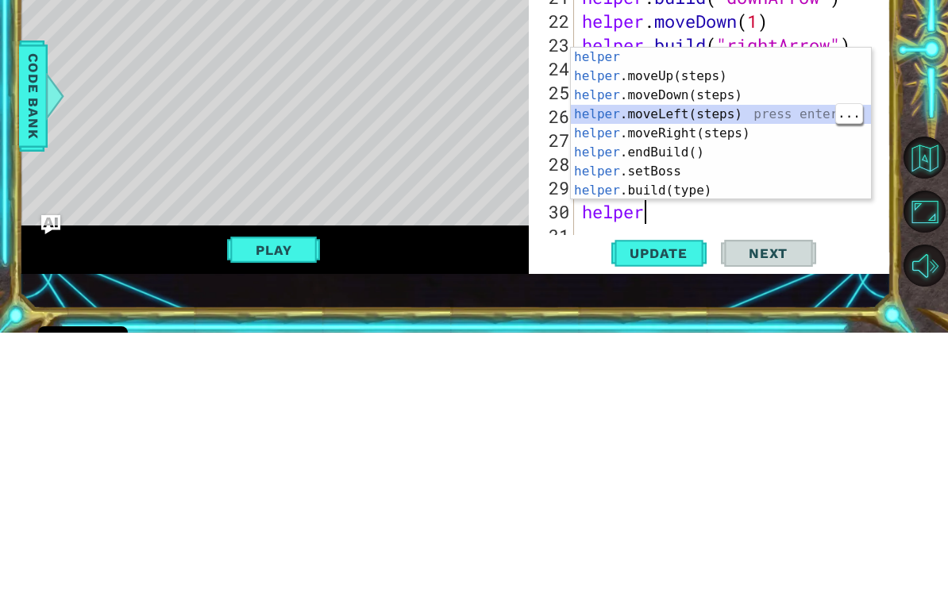
scroll to position [0, 0]
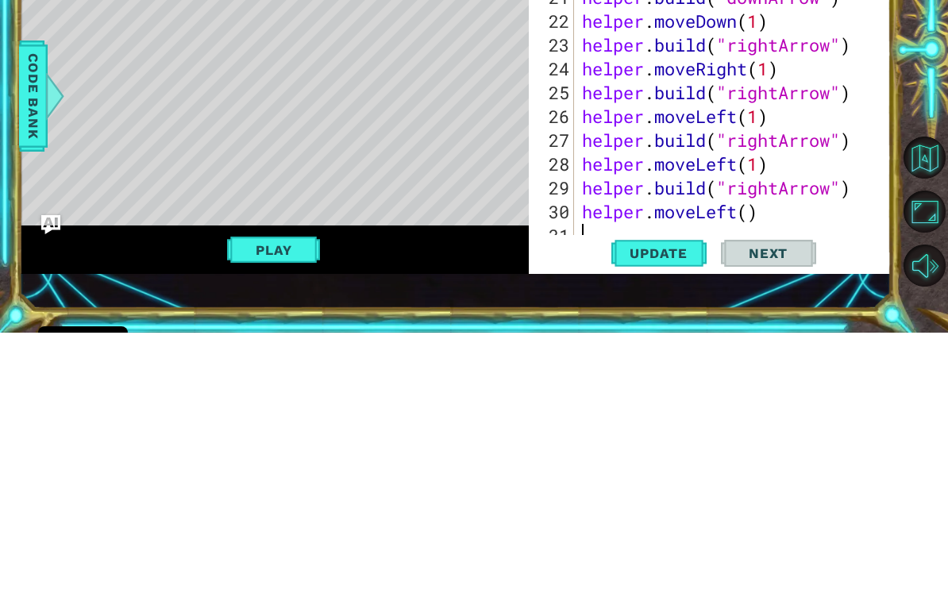
click at [657, 514] on span "Update" at bounding box center [659, 522] width 90 height 16
click at [678, 514] on span "Update" at bounding box center [659, 522] width 90 height 16
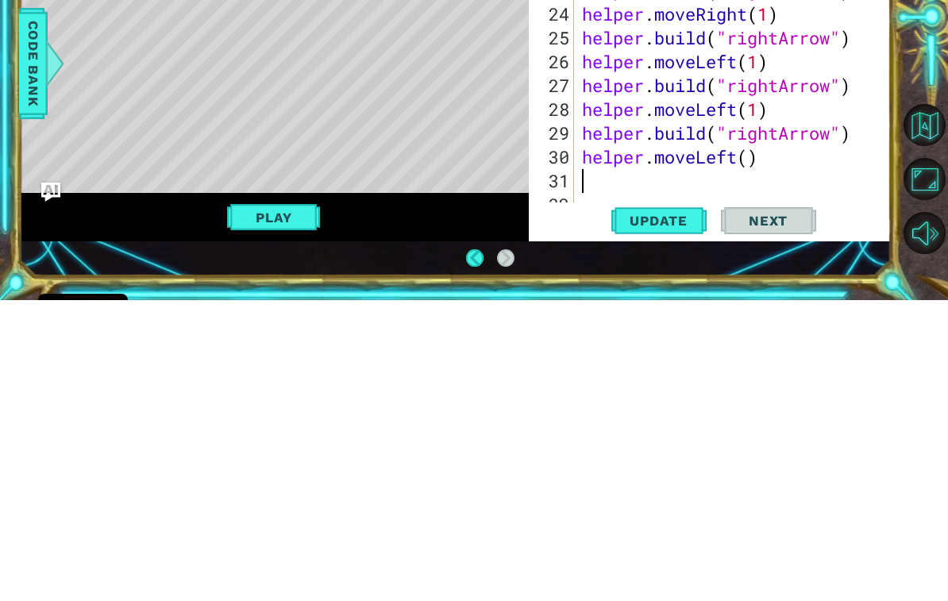
scroll to position [524, 0]
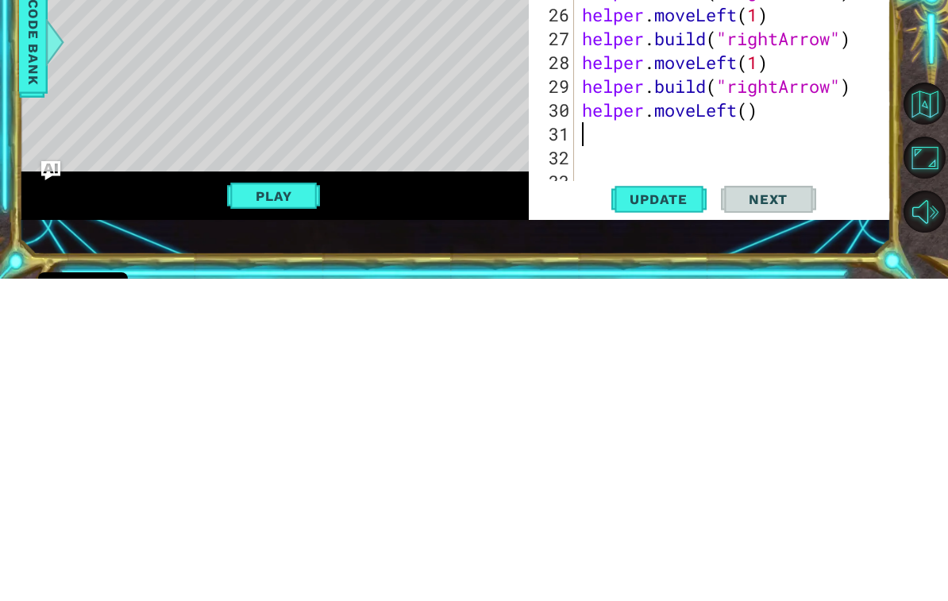
click at [673, 514] on span "Update" at bounding box center [659, 522] width 90 height 16
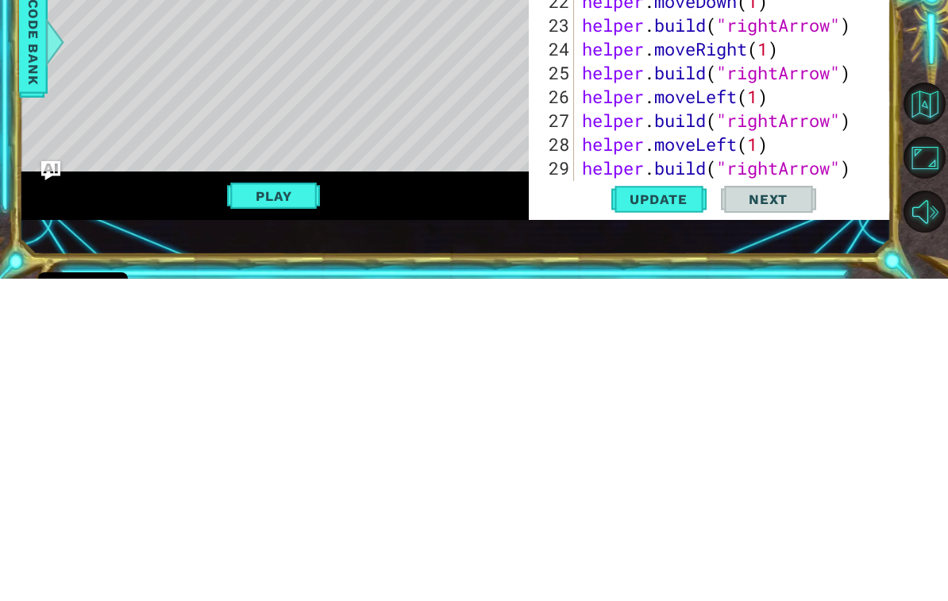
scroll to position [495, 0]
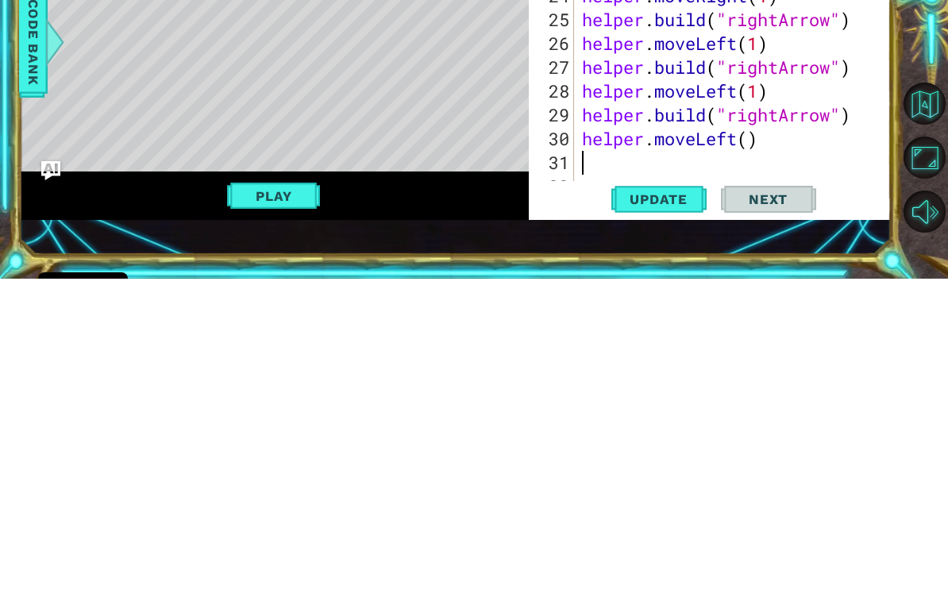
click at [671, 514] on span "Update" at bounding box center [659, 522] width 90 height 16
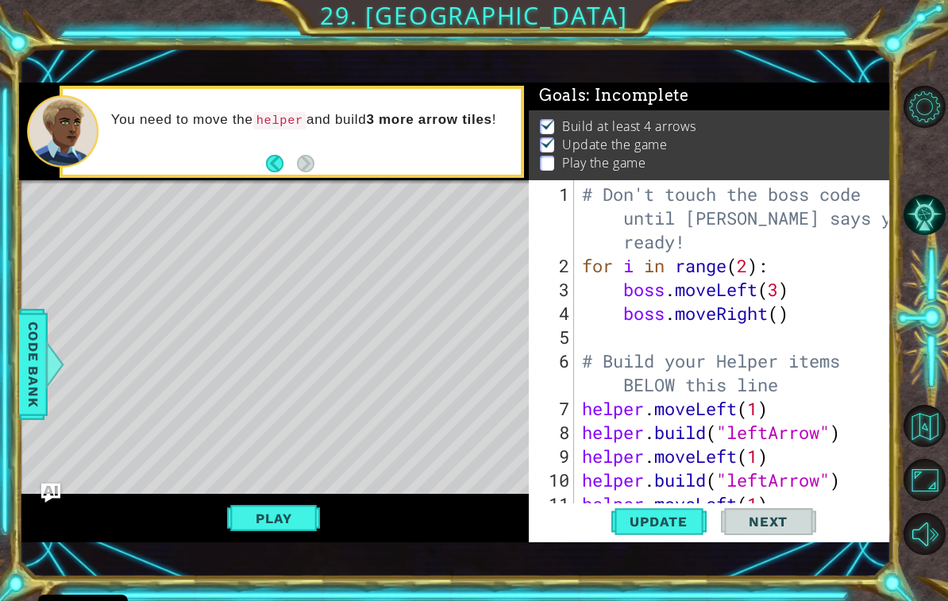
scroll to position [2, 0]
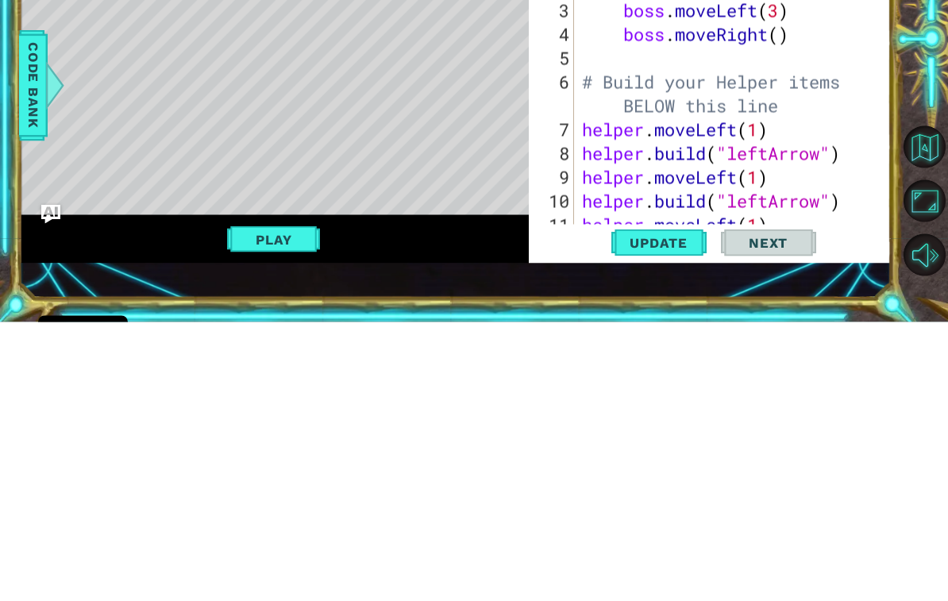
click at [304, 503] on button "Play" at bounding box center [273, 518] width 93 height 30
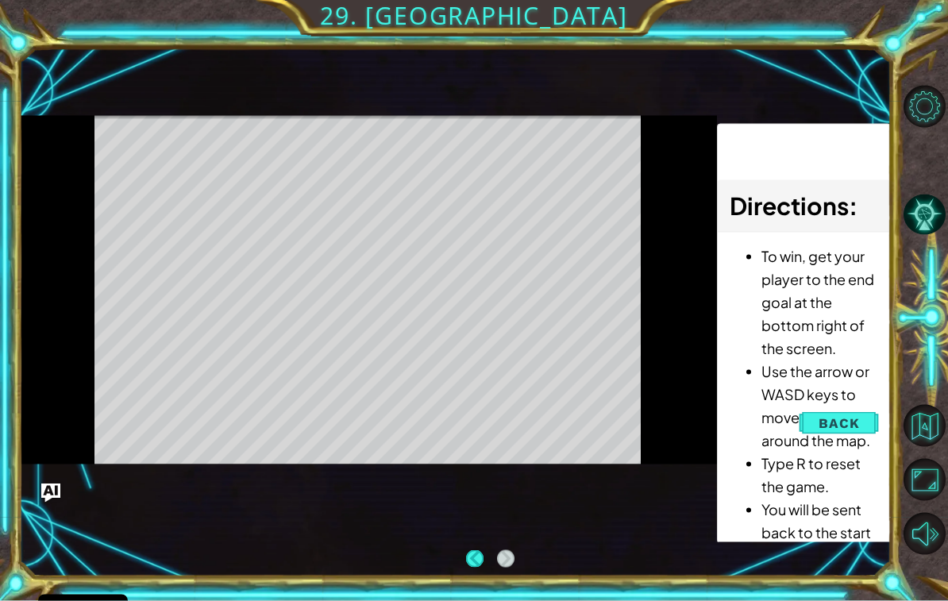
scroll to position [0, 0]
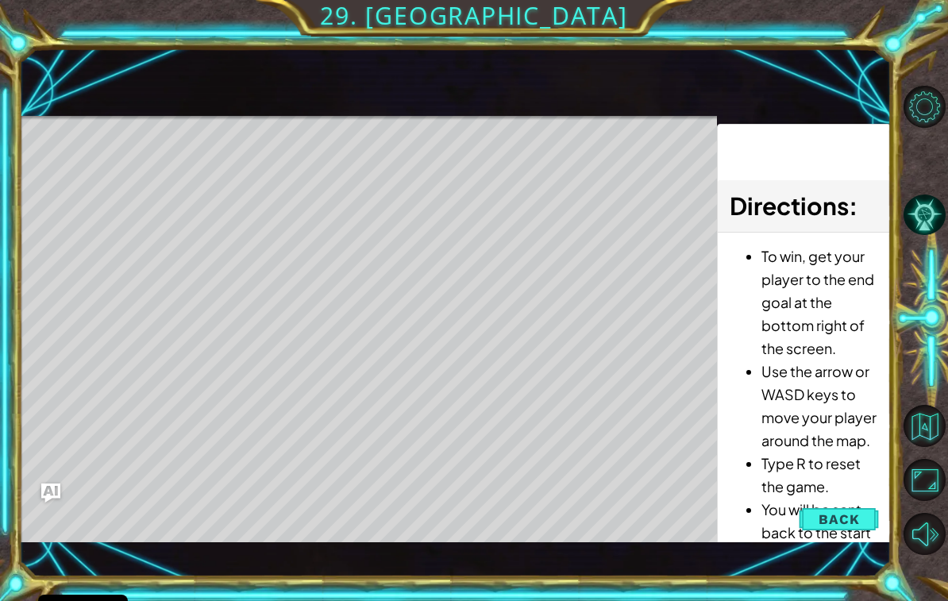
click at [828, 519] on span "Back" at bounding box center [839, 519] width 40 height 16
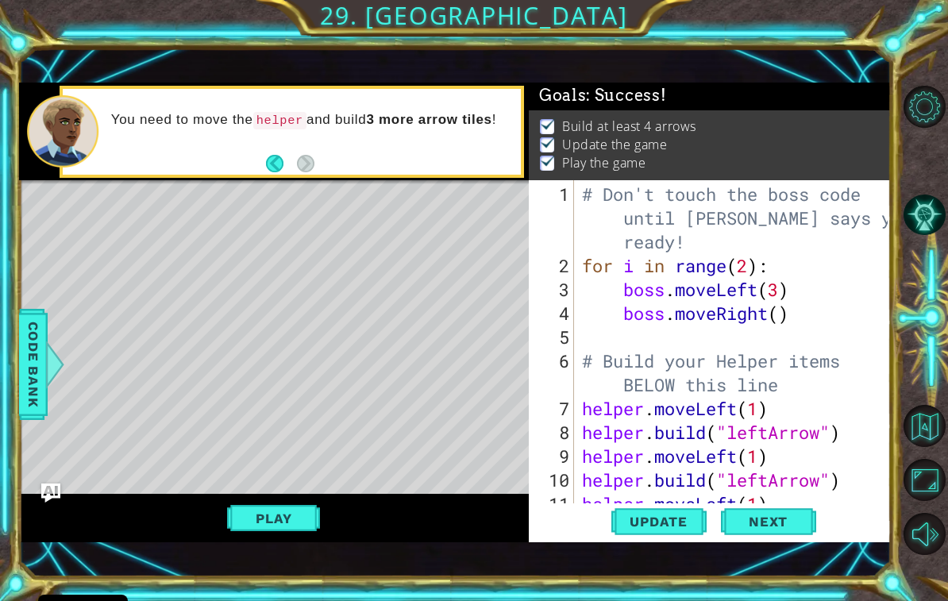
click at [773, 522] on span "Next" at bounding box center [768, 521] width 71 height 16
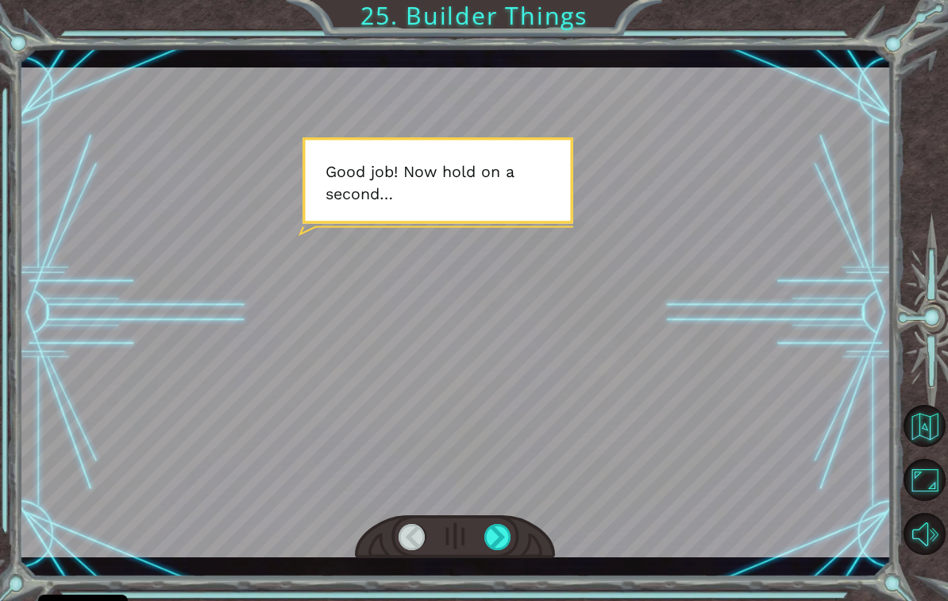
click at [499, 532] on div at bounding box center [498, 537] width 28 height 26
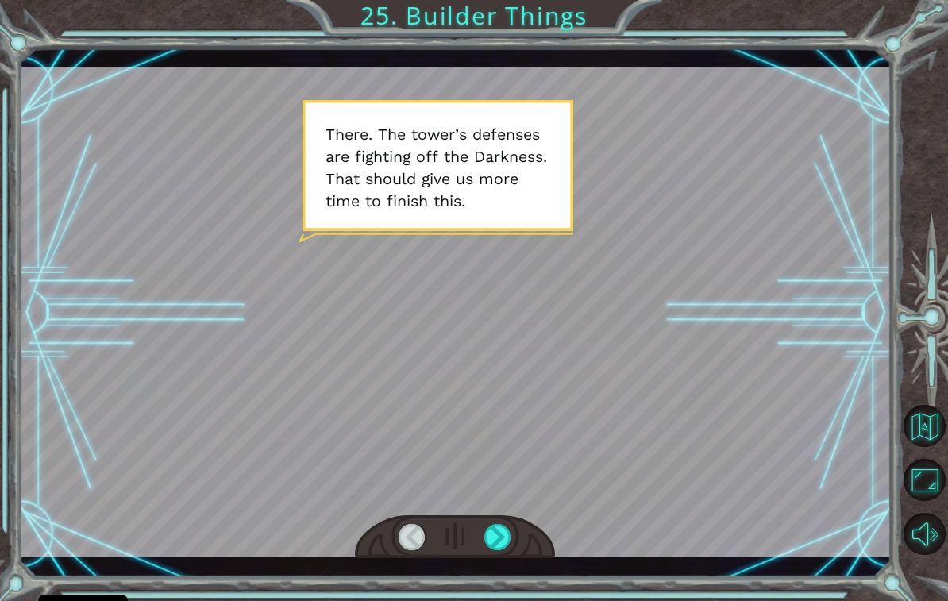
click at [511, 534] on div at bounding box center [498, 537] width 28 height 26
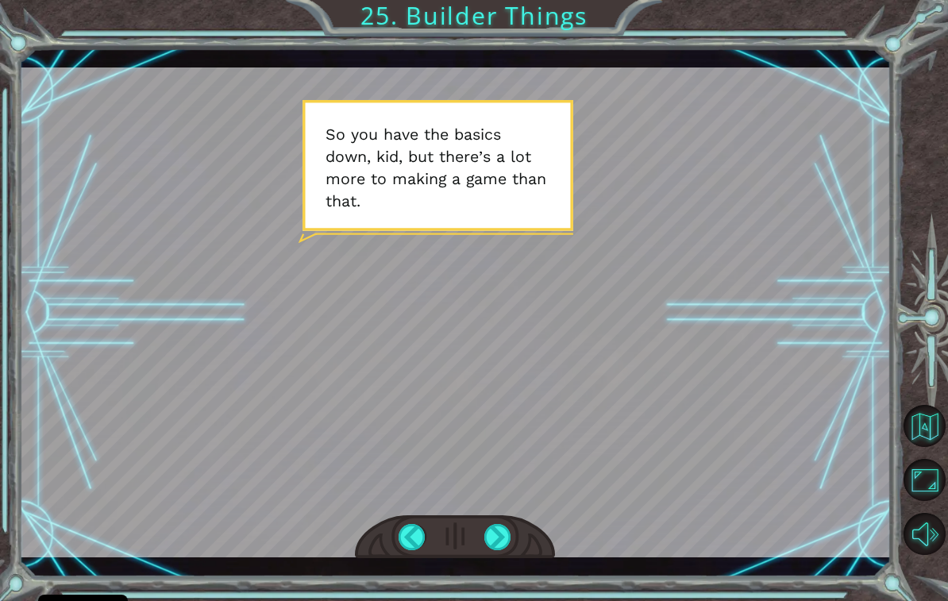
click at [504, 529] on div at bounding box center [498, 537] width 28 height 26
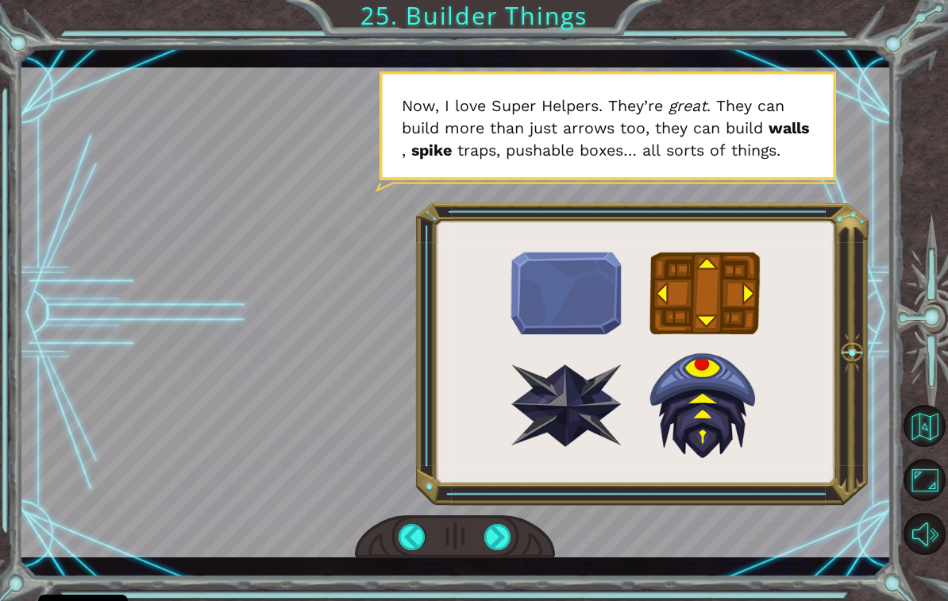
click at [503, 542] on div at bounding box center [498, 537] width 28 height 26
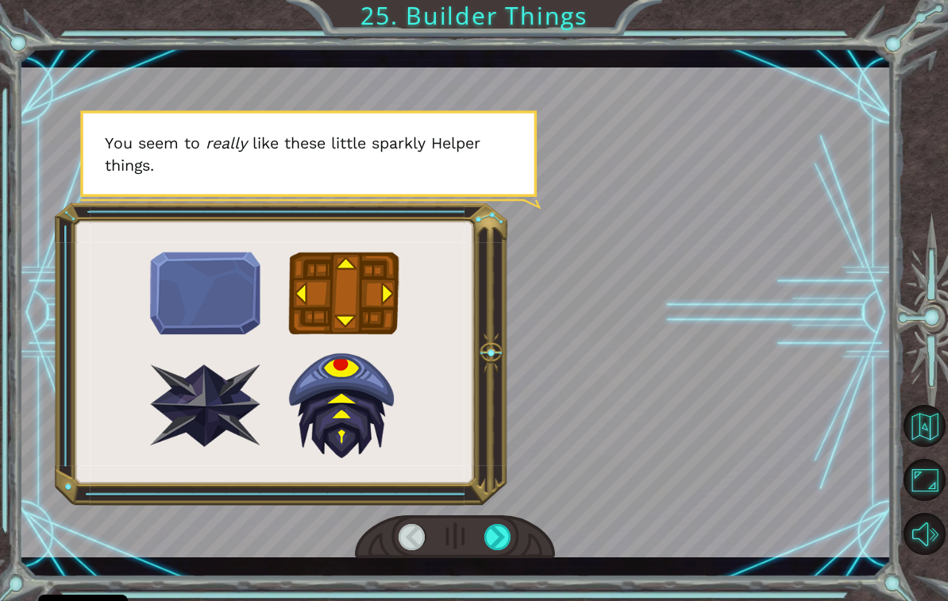
click at [510, 540] on div at bounding box center [498, 537] width 28 height 26
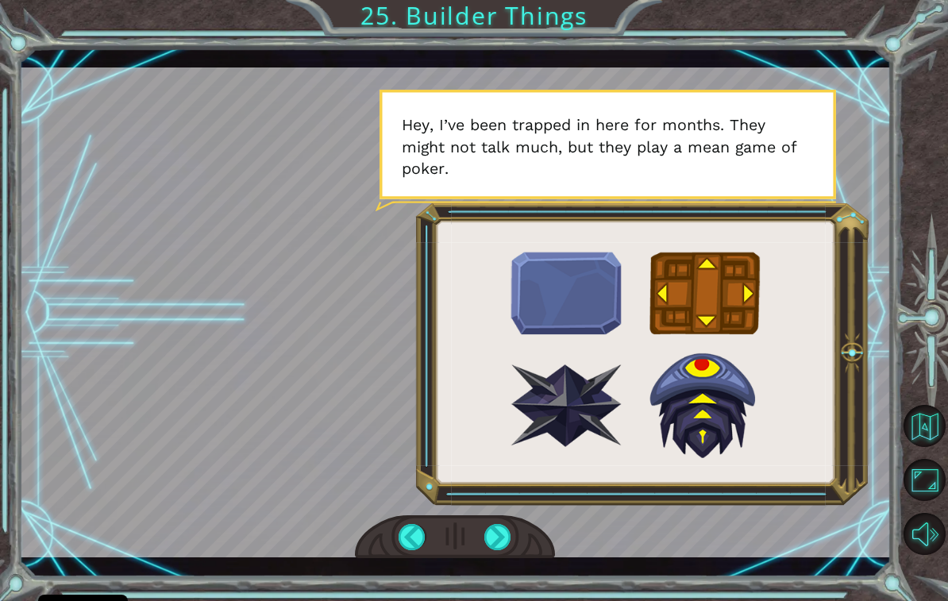
click at [520, 548] on div at bounding box center [455, 537] width 201 height 44
click at [500, 538] on div at bounding box center [498, 537] width 28 height 26
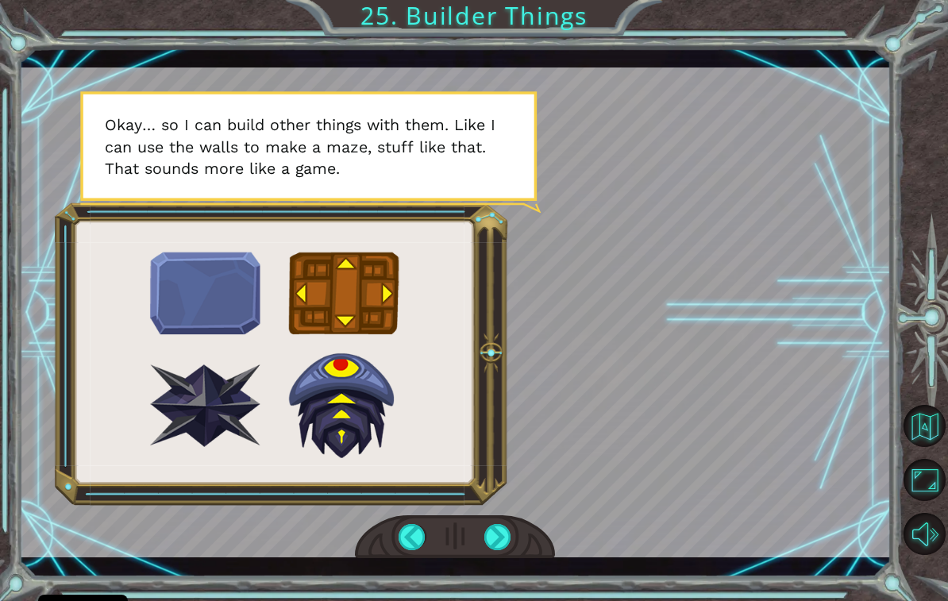
click at [503, 518] on div at bounding box center [455, 537] width 201 height 44
click at [489, 561] on div "G o o d j o b ! N o w h o l d o n a s e c o n d … T h e r e . T h e t o w e r ’…" at bounding box center [455, 312] width 873 height 529
click at [508, 549] on div at bounding box center [498, 537] width 28 height 26
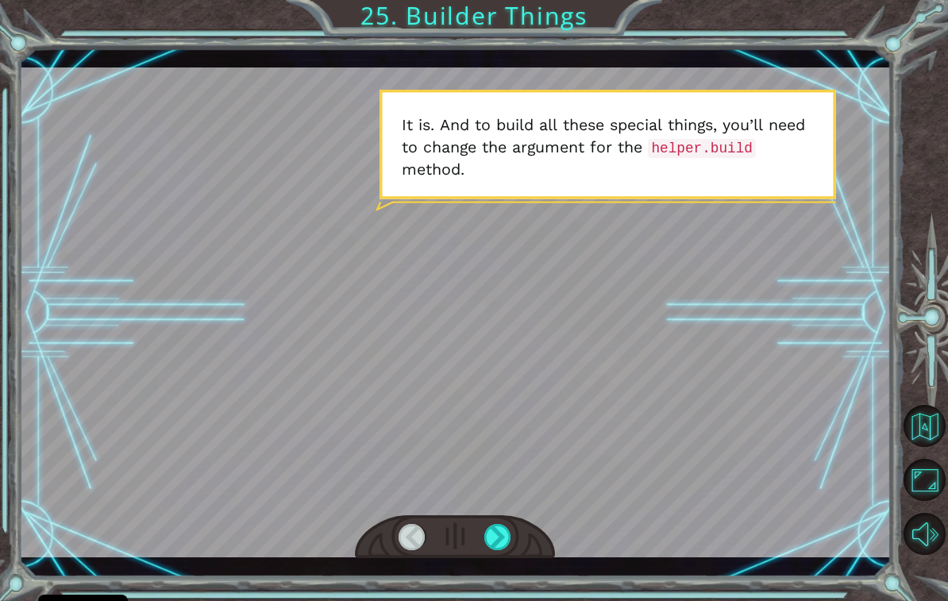
click at [525, 542] on div at bounding box center [455, 537] width 201 height 44
click at [499, 530] on div at bounding box center [498, 537] width 28 height 26
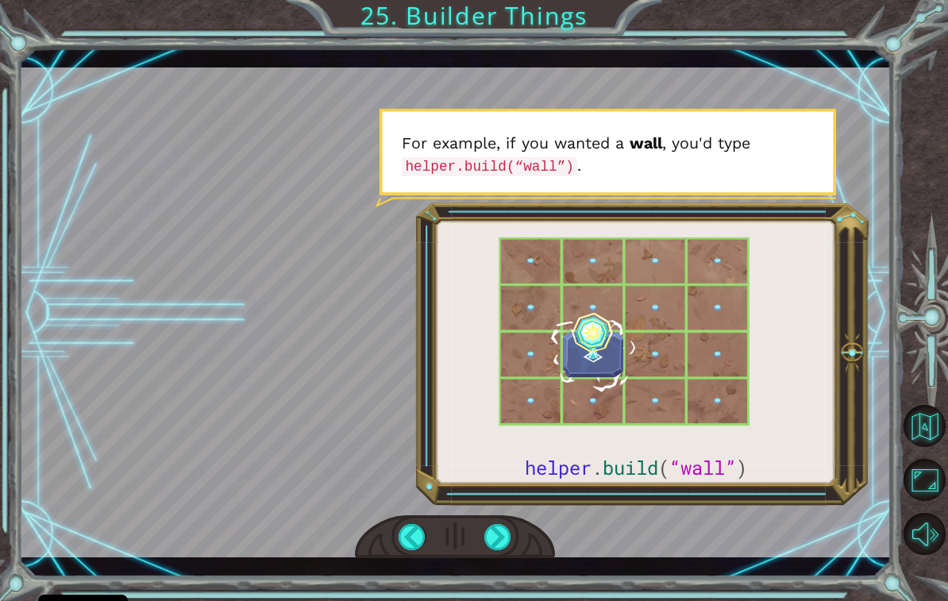
click at [511, 550] on div at bounding box center [498, 537] width 28 height 26
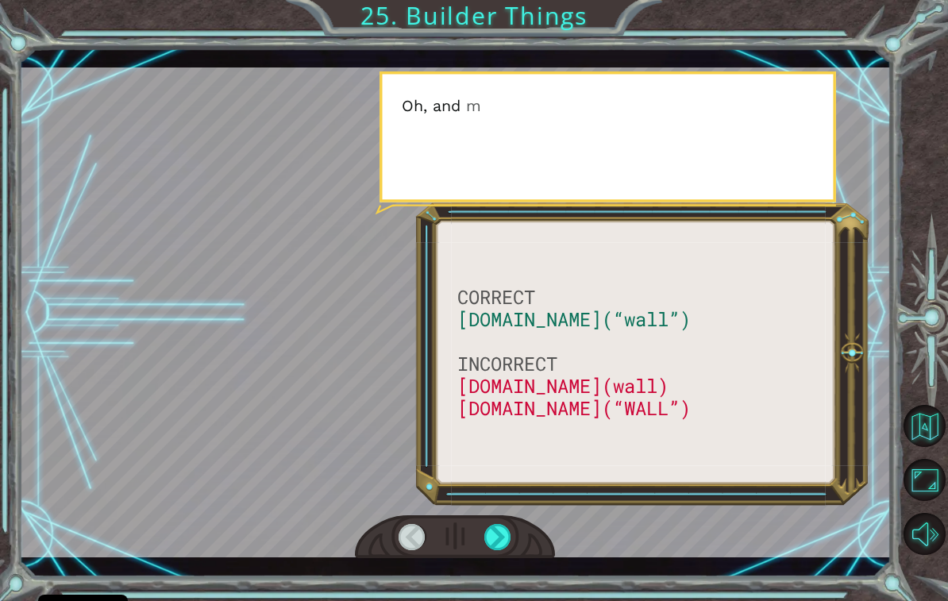
click at [508, 532] on div at bounding box center [498, 537] width 28 height 26
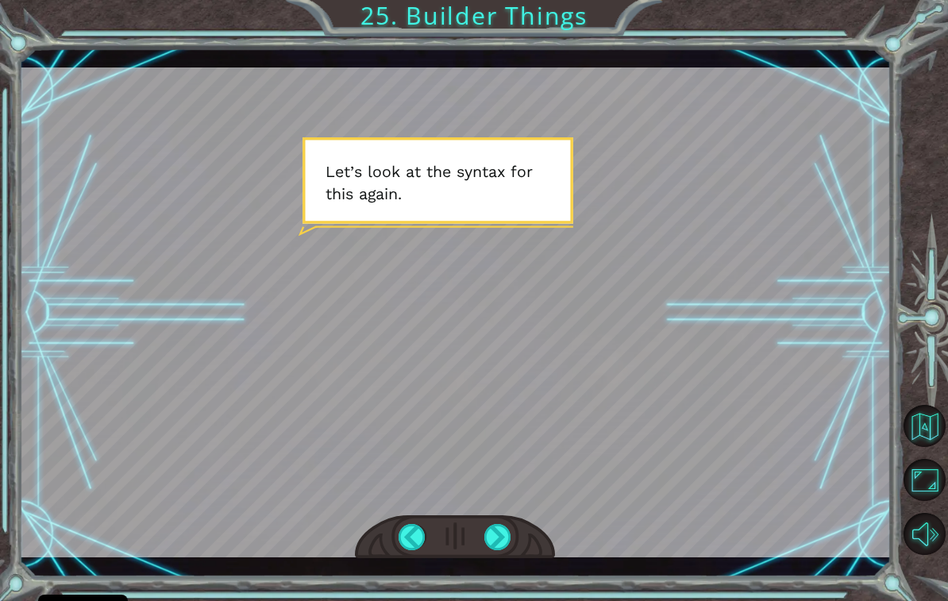
click at [416, 534] on div at bounding box center [413, 537] width 28 height 26
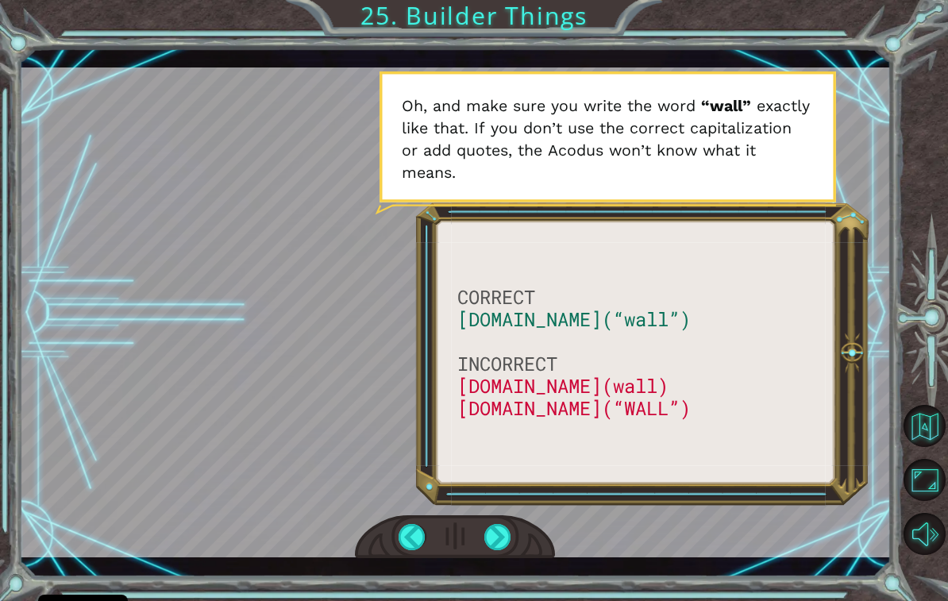
click at [511, 541] on div at bounding box center [498, 537] width 28 height 26
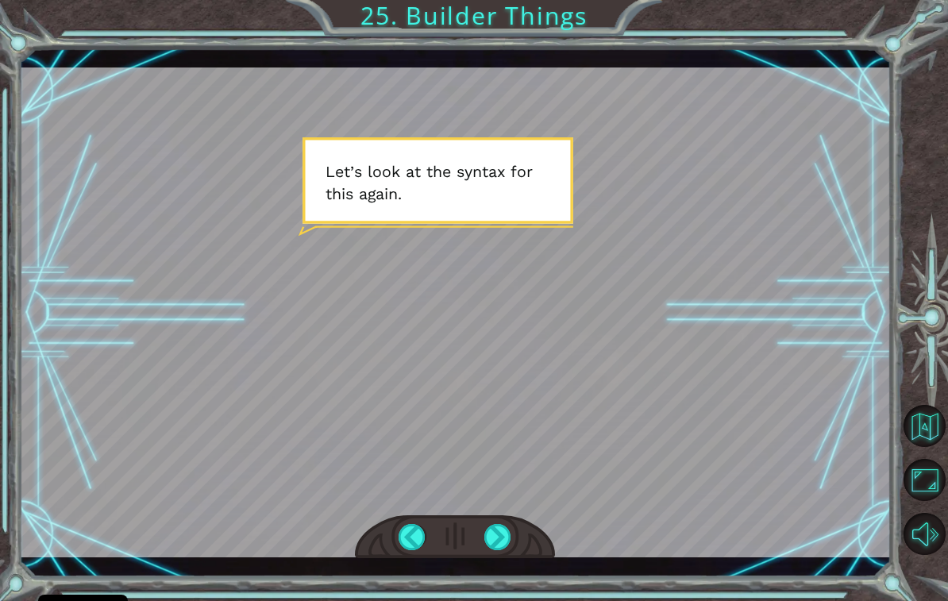
click at [504, 543] on div at bounding box center [498, 537] width 28 height 26
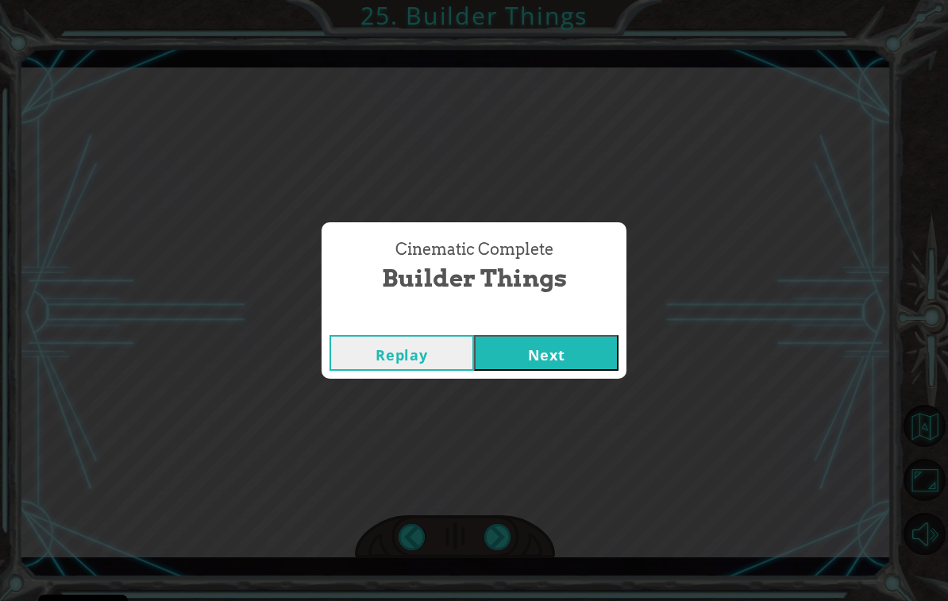
click at [551, 343] on button "Next" at bounding box center [546, 353] width 145 height 36
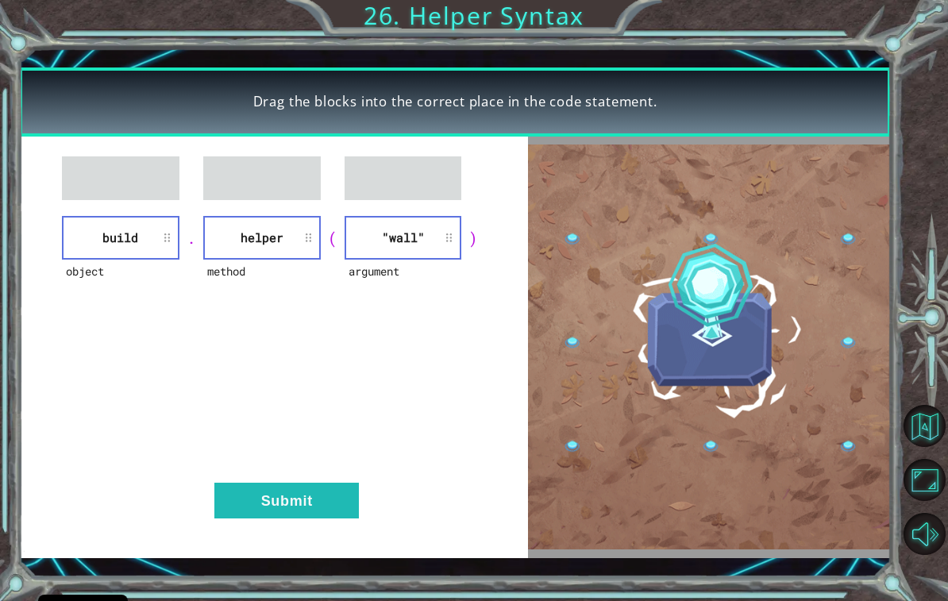
click at [314, 500] on button "Submit" at bounding box center [286, 501] width 145 height 36
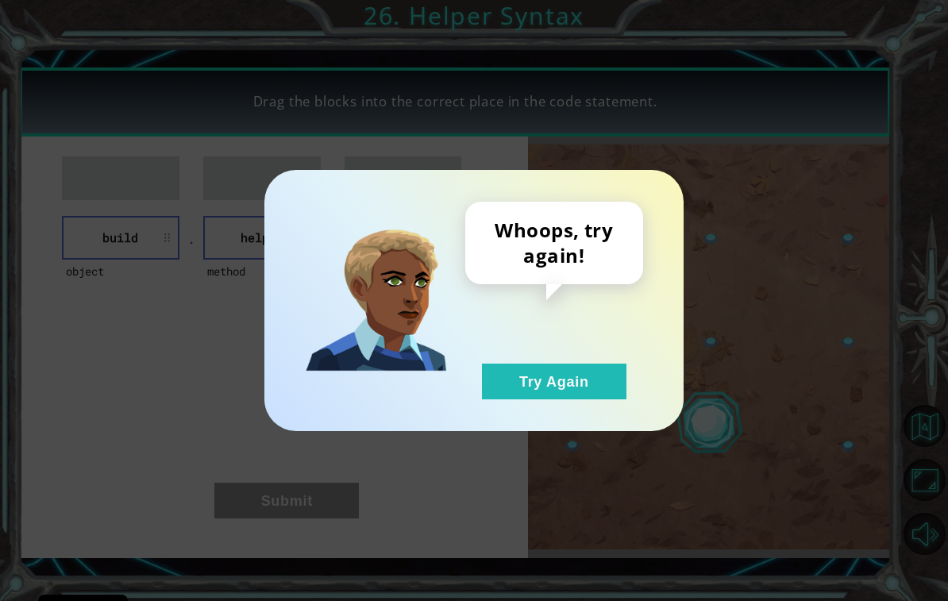
click at [554, 389] on button "Try Again" at bounding box center [554, 382] width 145 height 36
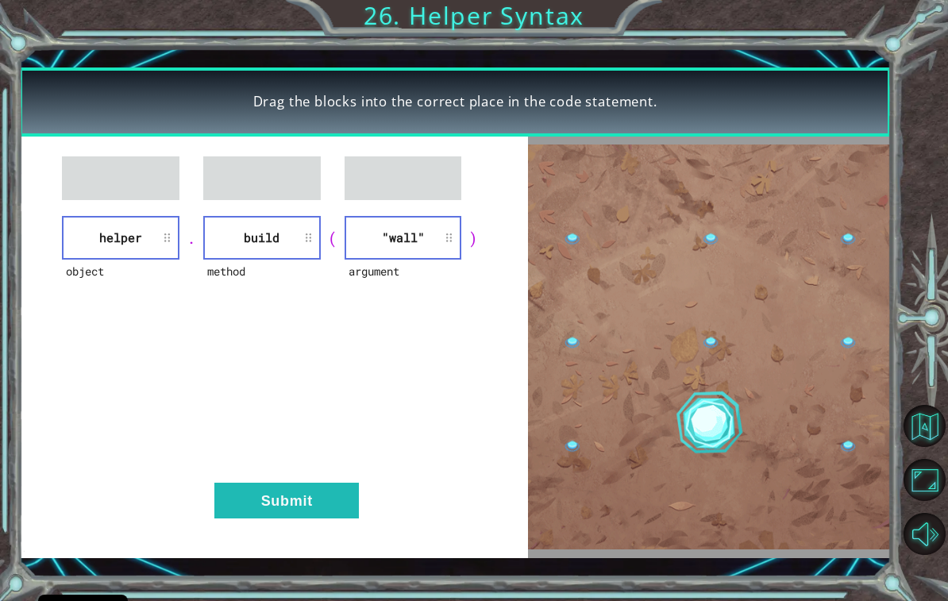
click at [313, 498] on button "Submit" at bounding box center [286, 501] width 145 height 36
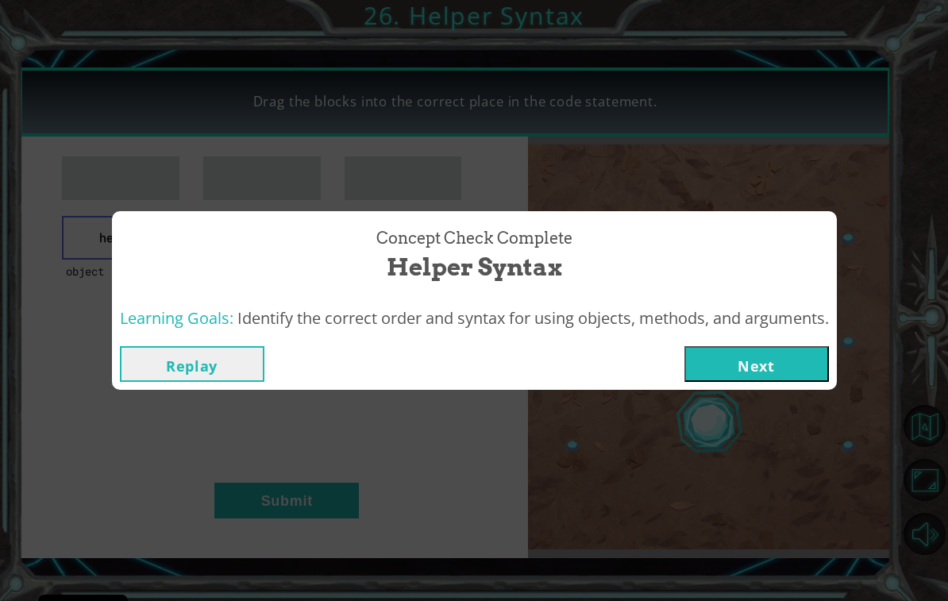
click at [730, 364] on button "Next" at bounding box center [756, 364] width 145 height 36
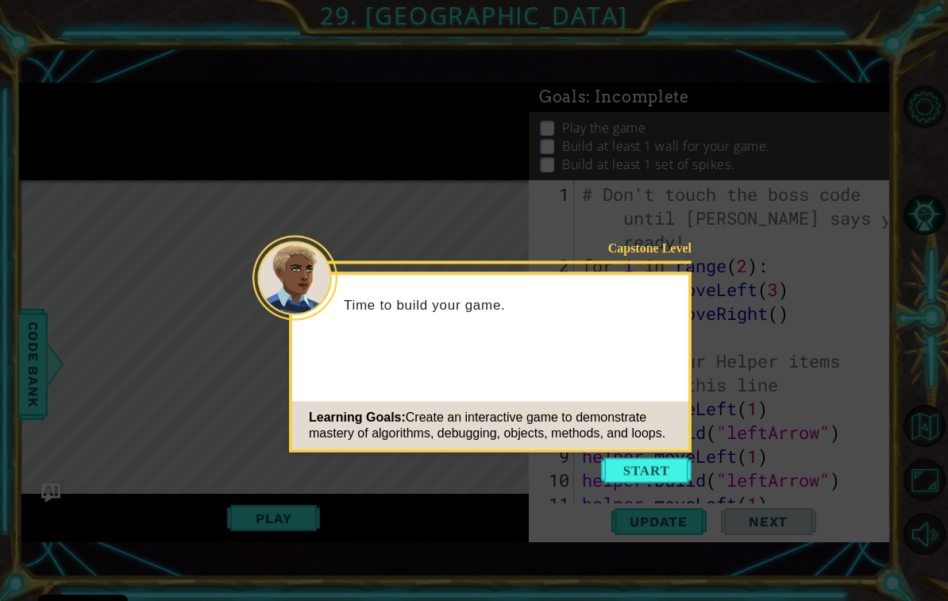
click at [615, 470] on button "Start" at bounding box center [646, 470] width 91 height 25
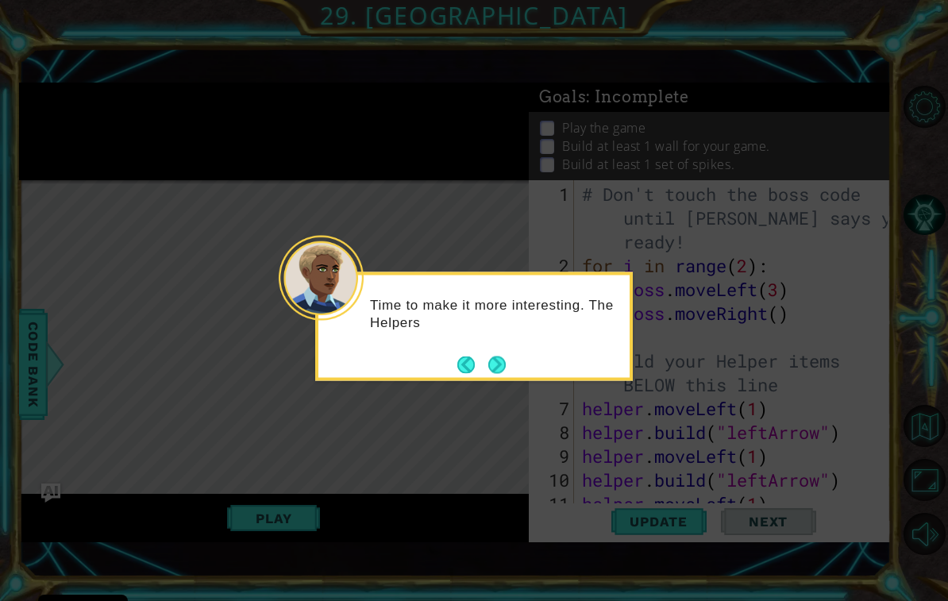
click at [499, 359] on button "Next" at bounding box center [497, 364] width 23 height 23
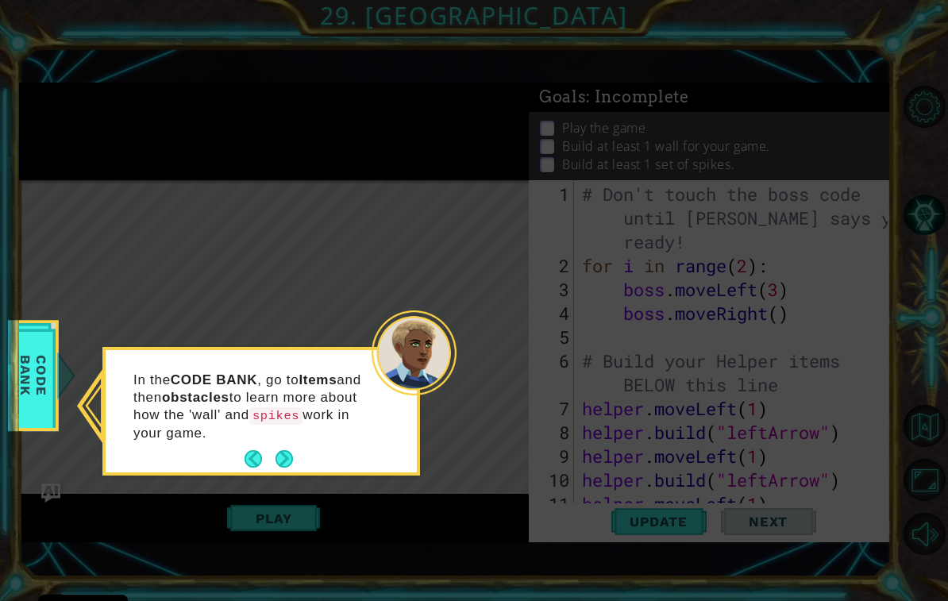
click at [289, 462] on button "Next" at bounding box center [284, 459] width 20 height 20
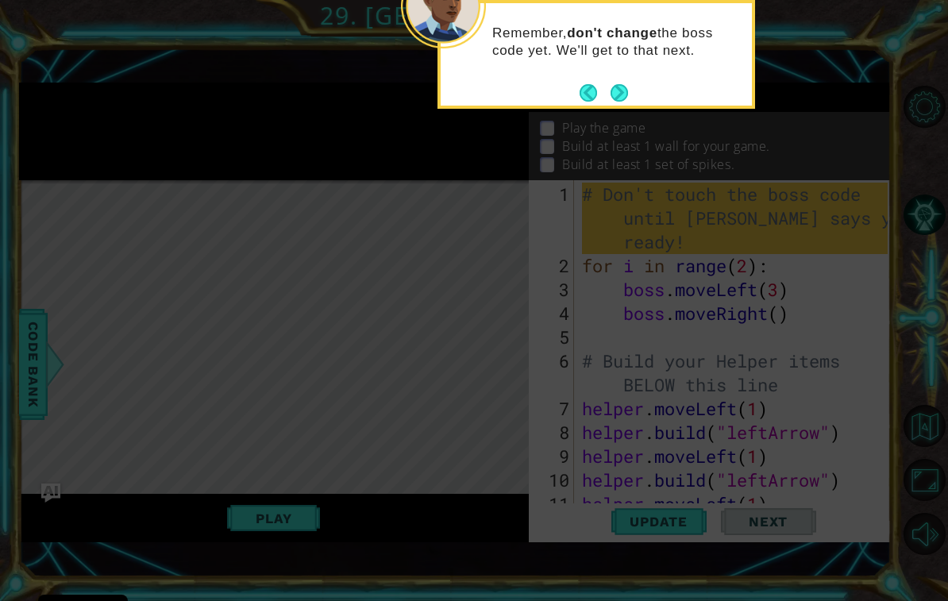
click at [618, 92] on button "Next" at bounding box center [620, 92] width 18 height 18
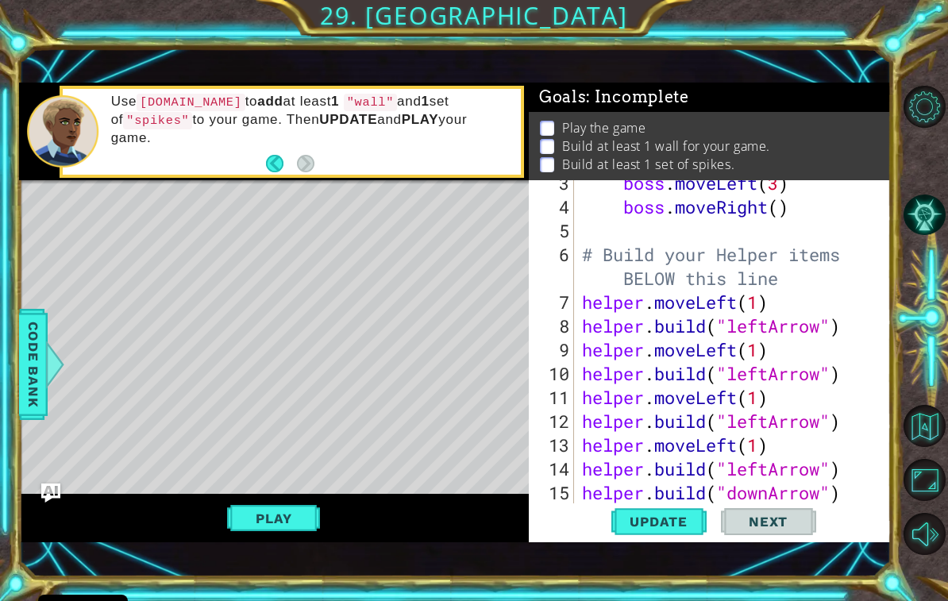
scroll to position [107, 0]
click at [664, 519] on span "Update" at bounding box center [659, 522] width 90 height 16
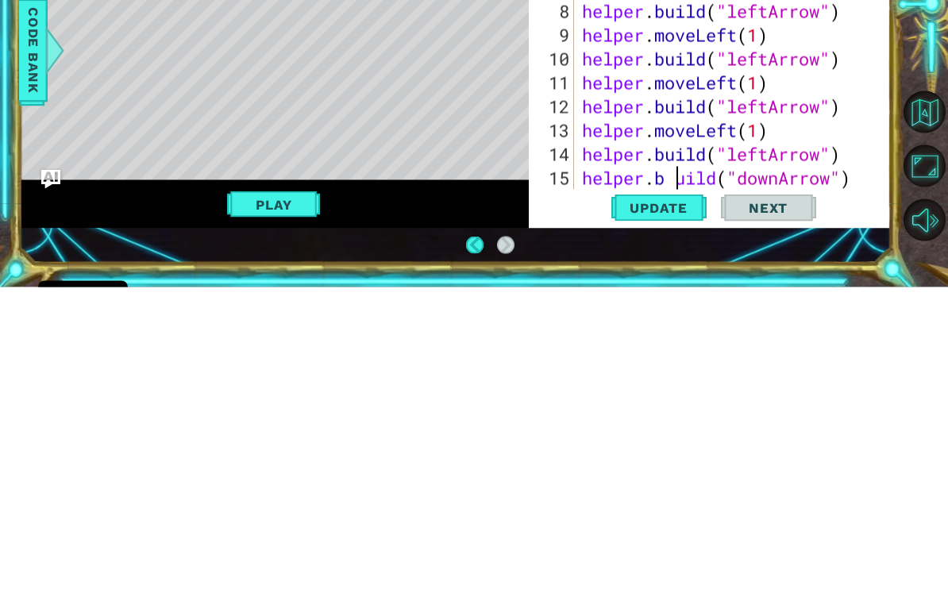
scroll to position [26, 0]
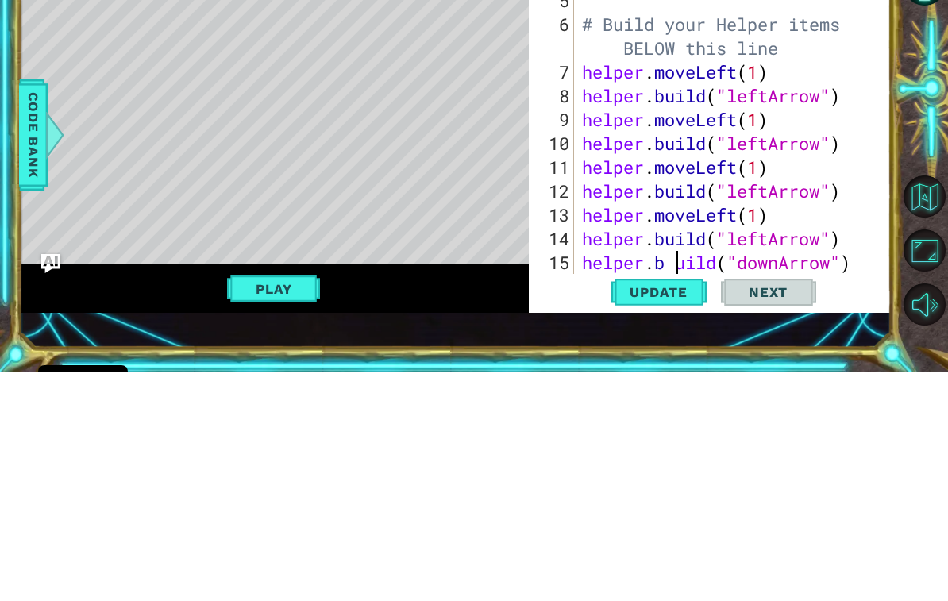
type textarea "[DOMAIN_NAME]("downArrow")"
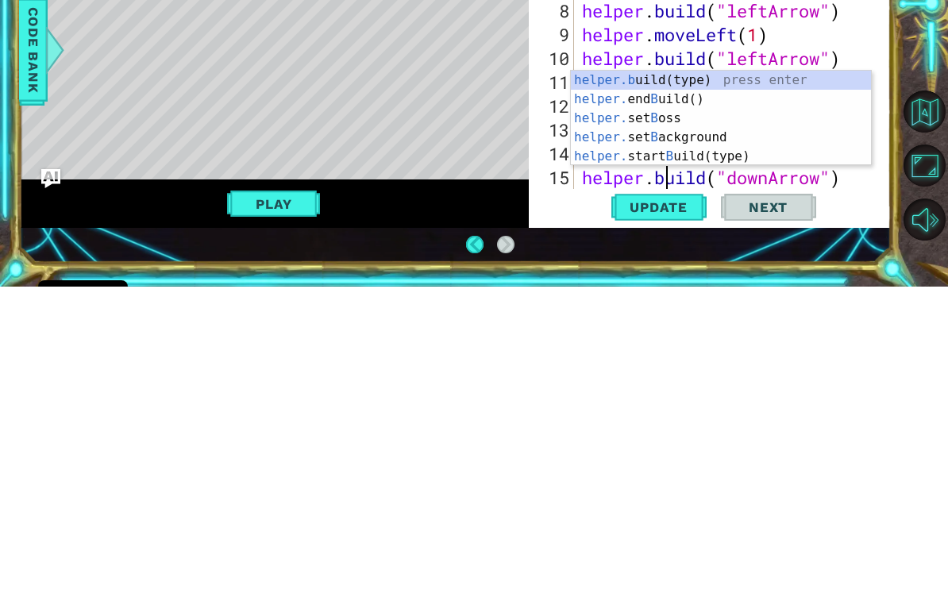
scroll to position [27, 0]
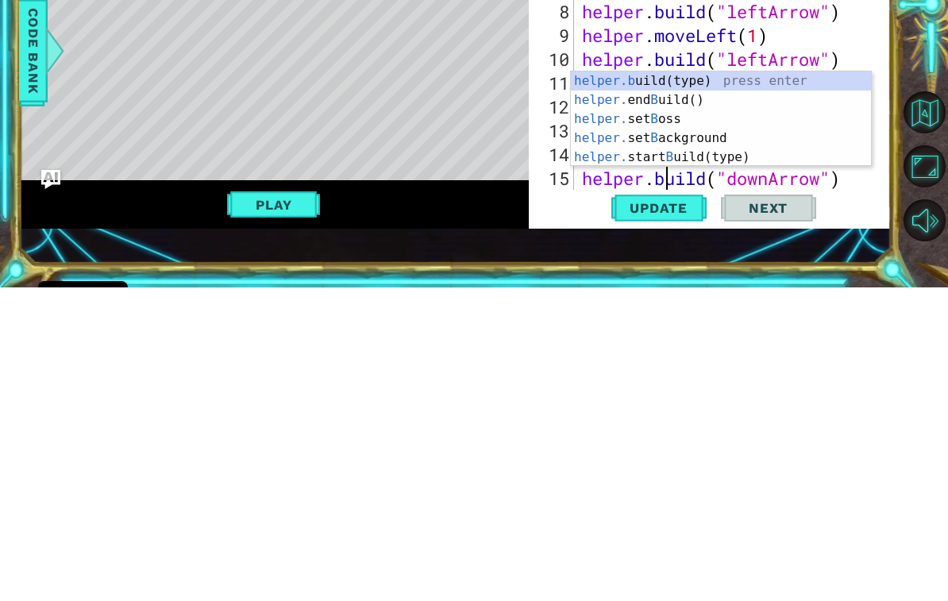
click at [661, 514] on span "Update" at bounding box center [659, 522] width 90 height 16
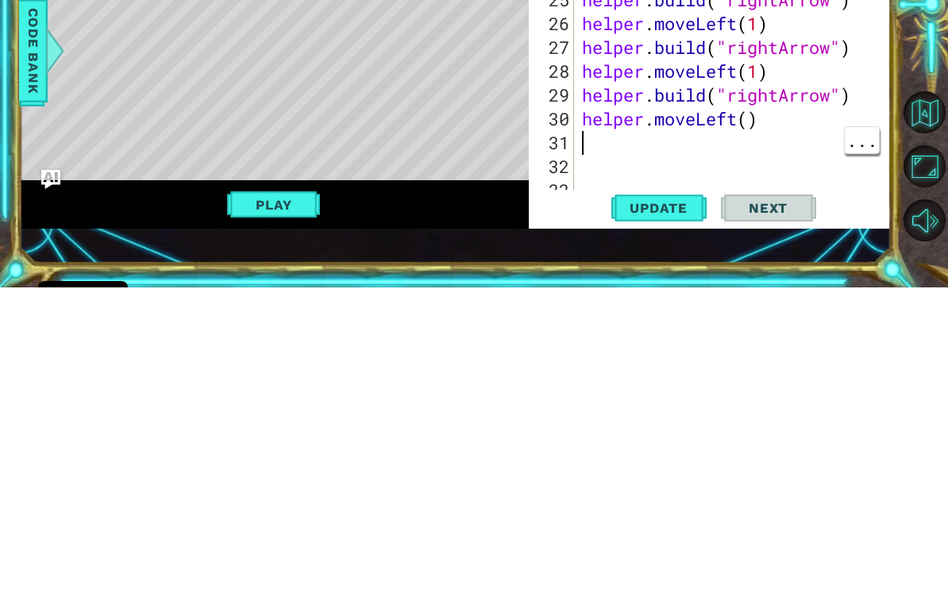
scroll to position [26, 0]
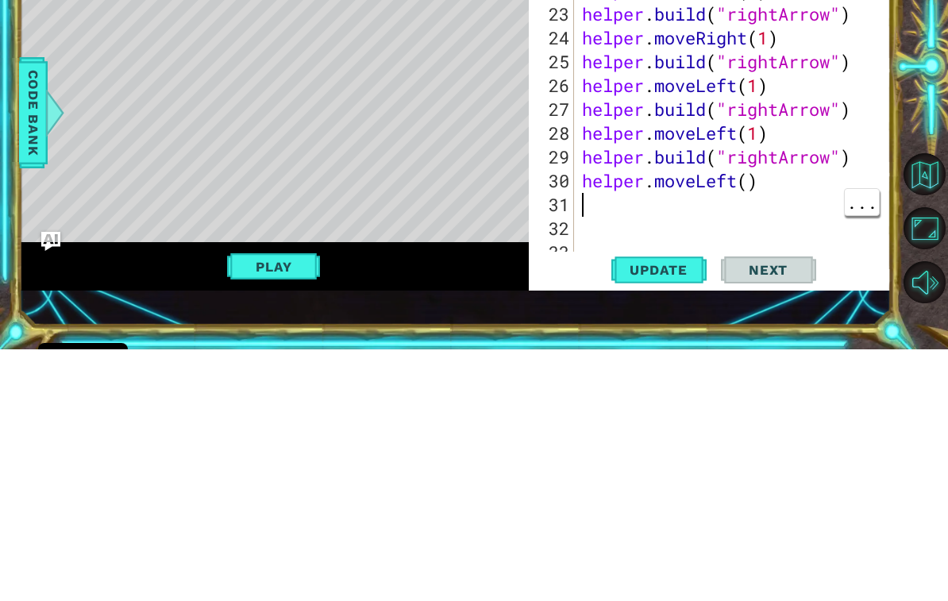
click at [293, 503] on button "Play" at bounding box center [273, 518] width 93 height 30
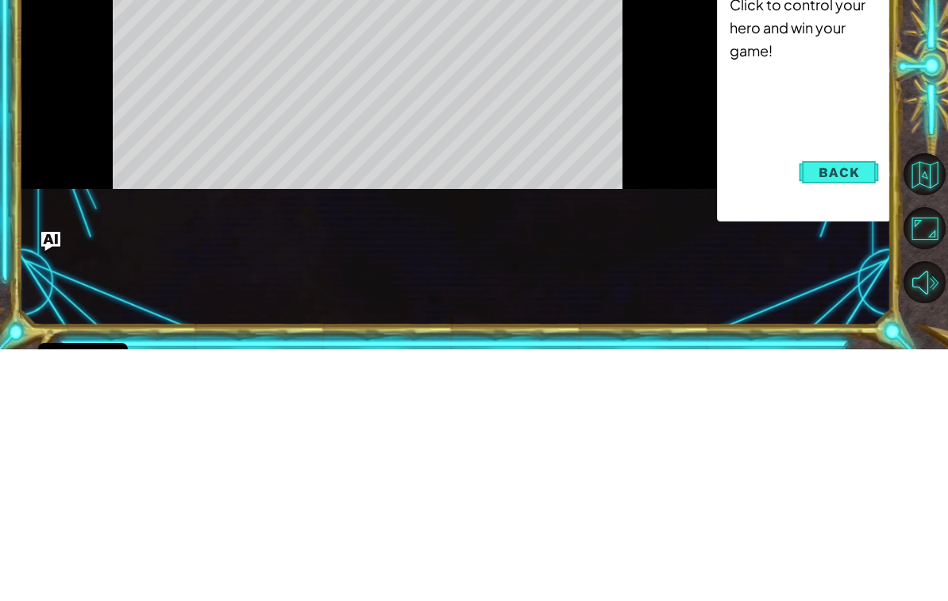
scroll to position [0, 0]
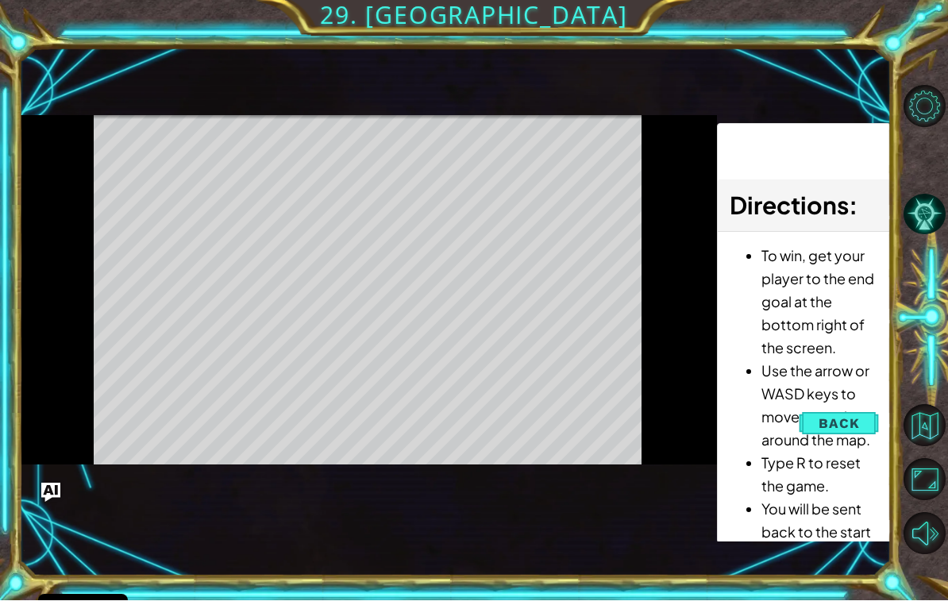
click at [929, 501] on button "Maximize Browser" at bounding box center [925, 480] width 42 height 42
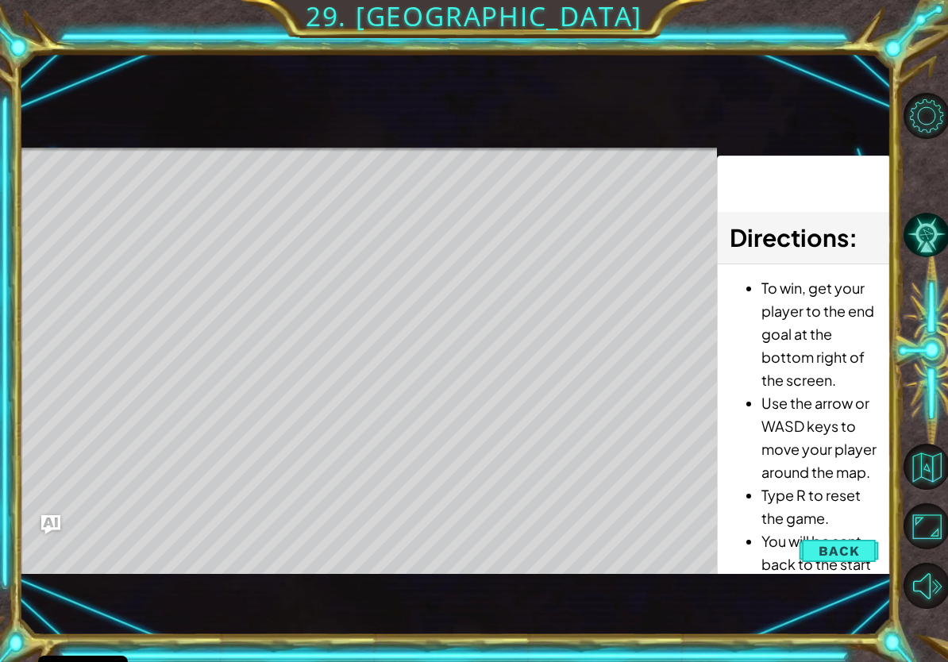
click at [939, 538] on button "Maximize Browser" at bounding box center [927, 526] width 46 height 46
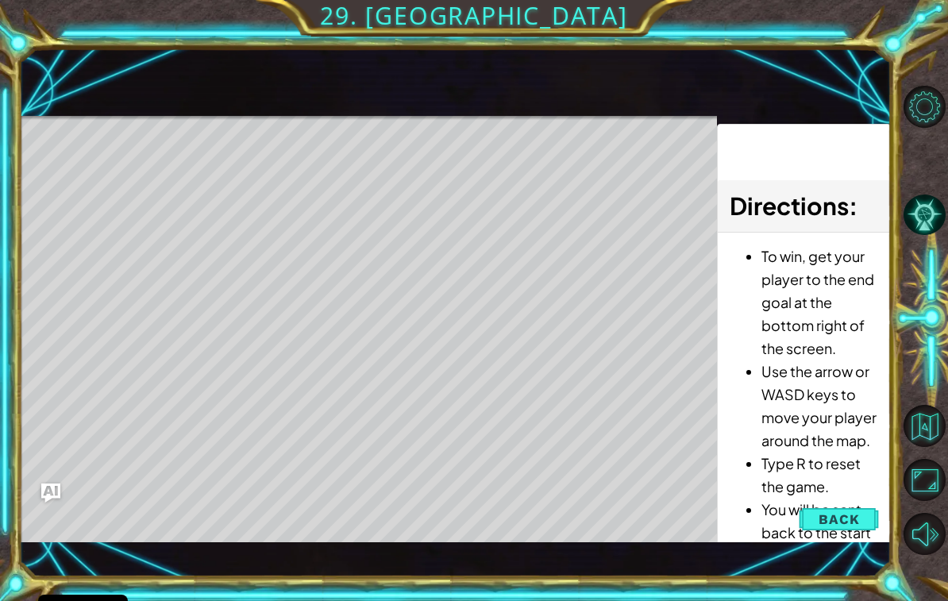
scroll to position [1, 0]
click at [819, 521] on button "Back" at bounding box center [839, 519] width 80 height 32
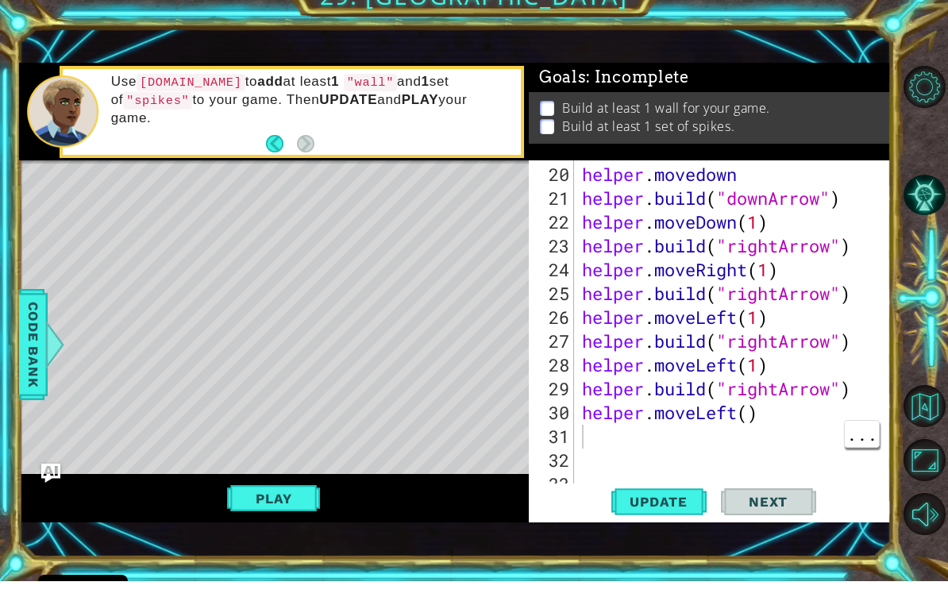
click at [633, 443] on div "helper . movedown helper . build ( "downArrow" ) helper . moveDown ( 1 ) helper…" at bounding box center [737, 373] width 317 height 381
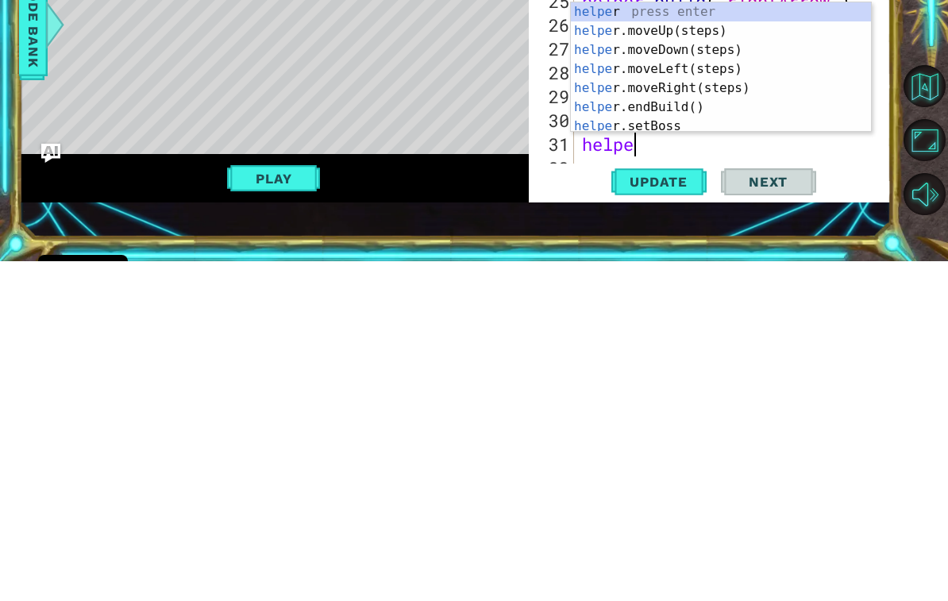
scroll to position [0, 2]
type textarea "helper"
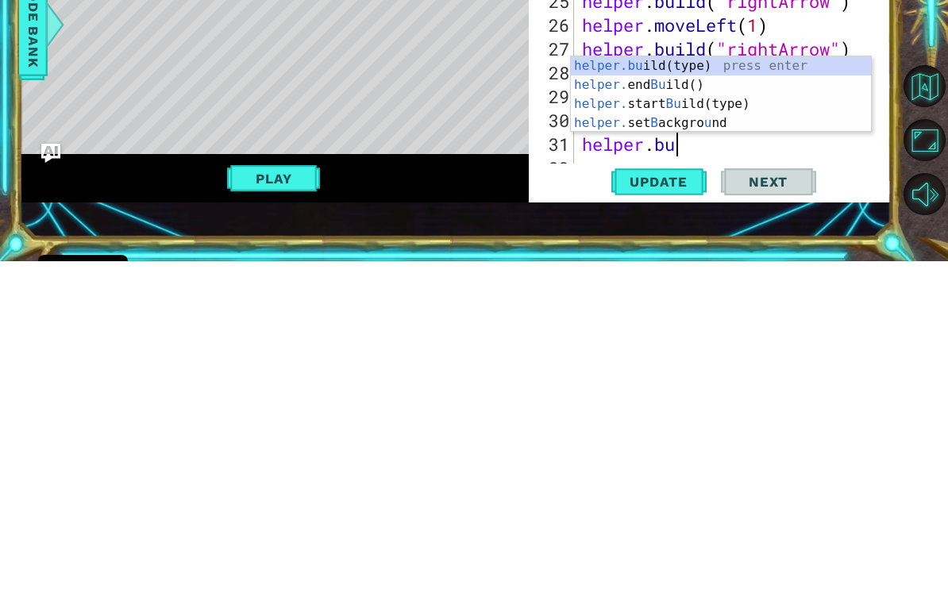
scroll to position [0, 4]
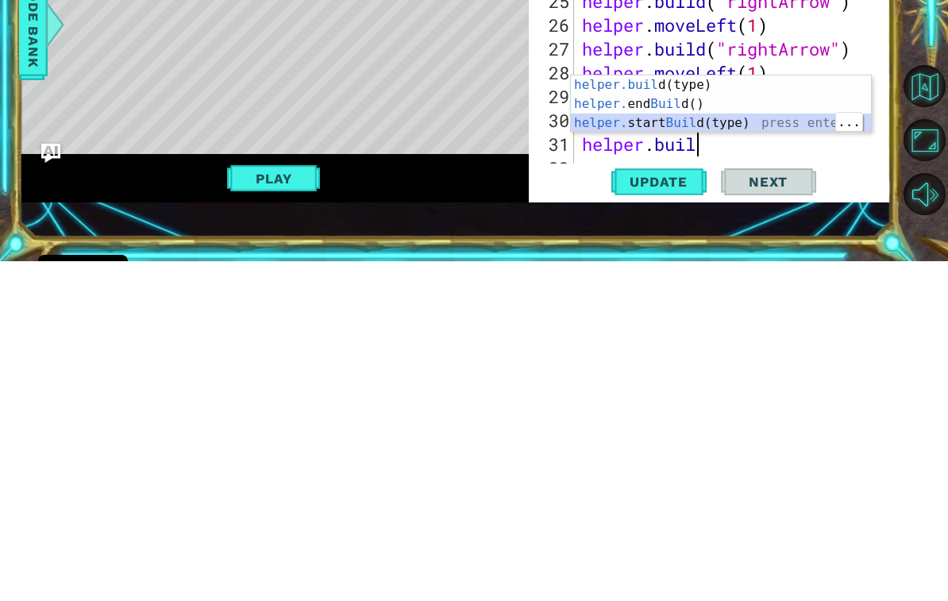
type textarea "helper.startBuild("wall")"
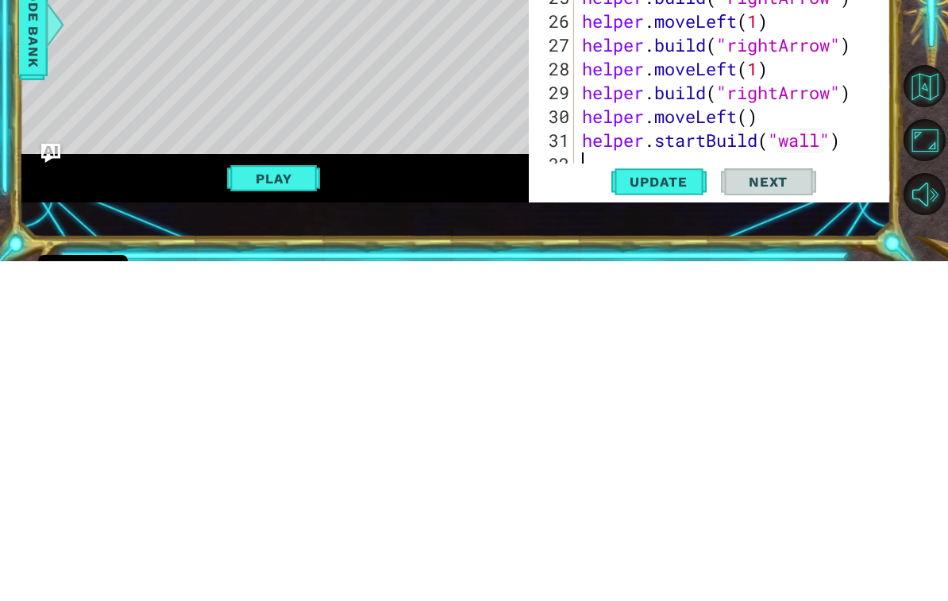
scroll to position [500, 0]
click at [668, 514] on span "Update" at bounding box center [659, 522] width 90 height 16
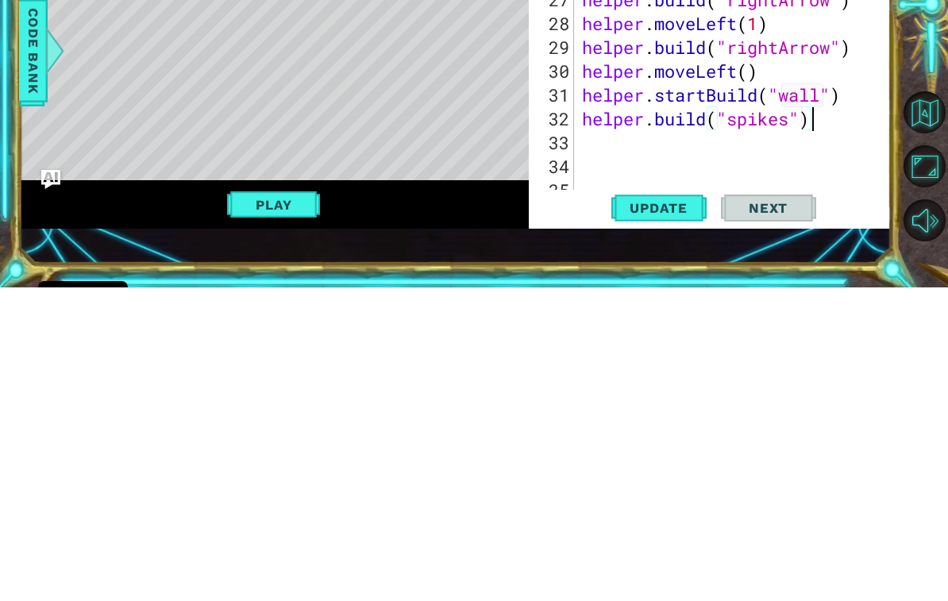
scroll to position [0, 10]
click at [666, 503] on button "Update" at bounding box center [658, 521] width 95 height 37
click at [677, 514] on span "Update" at bounding box center [659, 522] width 90 height 16
click at [669, 514] on span "Update" at bounding box center [659, 522] width 90 height 16
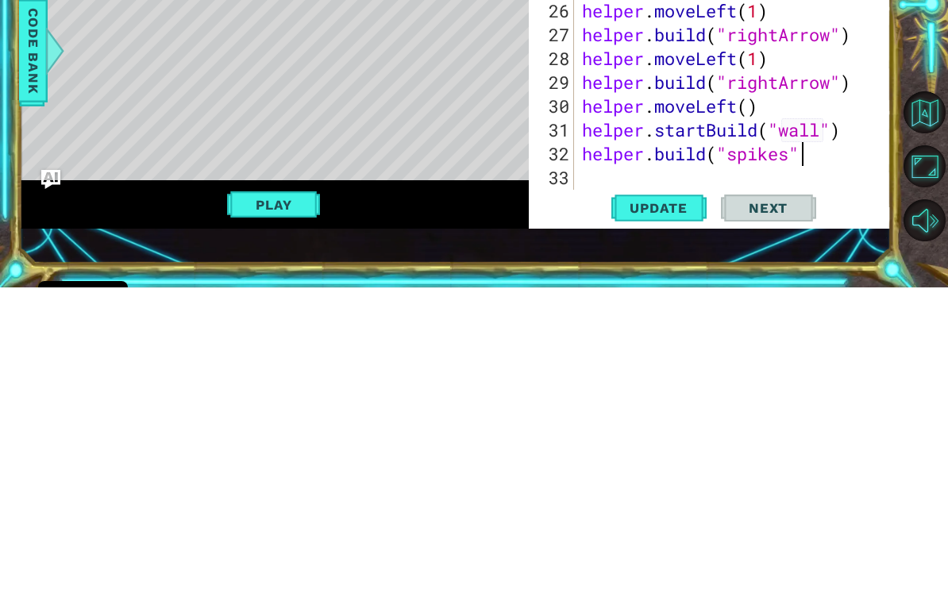
scroll to position [0, 10]
click at [684, 514] on span "Update" at bounding box center [659, 522] width 90 height 16
click at [685, 514] on span "Update" at bounding box center [659, 522] width 90 height 16
click at [679, 514] on span "Update" at bounding box center [659, 522] width 90 height 16
click at [680, 514] on span "Update" at bounding box center [659, 522] width 90 height 16
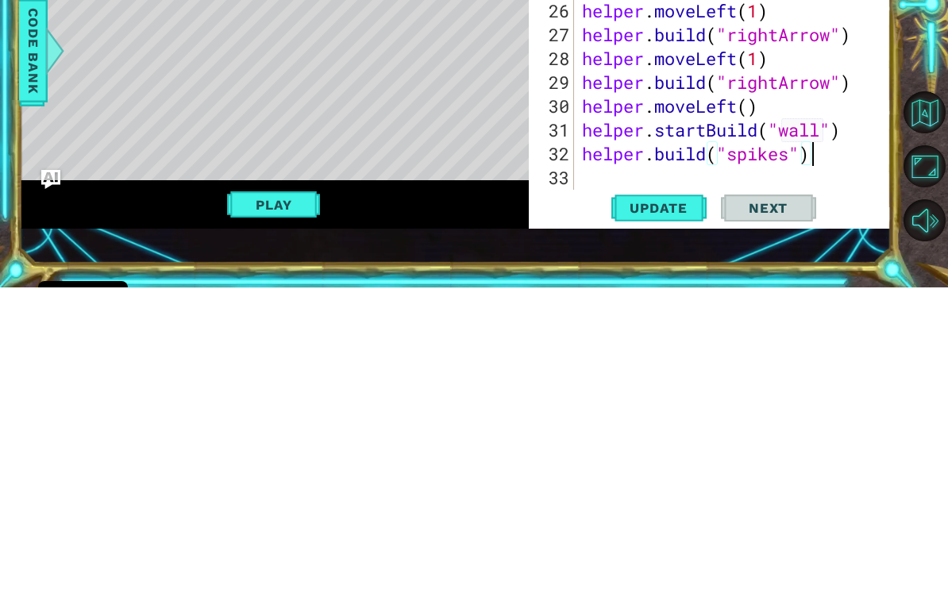
click at [684, 514] on span "Update" at bounding box center [659, 522] width 90 height 16
click at [680, 514] on span "Update" at bounding box center [659, 522] width 90 height 16
click at [684, 514] on span "Update" at bounding box center [659, 522] width 90 height 16
click at [685, 514] on span "Update" at bounding box center [659, 522] width 90 height 16
click at [688, 514] on span "Update" at bounding box center [659, 522] width 90 height 16
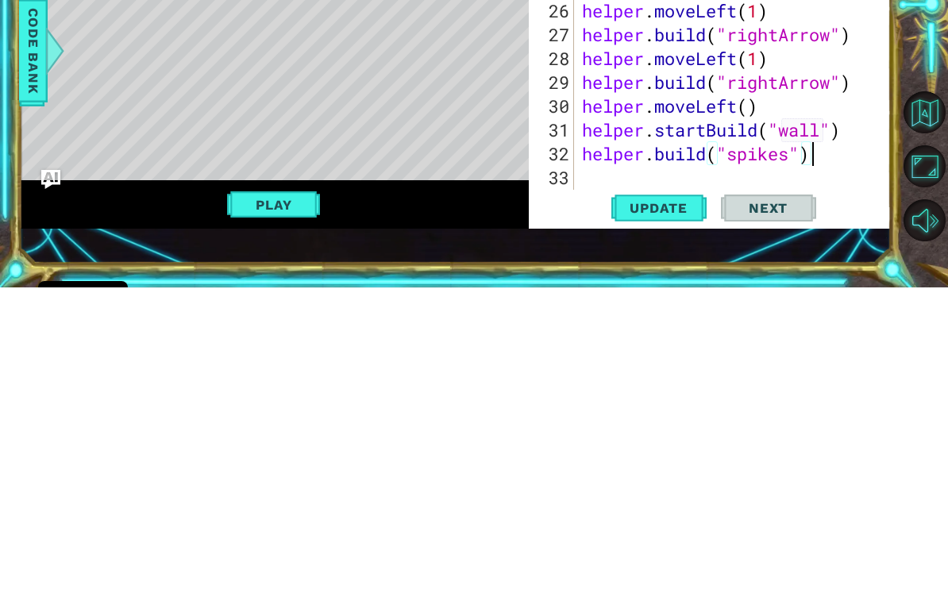
click at [679, 514] on span "Update" at bounding box center [659, 522] width 90 height 16
click at [680, 514] on span "Update" at bounding box center [659, 522] width 90 height 16
click at [681, 514] on span "Update" at bounding box center [659, 522] width 90 height 16
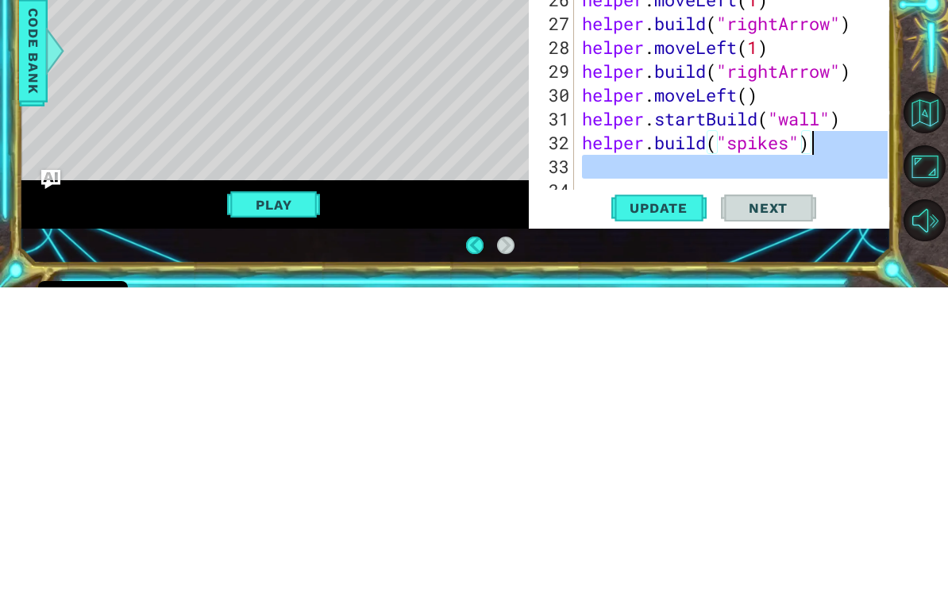
scroll to position [548, 0]
click at [675, 514] on span "Update" at bounding box center [659, 522] width 90 height 16
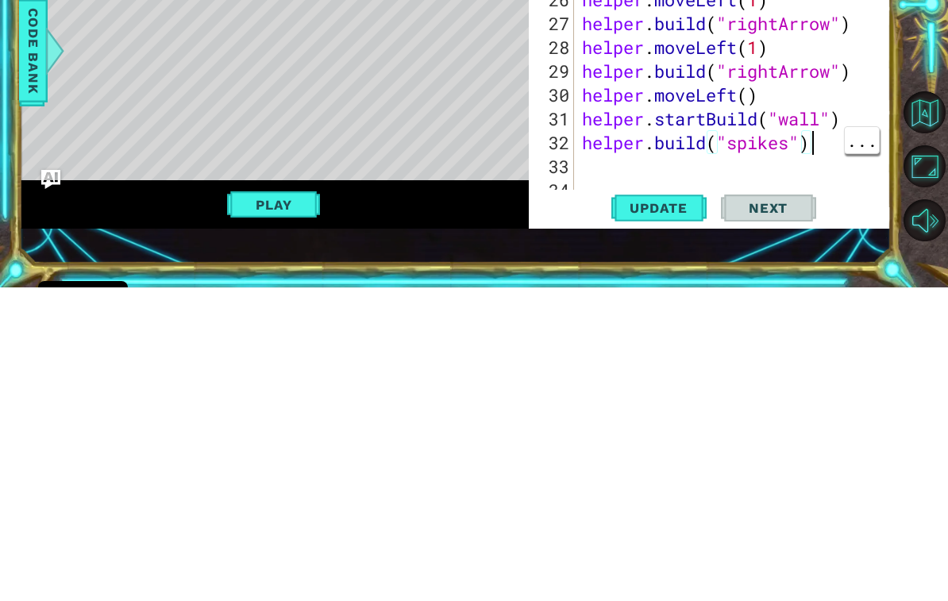
click at [675, 514] on span "Update" at bounding box center [659, 522] width 90 height 16
click at [655, 514] on span "Update" at bounding box center [659, 522] width 90 height 16
click at [672, 514] on span "Update" at bounding box center [659, 522] width 90 height 16
click at [675, 514] on span "Update" at bounding box center [659, 522] width 90 height 16
click at [679, 514] on span "Update" at bounding box center [659, 522] width 90 height 16
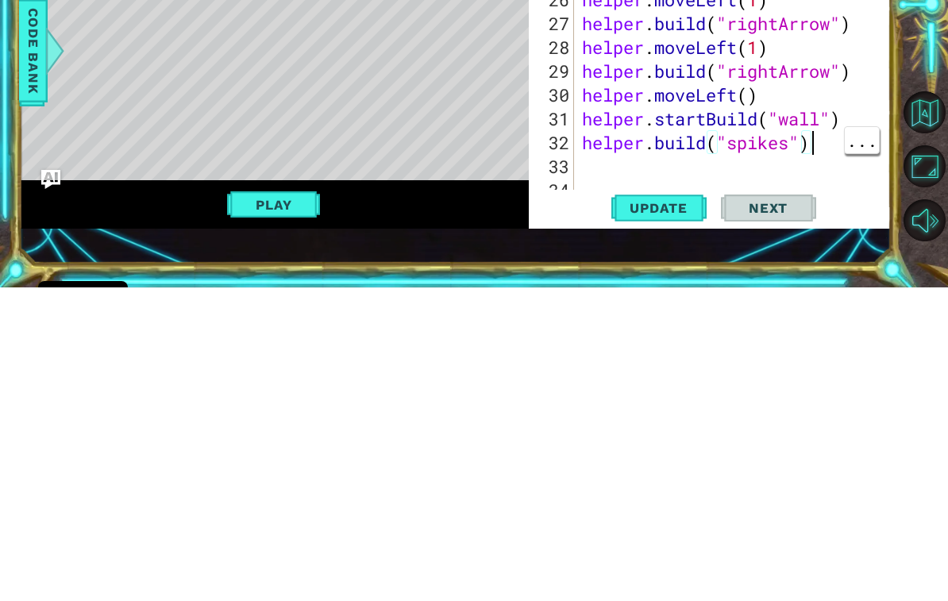
click at [673, 514] on span "Update" at bounding box center [659, 522] width 90 height 16
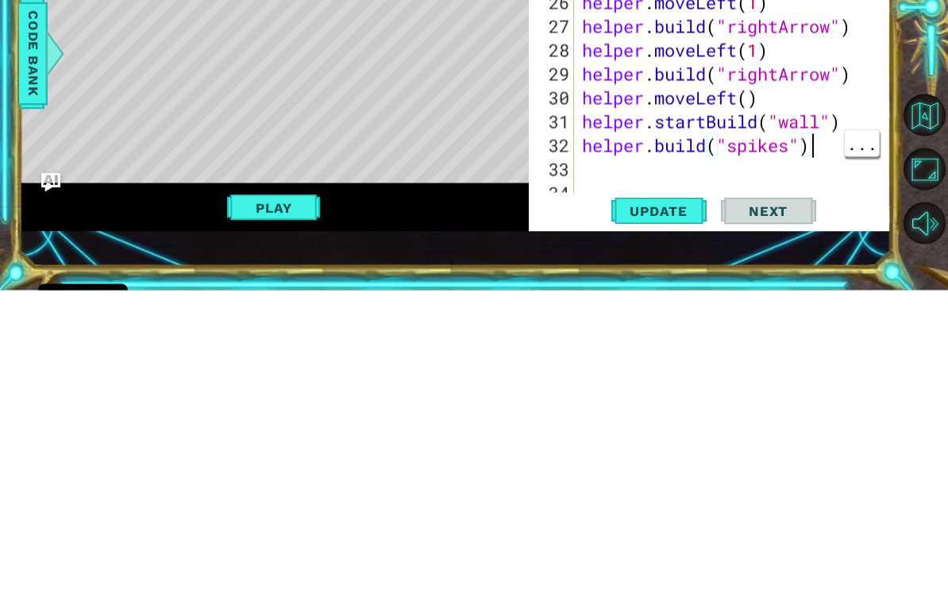
click at [672, 514] on span "Update" at bounding box center [659, 522] width 90 height 16
click at [680, 514] on span "Update" at bounding box center [659, 522] width 90 height 16
type textarea "h"
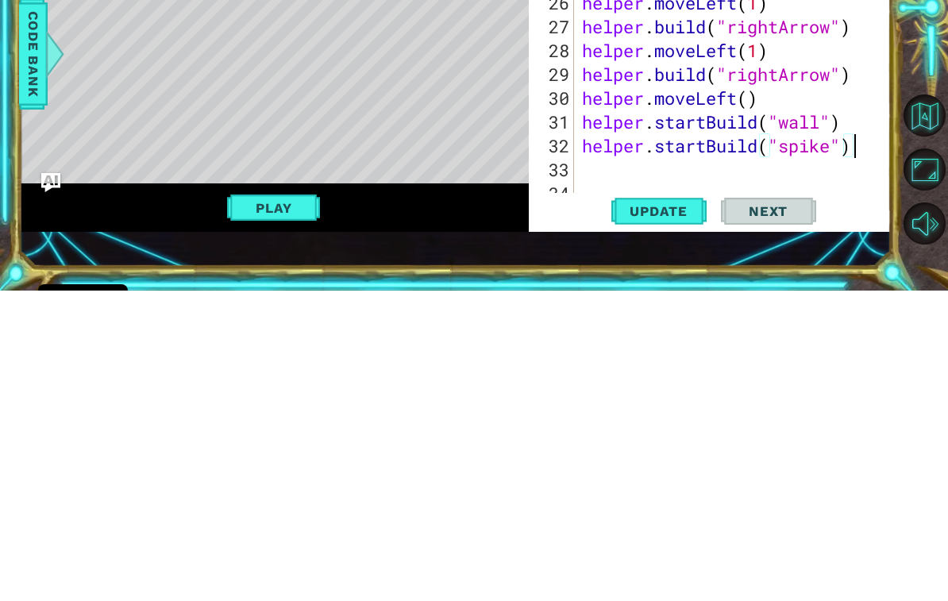
click at [685, 514] on span "Update" at bounding box center [659, 522] width 90 height 16
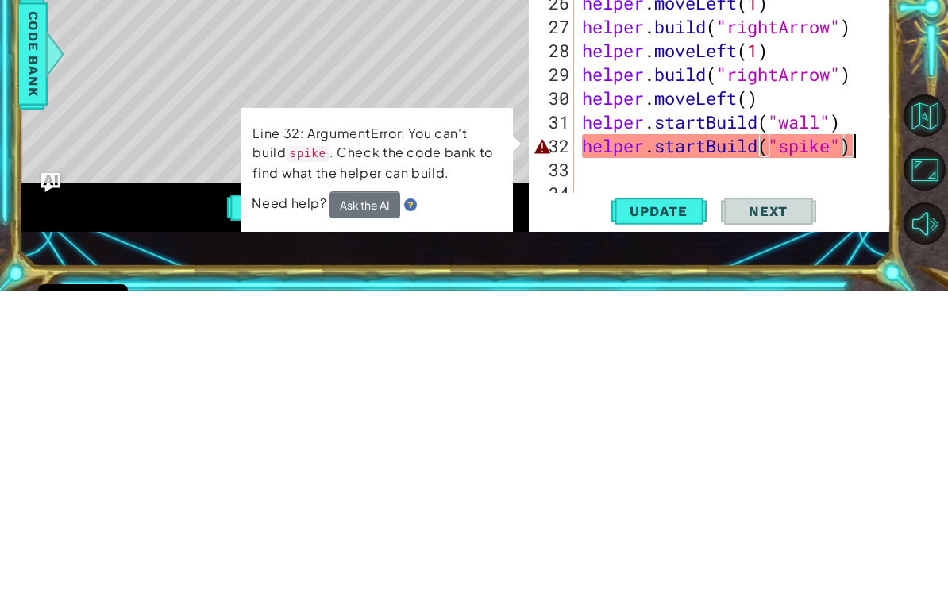
click at [652, 260] on div "1 ההההההההההההההההההההההההההההההההההההההההההההההההההההההההההההההההההההההההההההה…" at bounding box center [455, 312] width 873 height 529
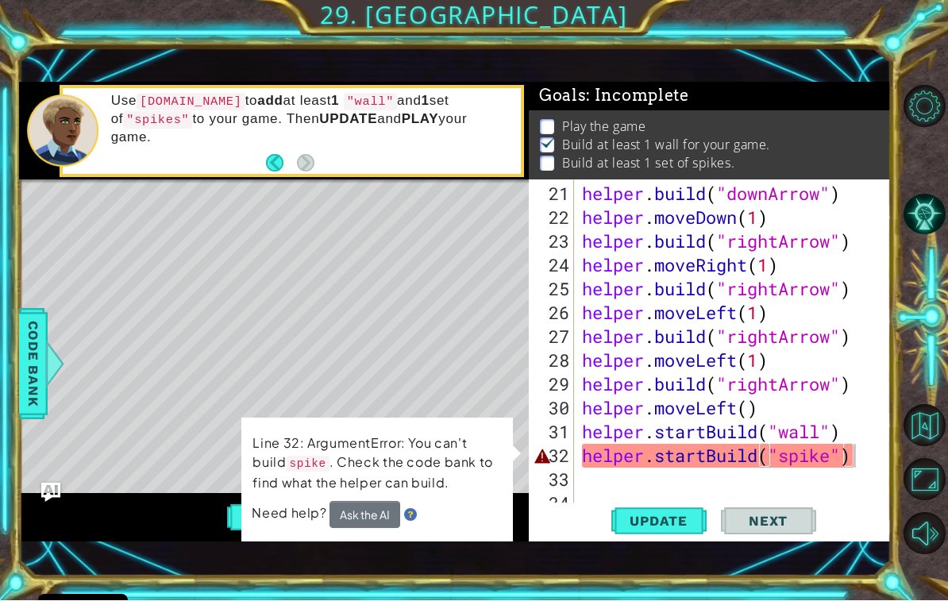
click at [7, 373] on div "1 ההההההההההההההההההההההההההההההההההההההההההההההההההההההההההההההההההההההההההההה…" at bounding box center [474, 300] width 948 height 601
click at [40, 398] on span "Code Bank" at bounding box center [33, 363] width 25 height 97
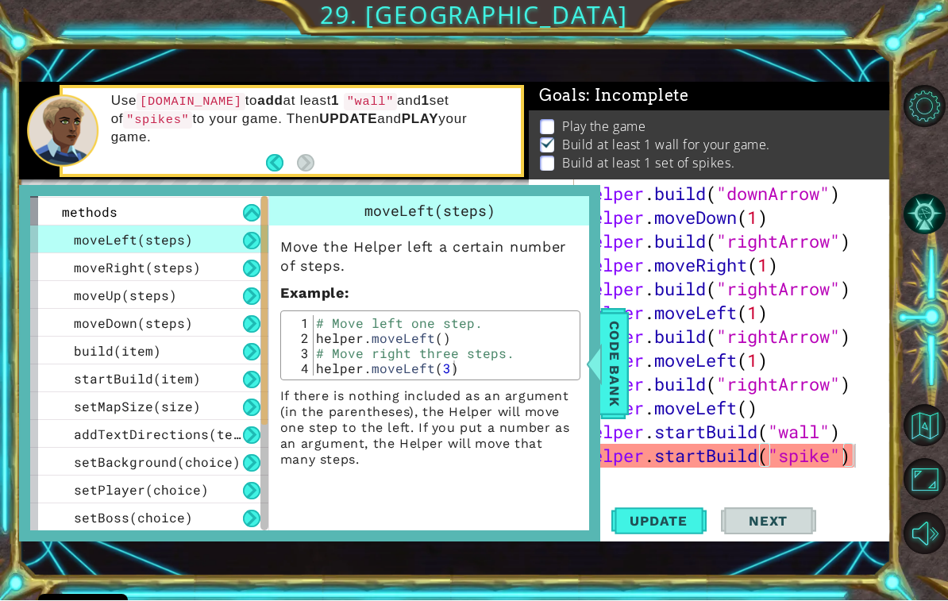
scroll to position [33, 0]
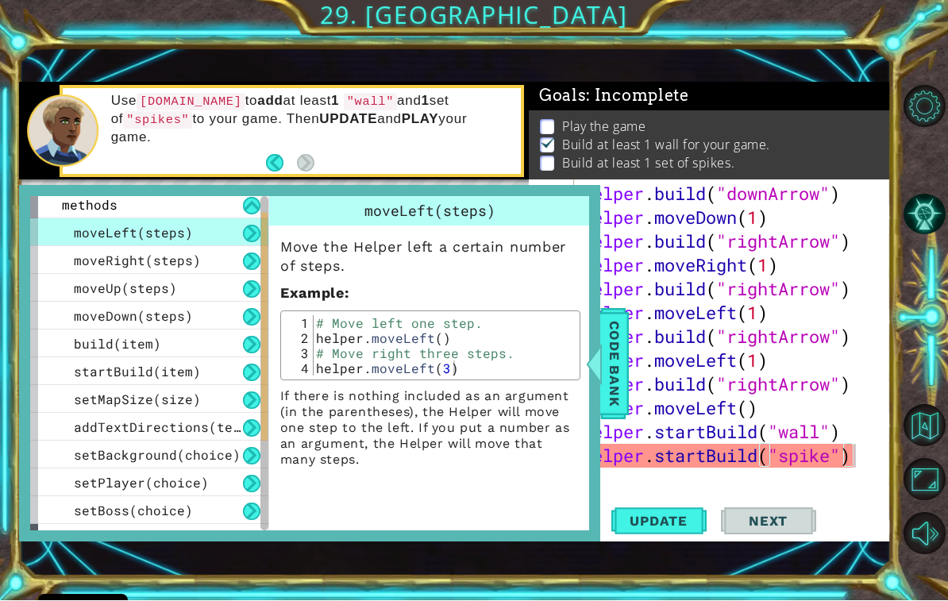
click at [211, 360] on div "startBuild(item)" at bounding box center [149, 372] width 238 height 28
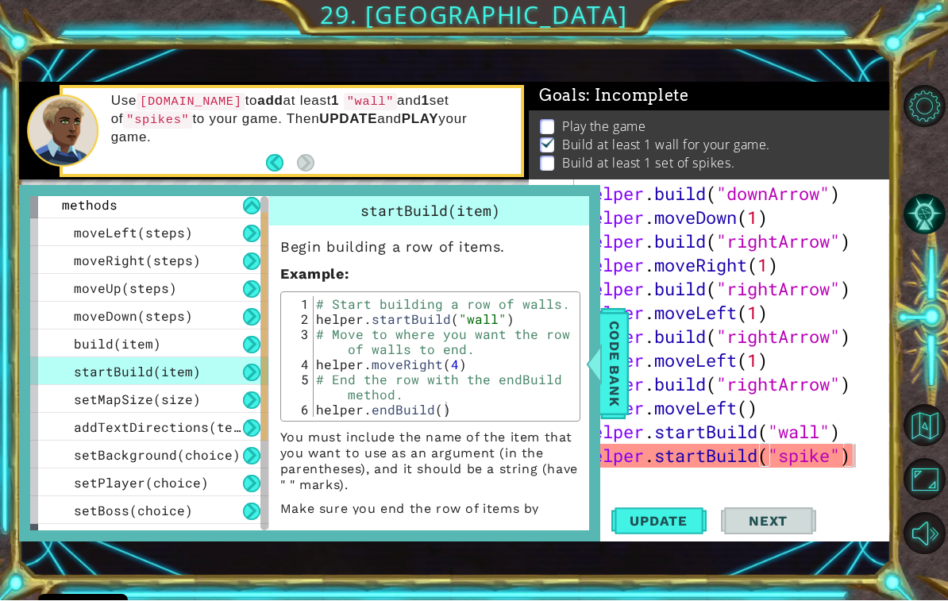
click at [201, 403] on div "setMapSize(size)" at bounding box center [149, 400] width 238 height 28
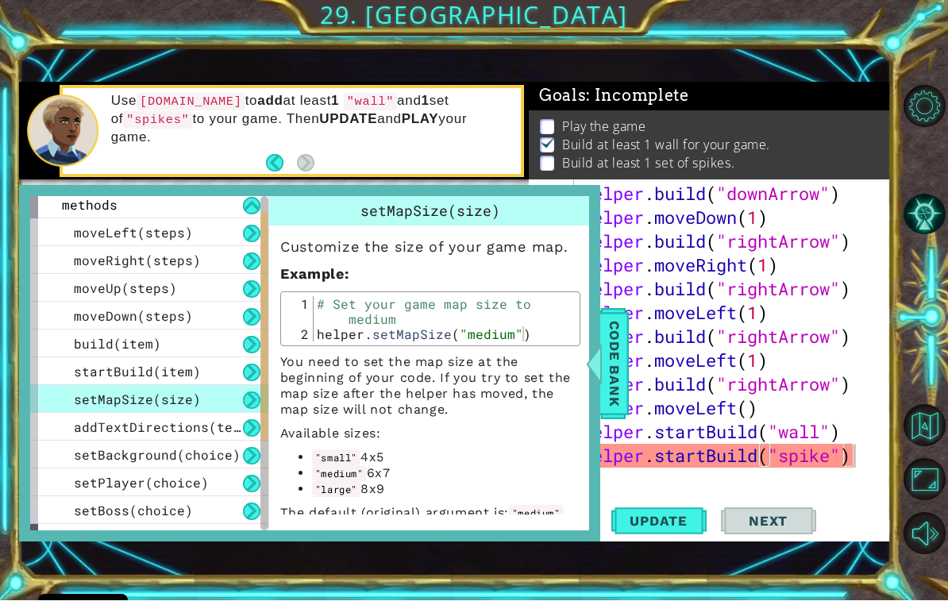
click at [217, 345] on div "build(item)" at bounding box center [149, 344] width 238 height 28
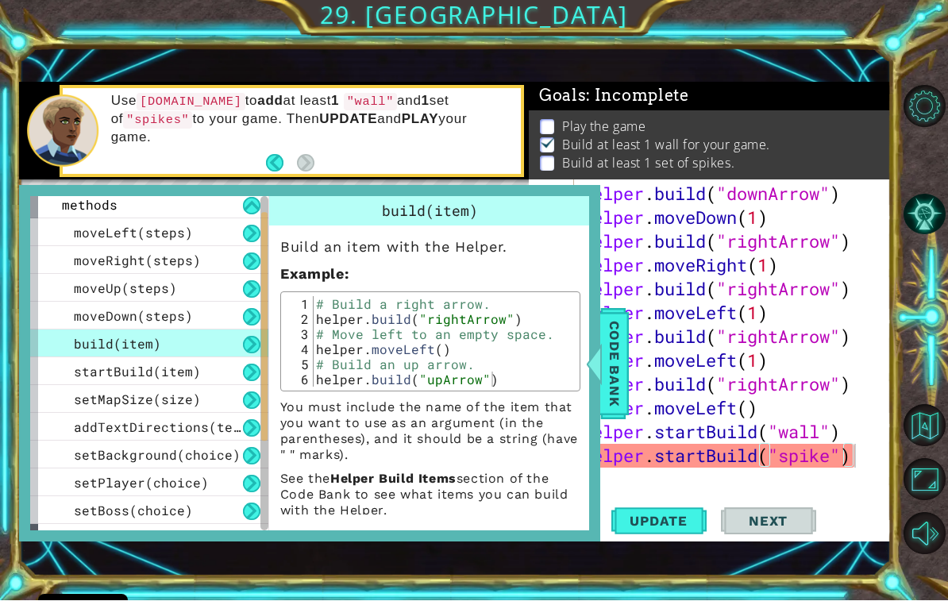
click at [199, 475] on div "setPlayer(choice)" at bounding box center [149, 483] width 238 height 28
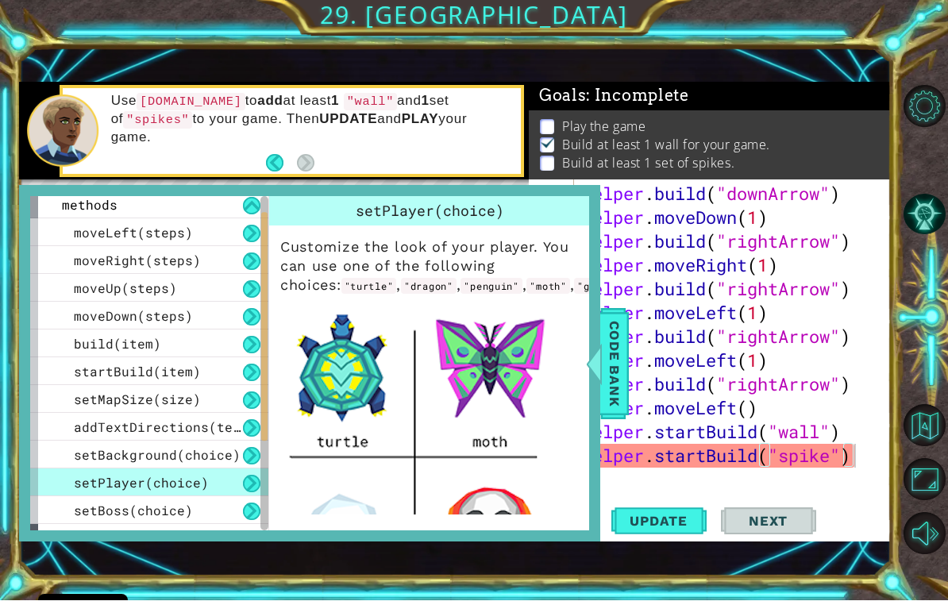
click at [208, 457] on span "setBackground(choice)" at bounding box center [157, 455] width 167 height 17
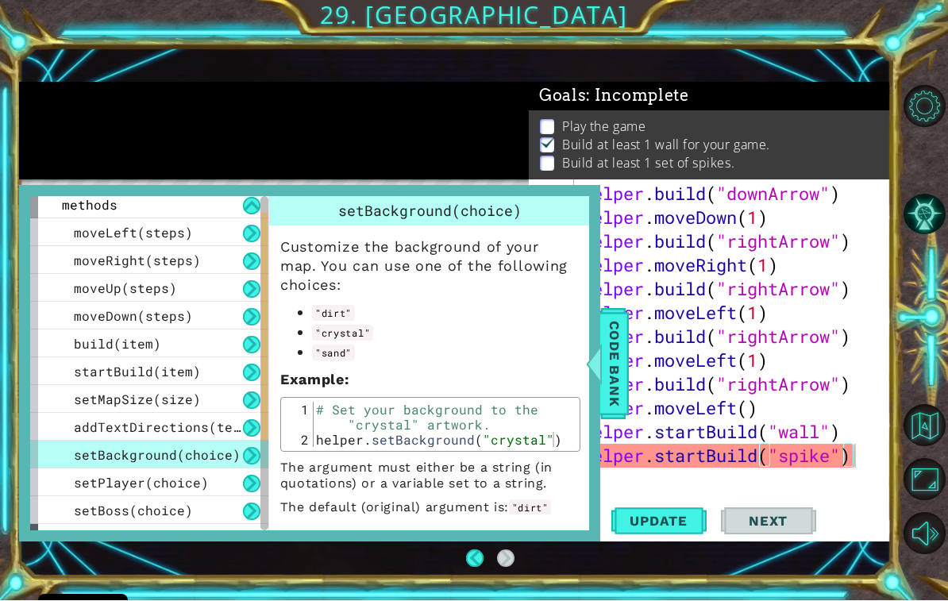
click at [610, 379] on span "Code Bank" at bounding box center [614, 363] width 25 height 97
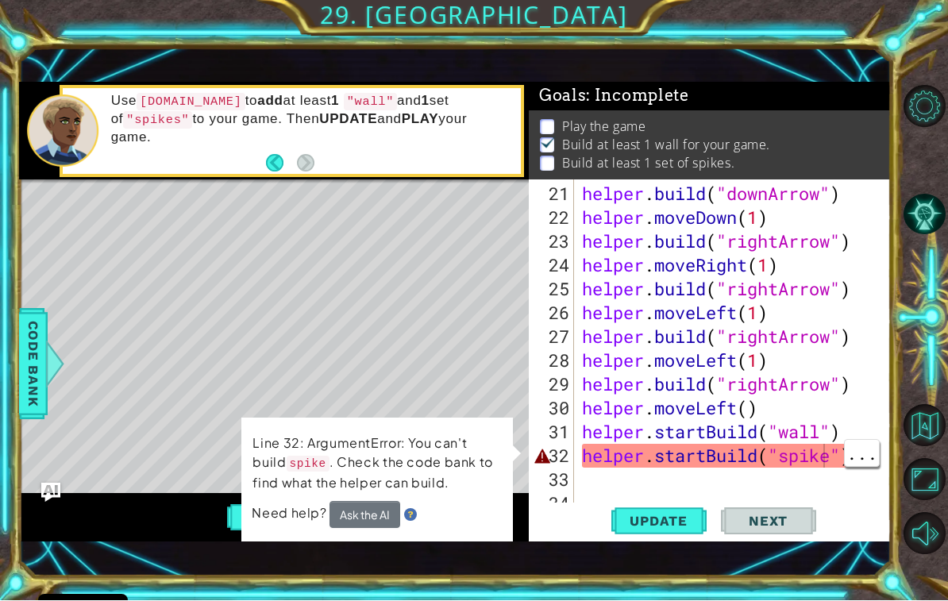
click at [827, 463] on div "helper . build ( "downArrow" ) helper . moveDown ( 1 ) helper . build ( "rightA…" at bounding box center [737, 373] width 317 height 381
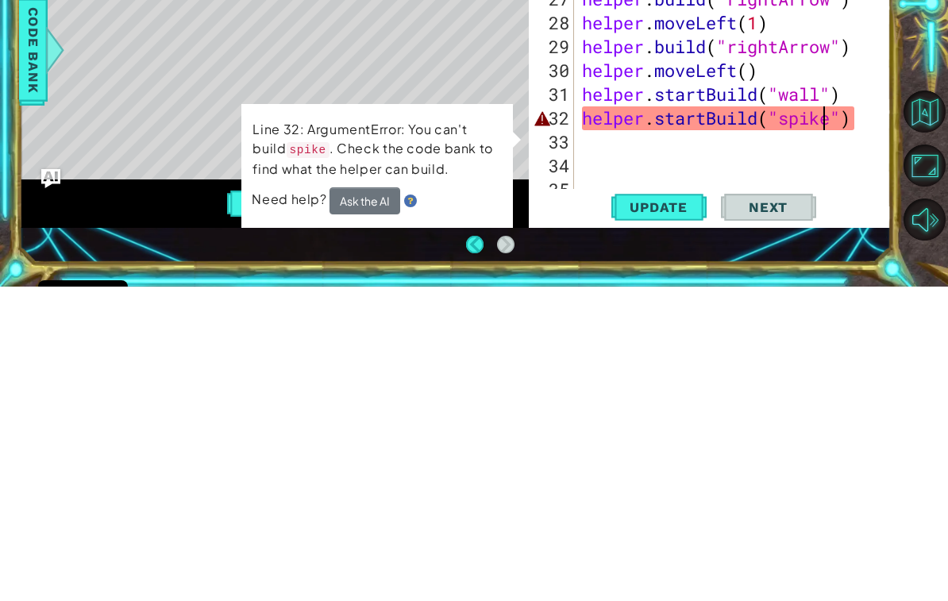
scroll to position [27, 0]
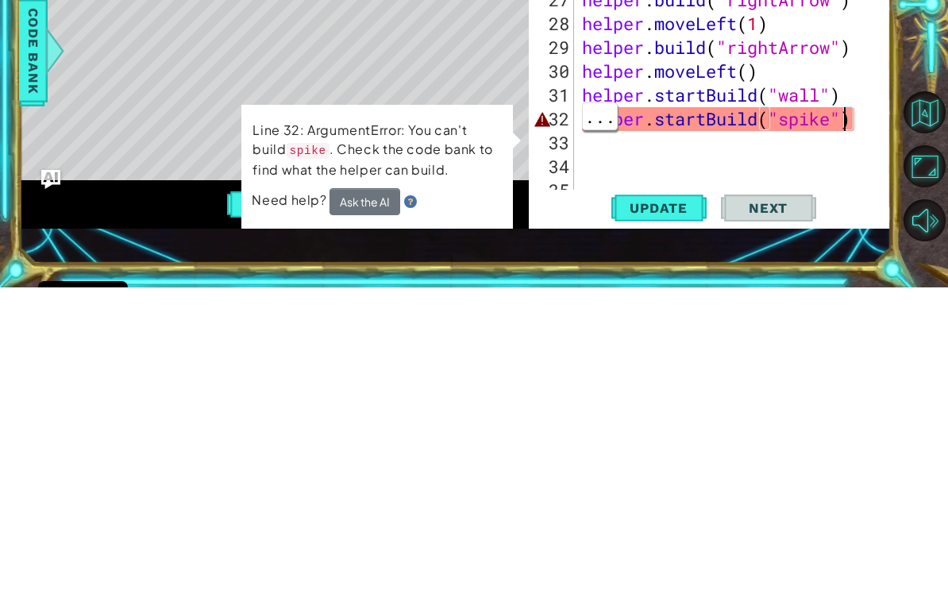
click at [842, 183] on div "helper . moveDown ( 1 ) helper . build ( "rightArrow" ) helper . moveRight ( 1 …" at bounding box center [737, 373] width 317 height 381
click at [835, 183] on div "helper . moveDown ( 1 ) helper . build ( "rightArrow" ) helper . moveRight ( 1 …" at bounding box center [737, 373] width 317 height 381
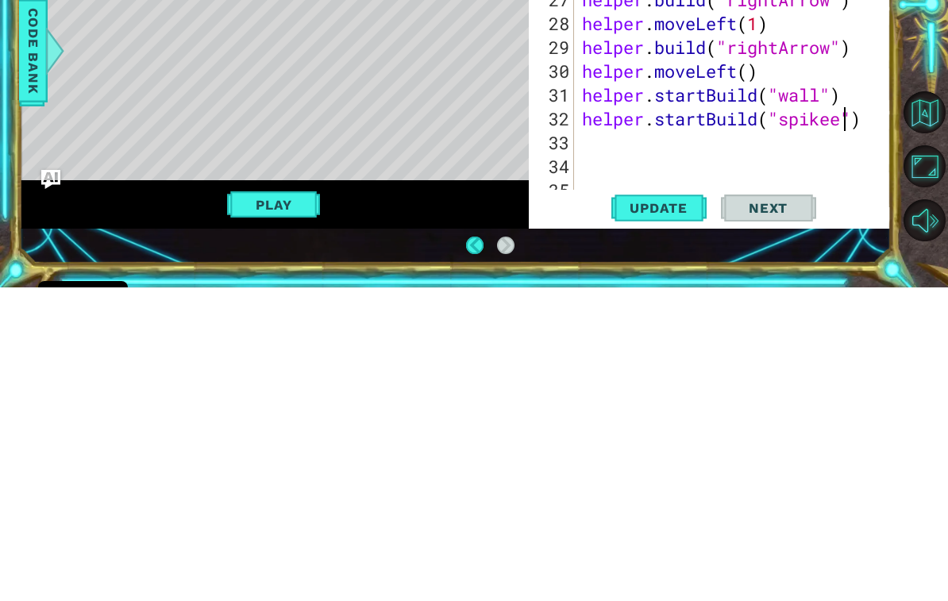
scroll to position [0, 12]
type textarea "helper.startBuild("spikes")"
click at [680, 503] on button "Update" at bounding box center [658, 521] width 95 height 37
click at [661, 503] on button "Update" at bounding box center [658, 521] width 95 height 37
click at [669, 514] on span "Update" at bounding box center [659, 522] width 90 height 16
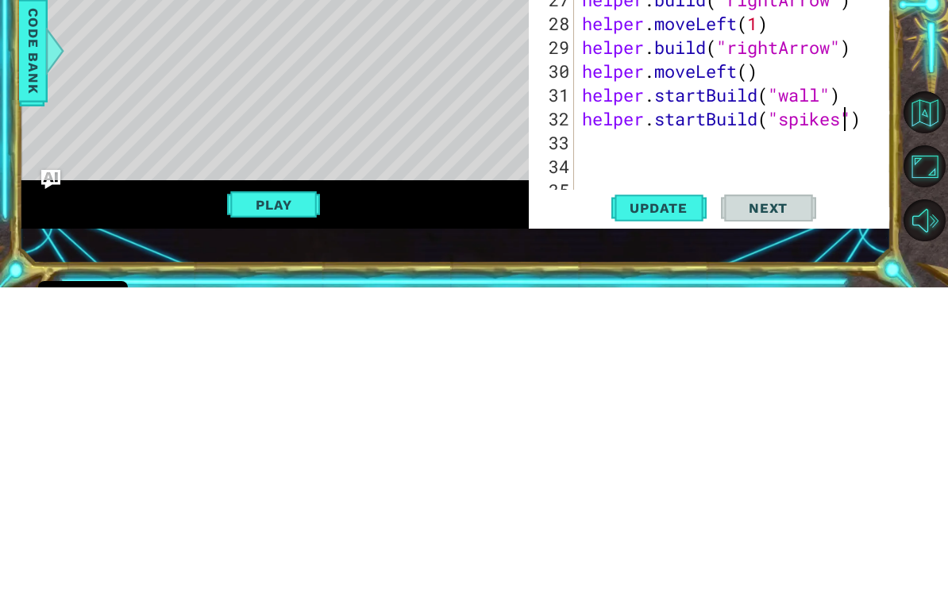
click at [672, 514] on span "Update" at bounding box center [659, 522] width 90 height 16
click at [677, 514] on span "Update" at bounding box center [659, 522] width 90 height 16
click at [680, 514] on span "Update" at bounding box center [659, 522] width 90 height 16
type textarea "helper.startBuild("spikes")"
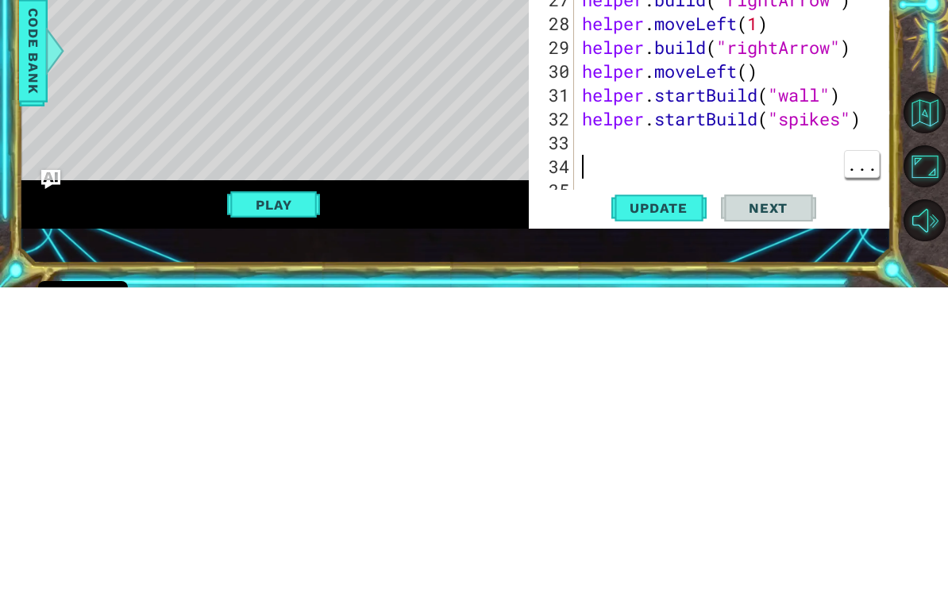
click at [621, 183] on div "helper . moveDown ( 1 ) helper . build ( "rightArrow" ) helper . moveRight ( 1 …" at bounding box center [737, 373] width 317 height 381
click at [603, 183] on div "helper . moveDown ( 1 ) helper . build ( "rightArrow" ) helper . moveRight ( 1 …" at bounding box center [737, 373] width 317 height 381
click at [657, 514] on span "Update" at bounding box center [659, 522] width 90 height 16
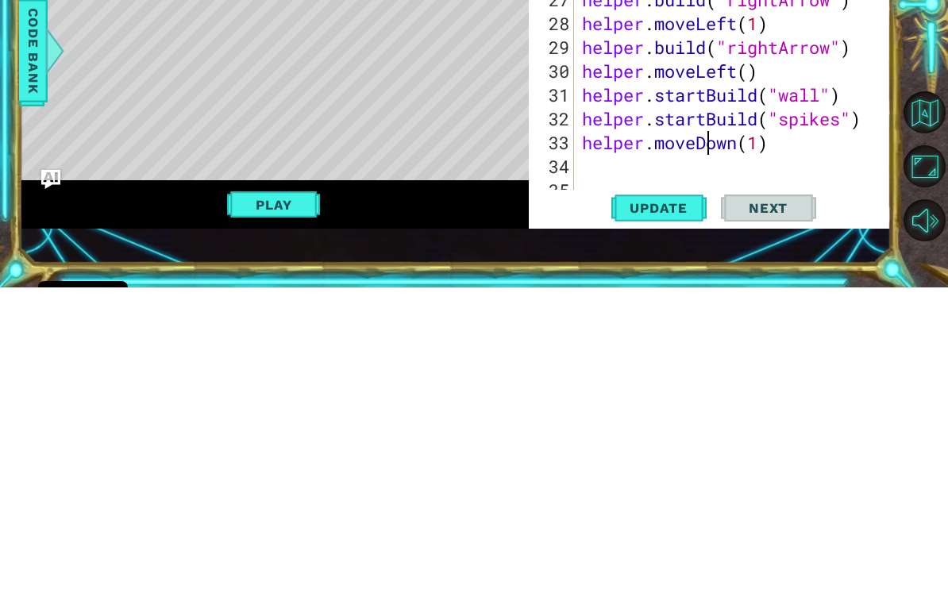
click at [667, 514] on span "Update" at bounding box center [659, 522] width 90 height 16
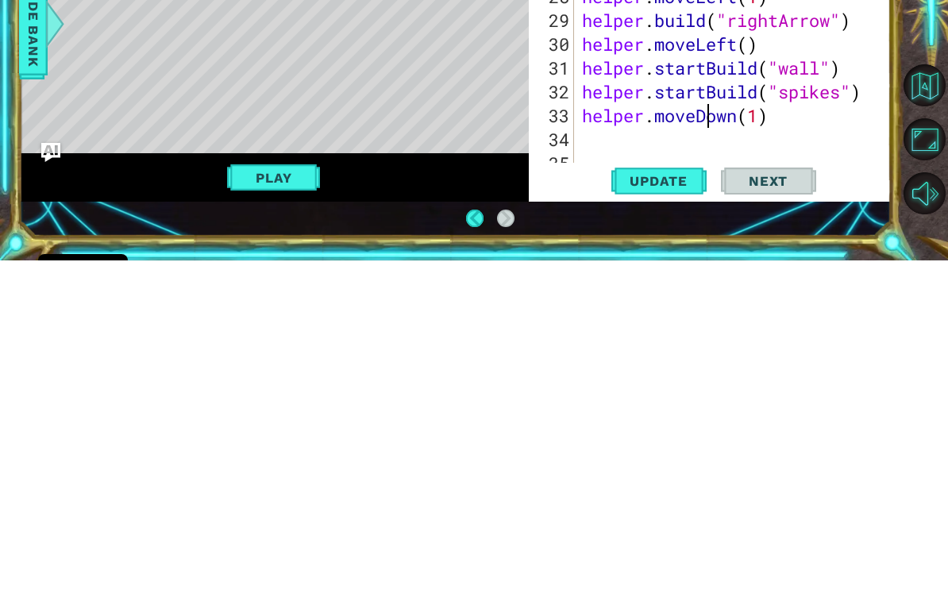
scroll to position [27, 0]
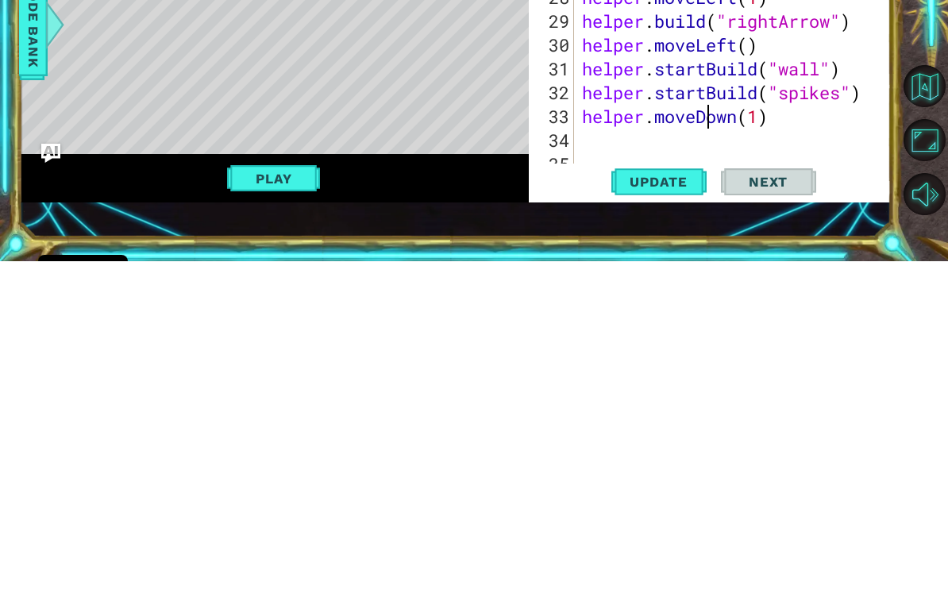
click at [280, 503] on button "Play" at bounding box center [273, 518] width 93 height 30
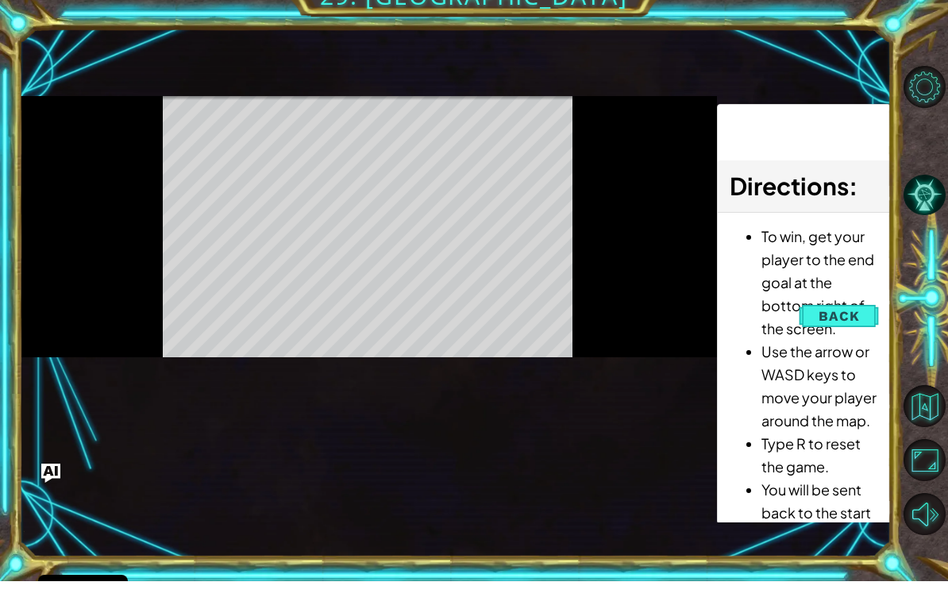
click at [836, 328] on span "Back" at bounding box center [839, 336] width 40 height 16
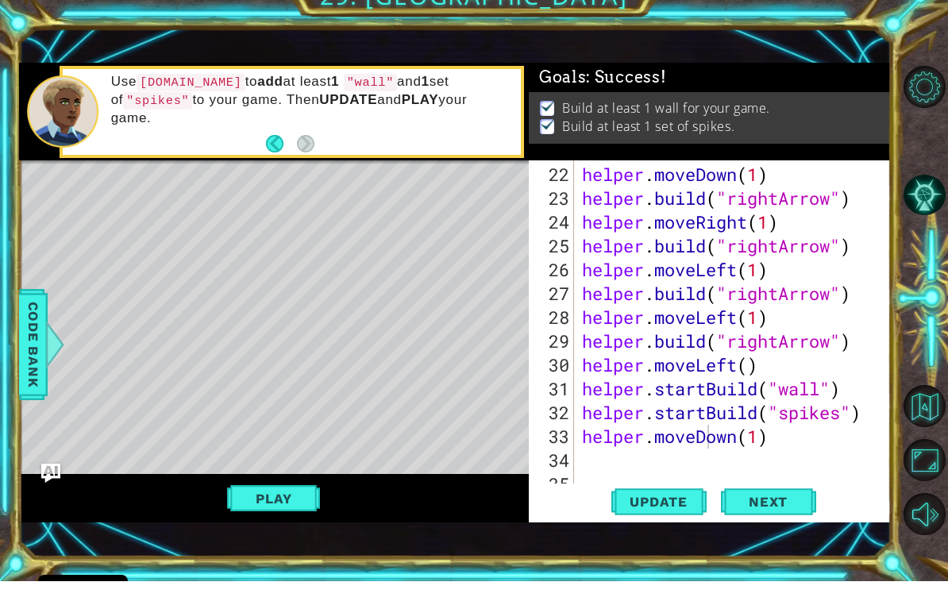
scroll to position [0, 0]
click at [792, 512] on span "Next" at bounding box center [768, 520] width 71 height 16
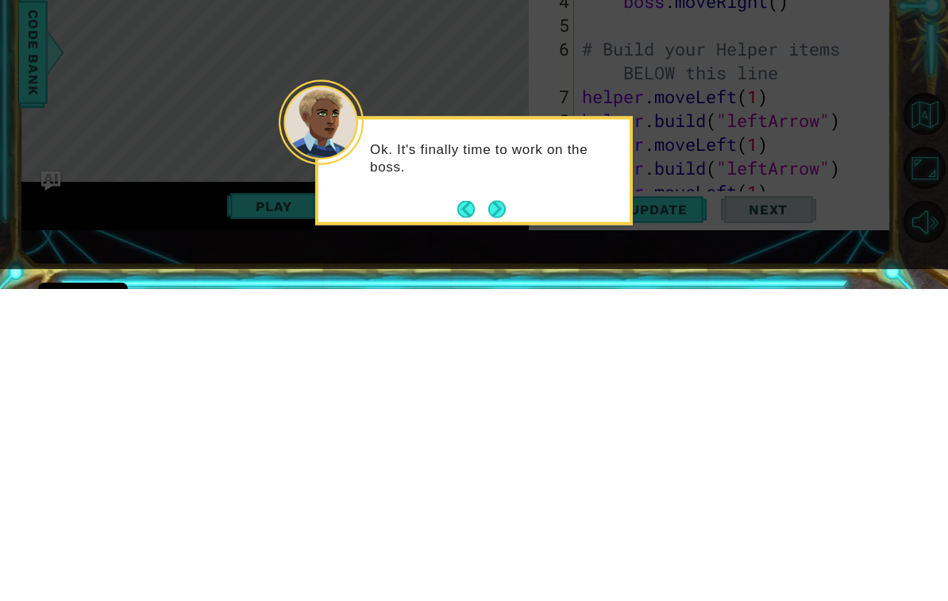
click at [508, 507] on button "Next" at bounding box center [496, 521] width 29 height 29
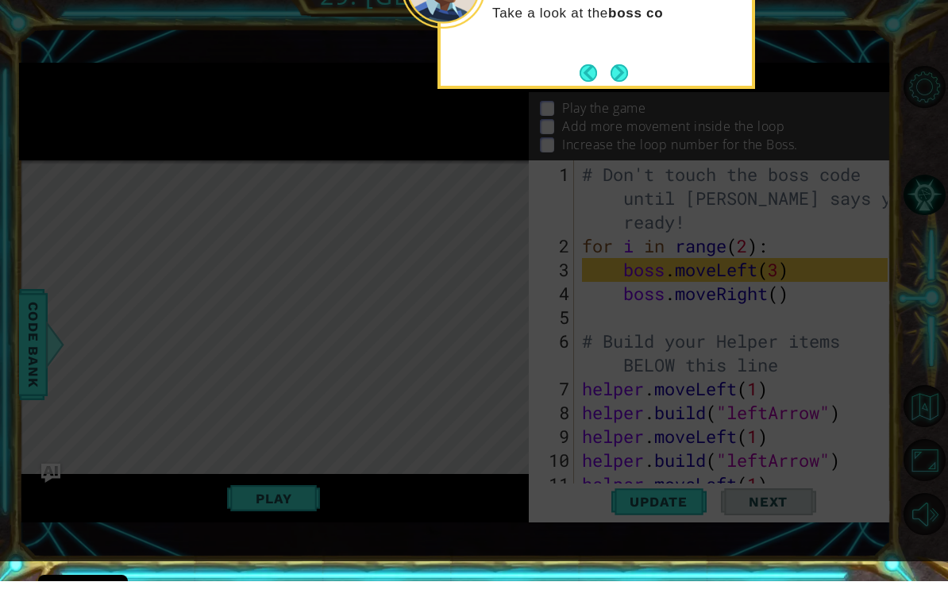
click at [626, 79] on button "Next" at bounding box center [619, 93] width 29 height 29
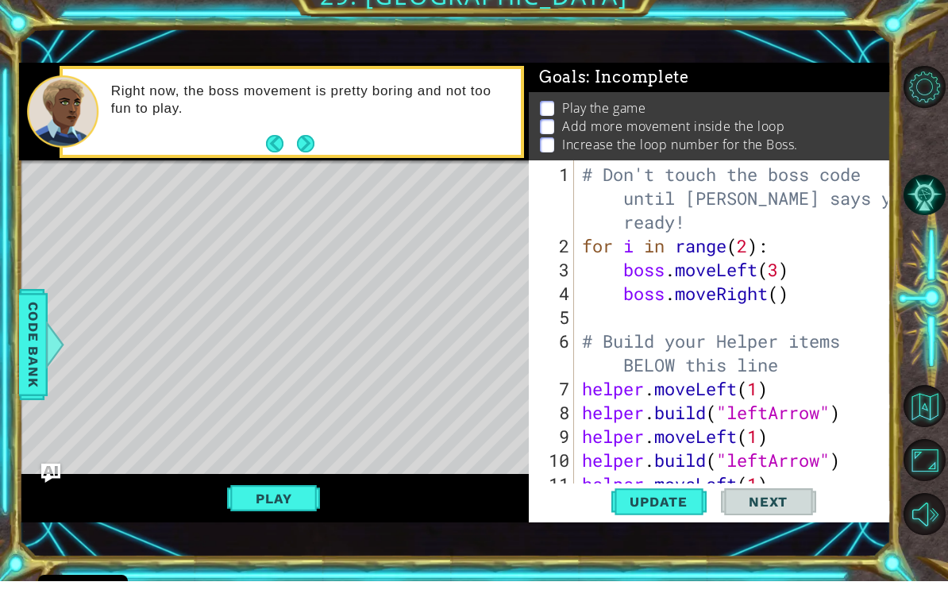
click at [322, 125] on div "Right now, the boss movement is pretty boring and not too fun to play." at bounding box center [310, 131] width 421 height 74
click at [304, 153] on button "Next" at bounding box center [305, 163] width 20 height 20
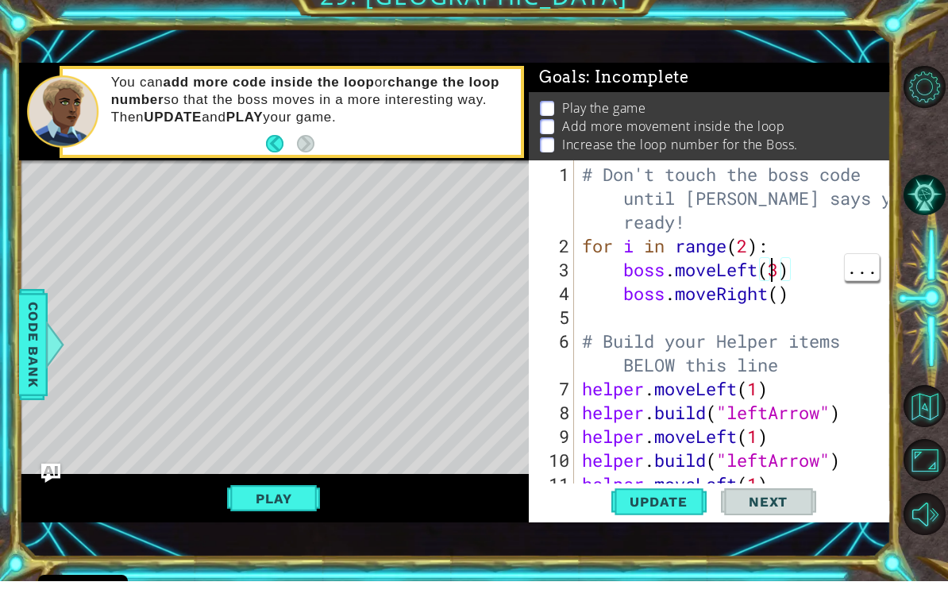
click at [773, 276] on div "# Don't touch the boss code until [PERSON_NAME] says you're ready! for i in ran…" at bounding box center [737, 397] width 317 height 429
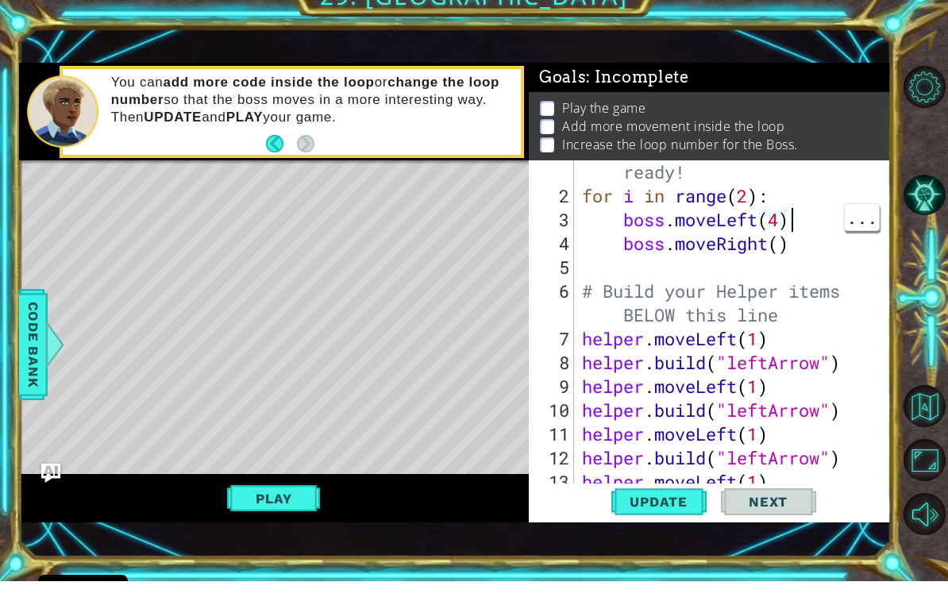
scroll to position [24, 0]
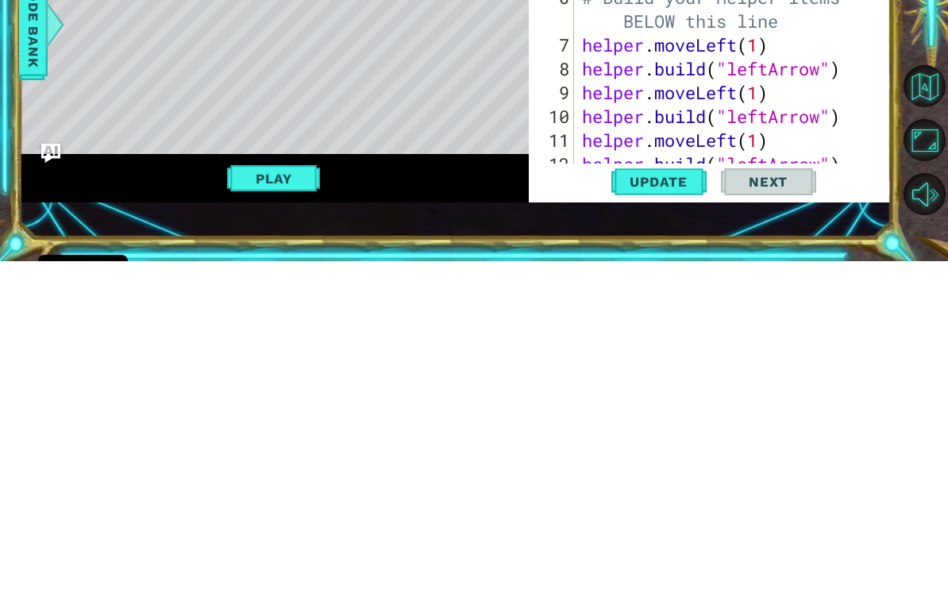
click at [671, 514] on span "Update" at bounding box center [659, 522] width 90 height 16
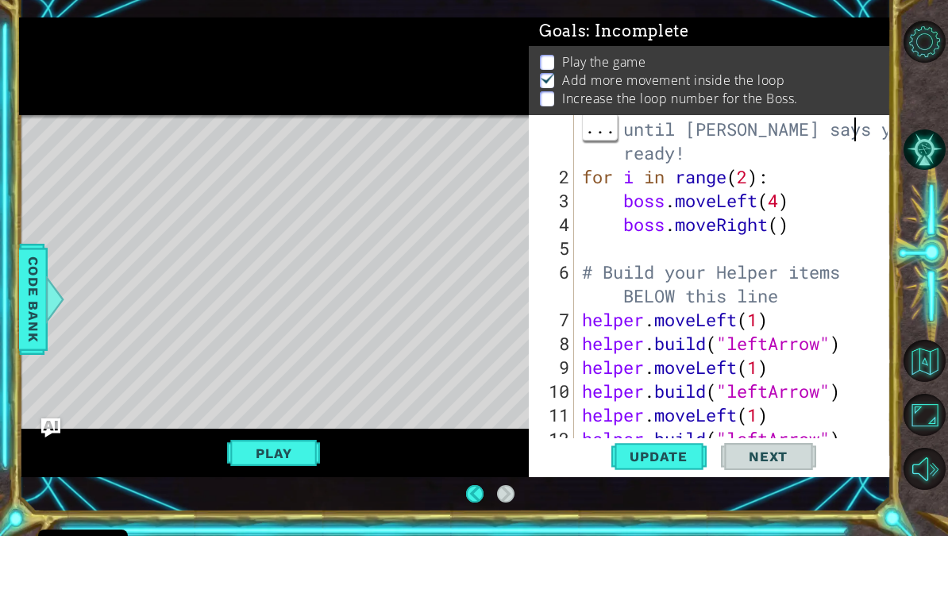
scroll to position [0, 0]
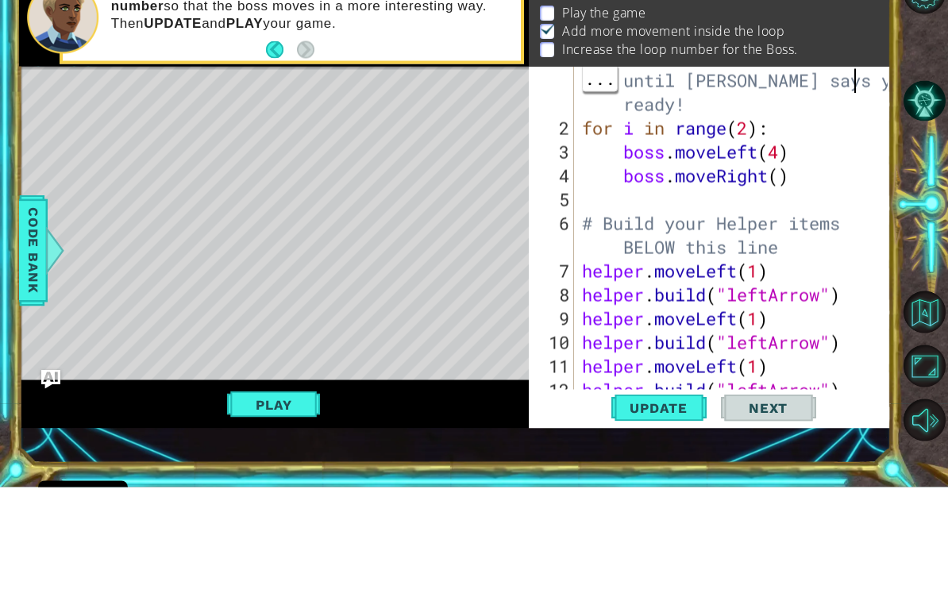
click at [776, 177] on div "# Don't touch the boss code until [PERSON_NAME] says you're ready! for i in ran…" at bounding box center [737, 373] width 317 height 429
click at [783, 180] on div "# Don't touch the boss code until [PERSON_NAME] says you're ready! for i in ran…" at bounding box center [737, 373] width 317 height 429
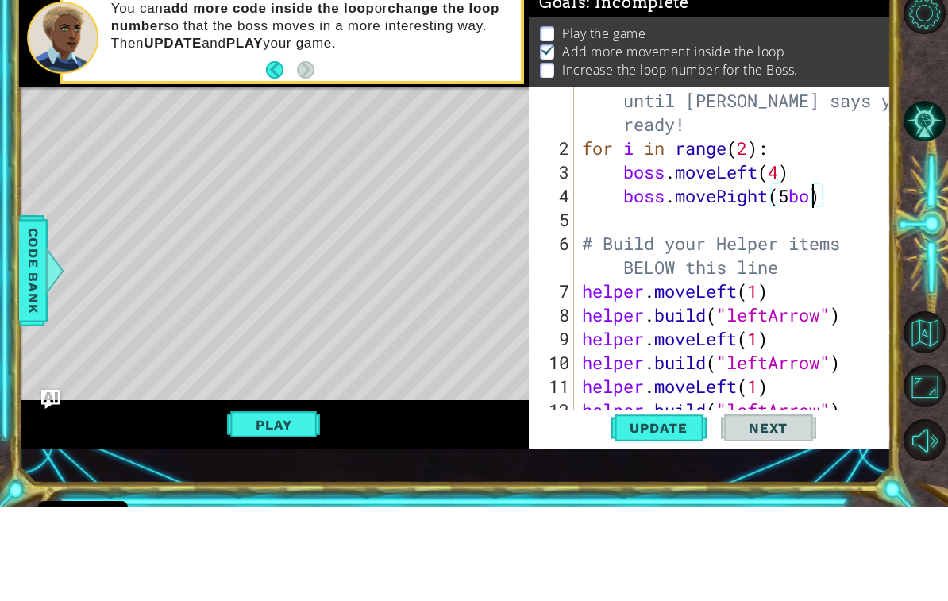
scroll to position [0, 10]
type textarea "boss.moveRight(5)"
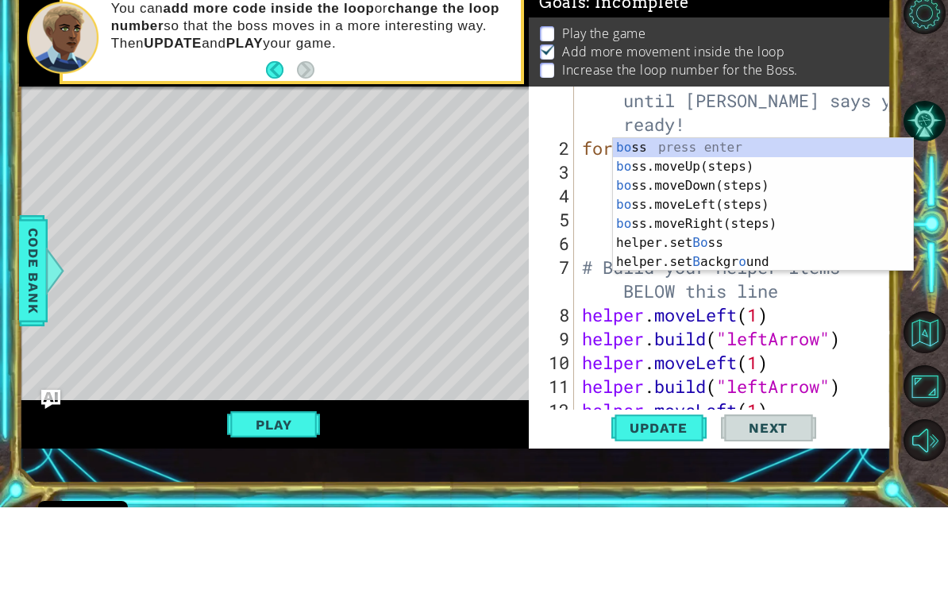
scroll to position [0, 2]
type textarea "boss"
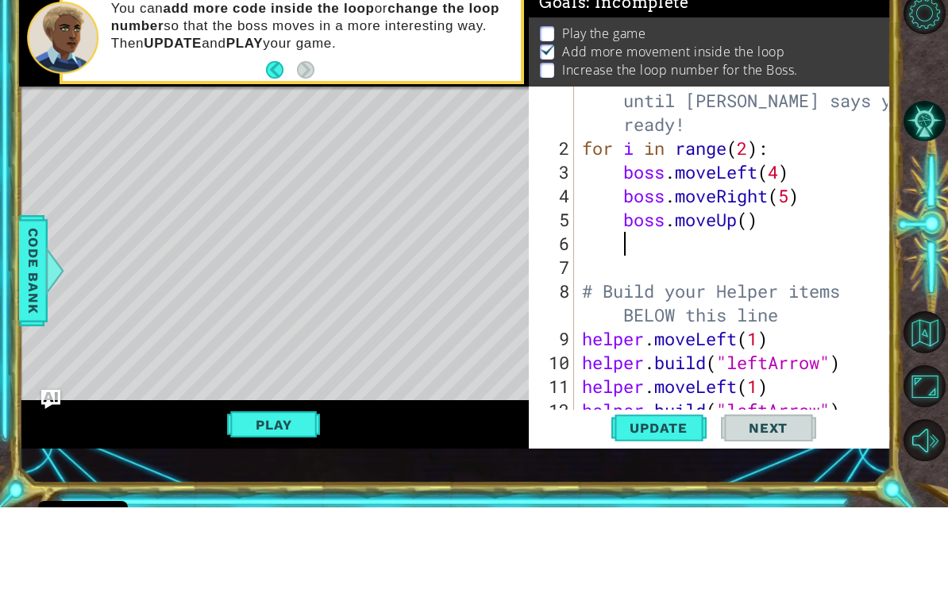
scroll to position [0, 1]
type textarea "boss.moveUp(2)"
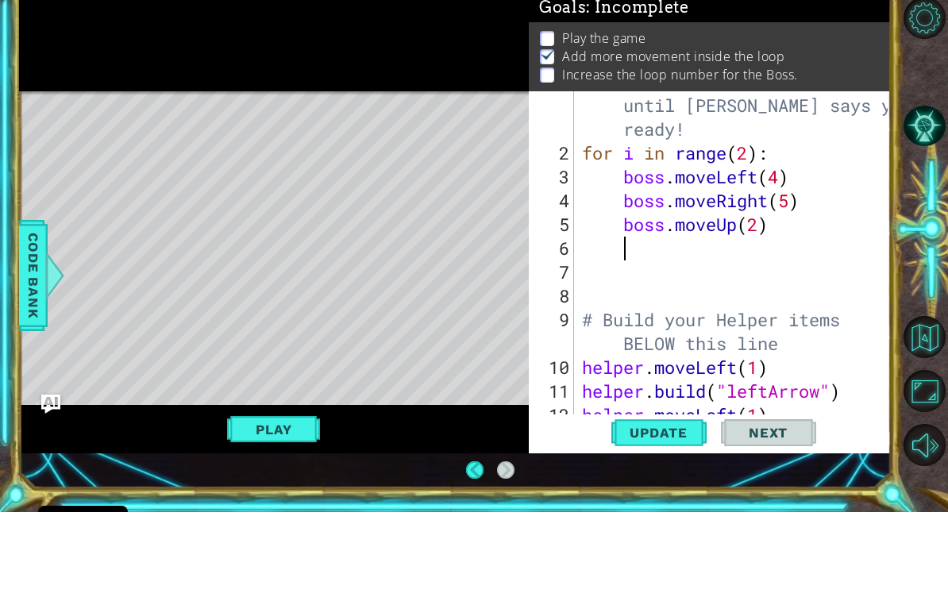
scroll to position [0, 0]
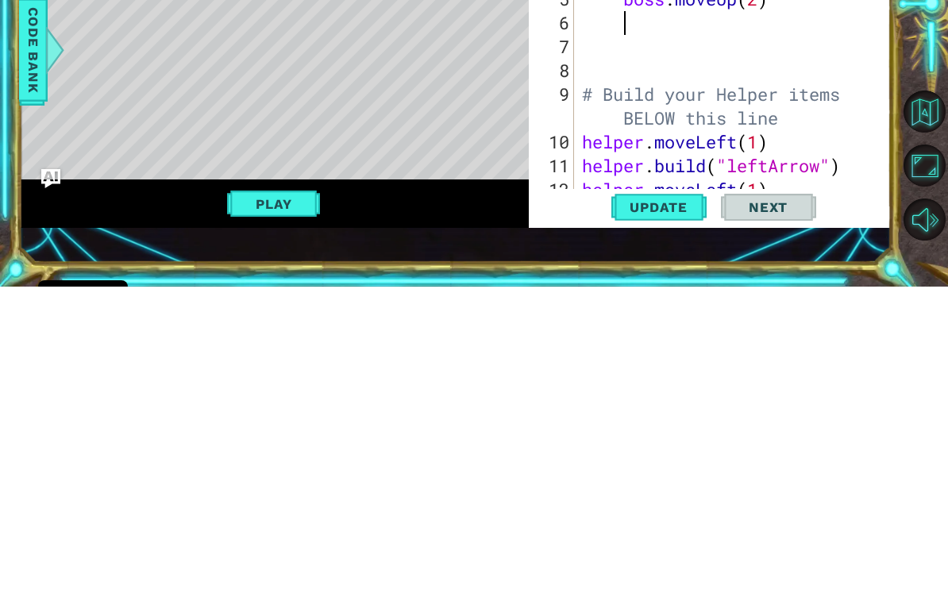
click at [312, 503] on button "Play" at bounding box center [273, 518] width 93 height 30
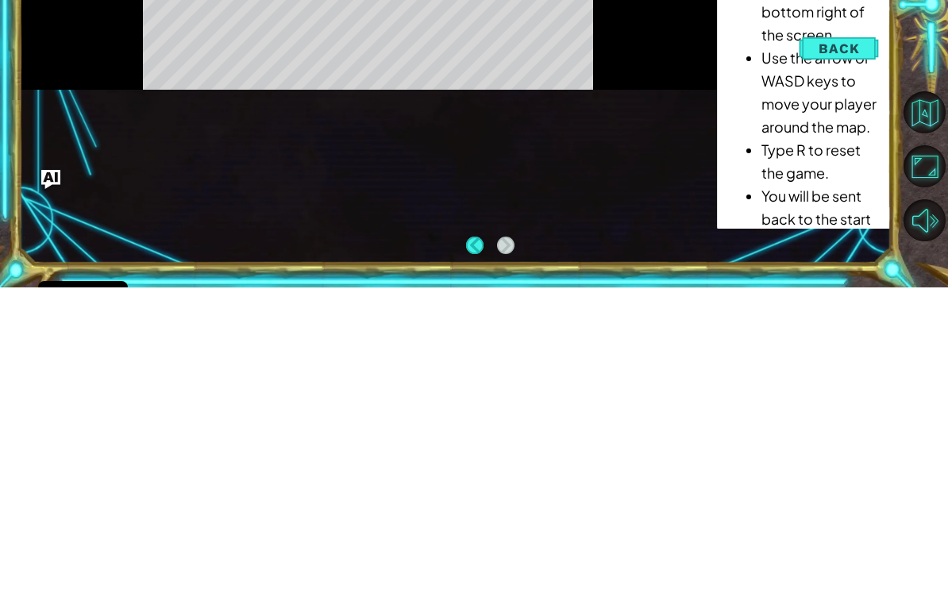
scroll to position [20, 0]
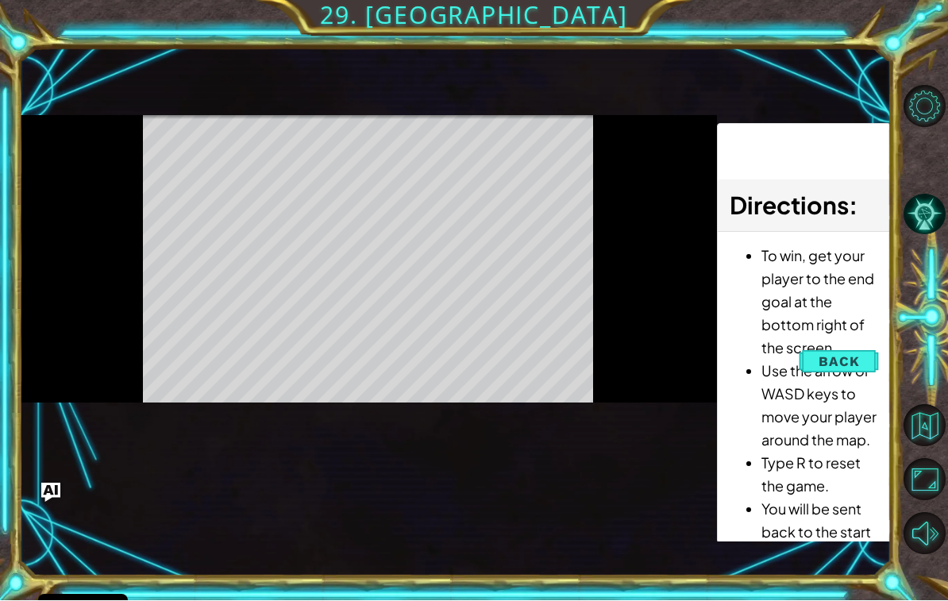
click at [838, 363] on span "Back" at bounding box center [839, 362] width 40 height 16
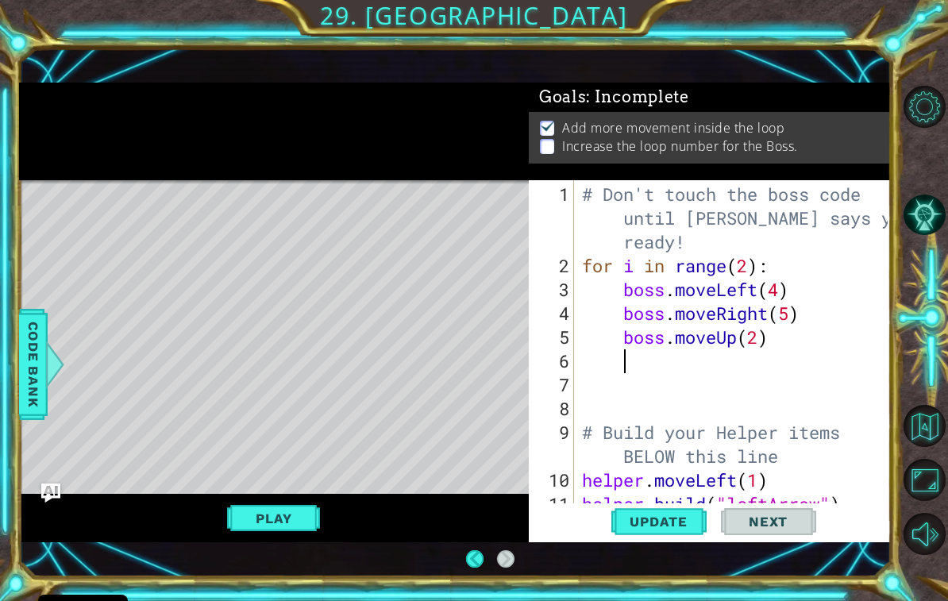
scroll to position [0, 0]
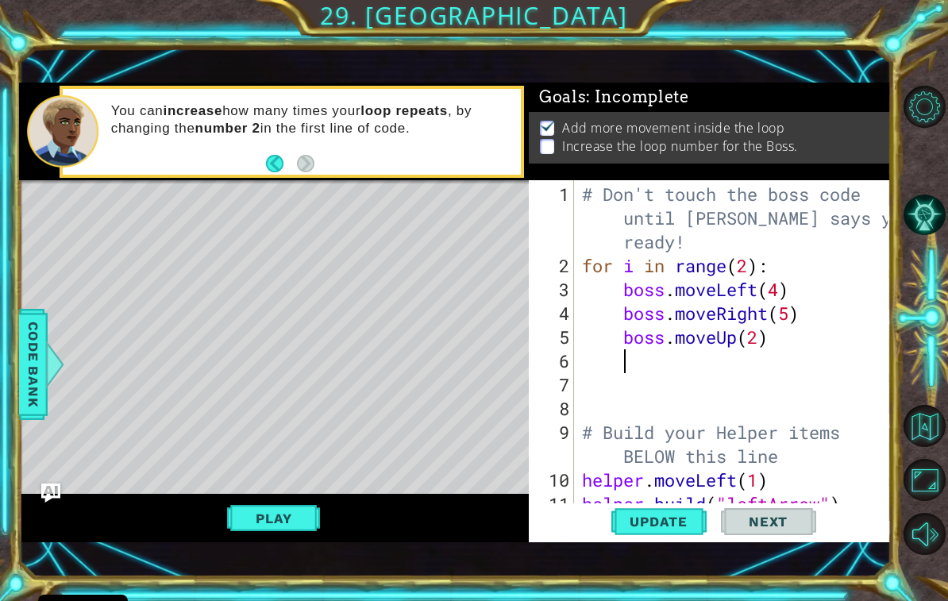
click at [674, 526] on span "Update" at bounding box center [659, 522] width 90 height 16
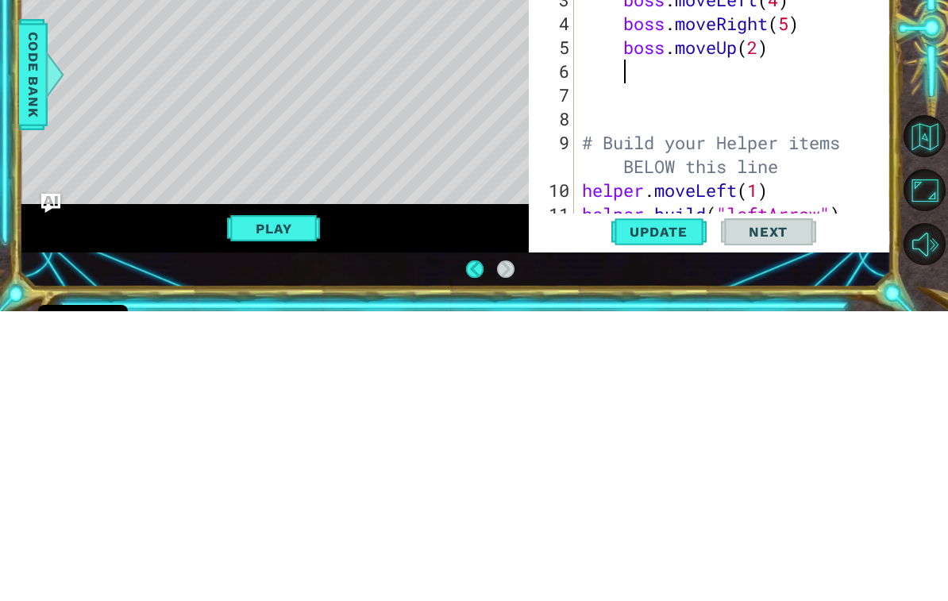
scroll to position [26, 0]
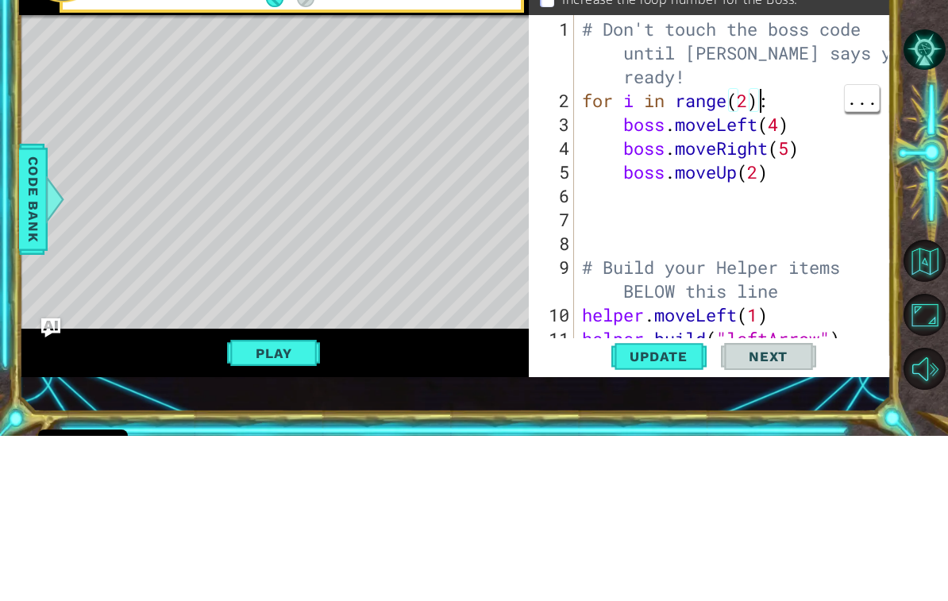
click at [757, 183] on div "# Don't touch the boss code until [PERSON_NAME] says you're ready! for i in ran…" at bounding box center [737, 397] width 317 height 429
click at [743, 183] on div "# Don't touch the boss code until [PERSON_NAME] says you're ready! for i in ran…" at bounding box center [737, 397] width 317 height 429
click at [747, 183] on div "# Don't touch the boss code until [PERSON_NAME] says you're ready! for i in ran…" at bounding box center [737, 397] width 317 height 429
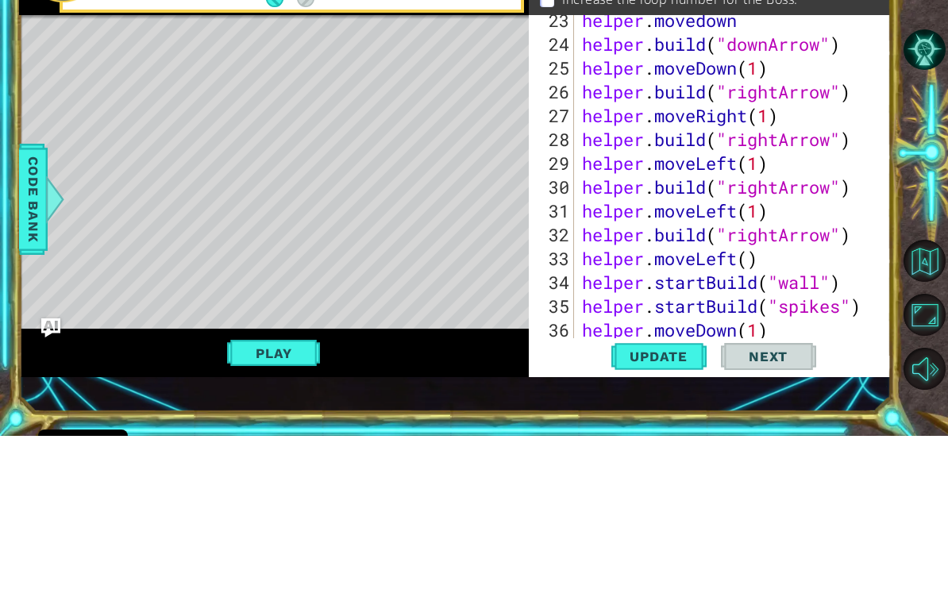
scroll to position [643, 0]
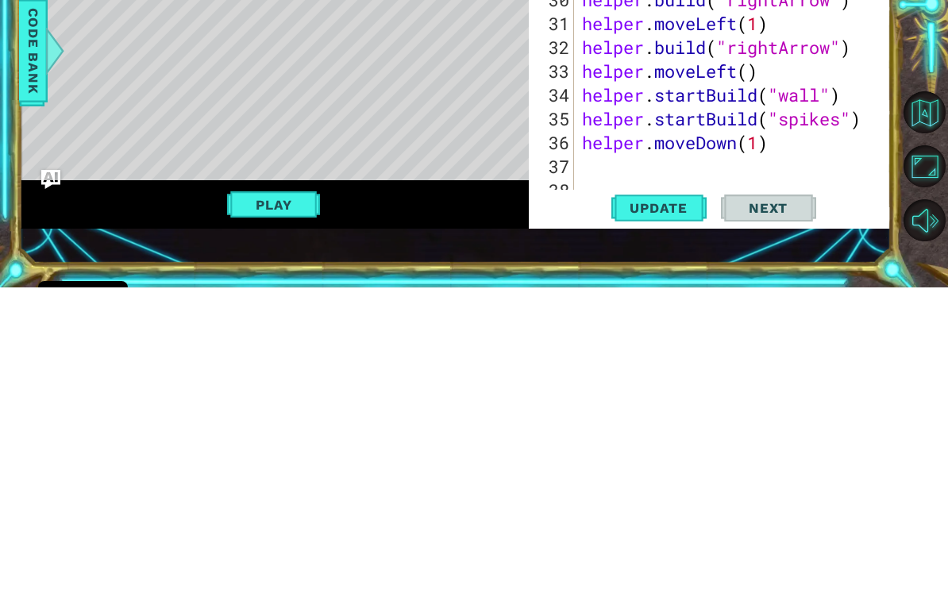
type textarea "for i in range(3):"
click at [673, 514] on span "Update" at bounding box center [659, 522] width 90 height 16
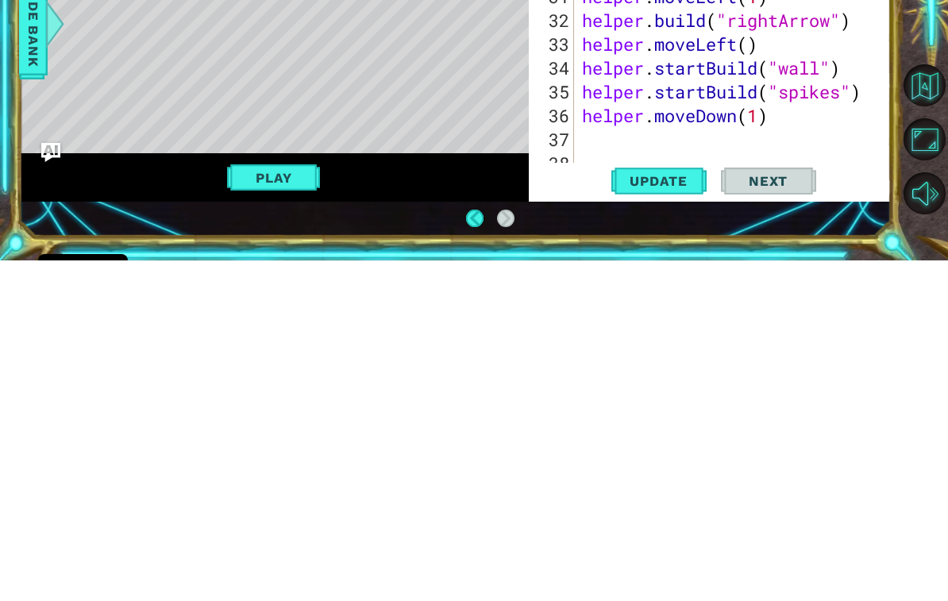
scroll to position [27, 0]
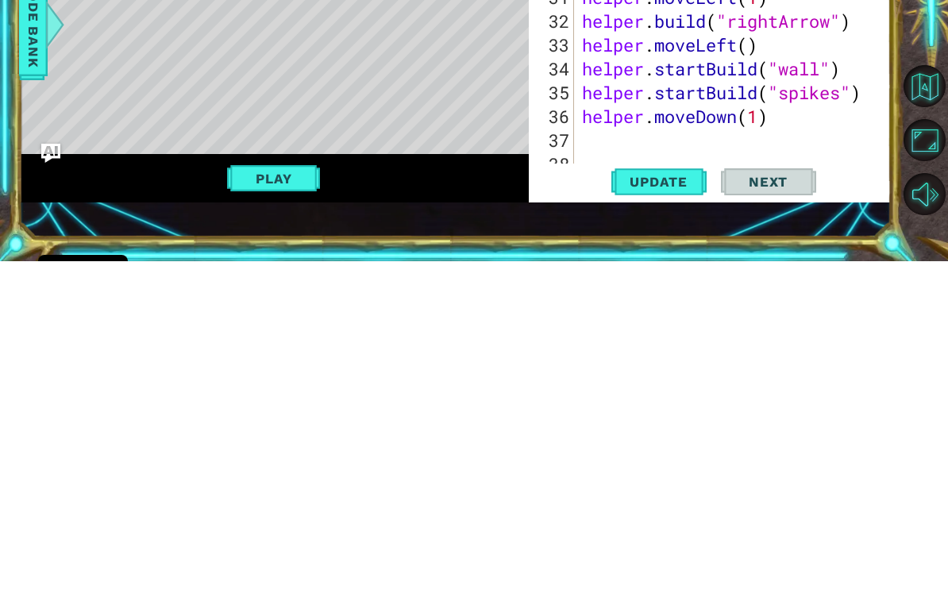
click at [283, 503] on button "Play" at bounding box center [273, 518] width 93 height 30
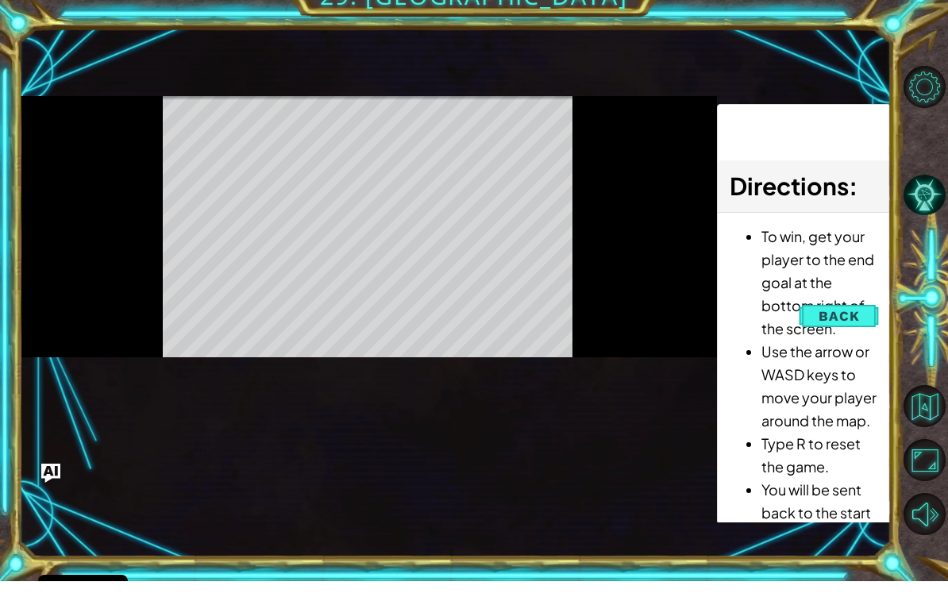
click at [838, 328] on span "Back" at bounding box center [839, 336] width 40 height 16
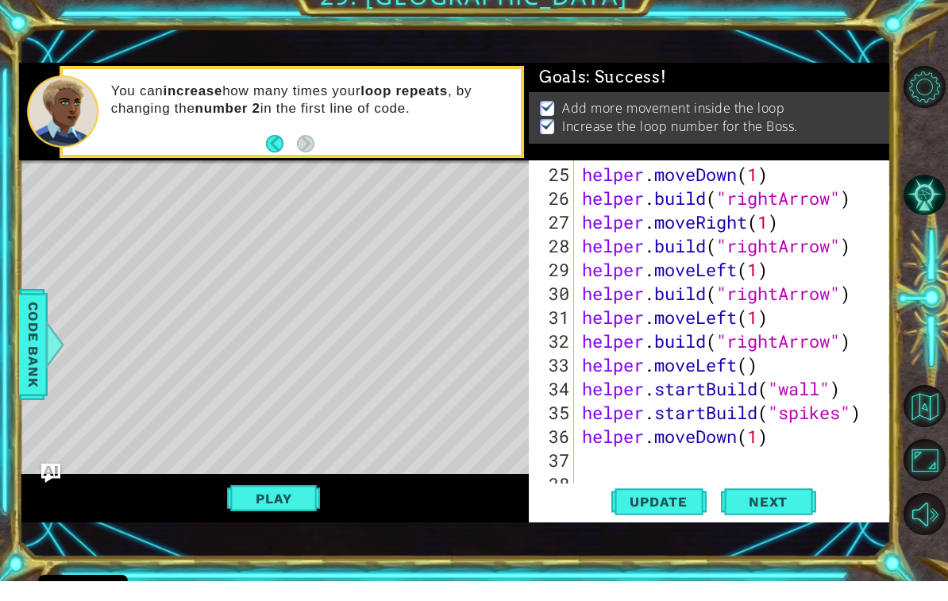
scroll to position [0, 0]
click at [778, 510] on span "Next" at bounding box center [768, 518] width 71 height 16
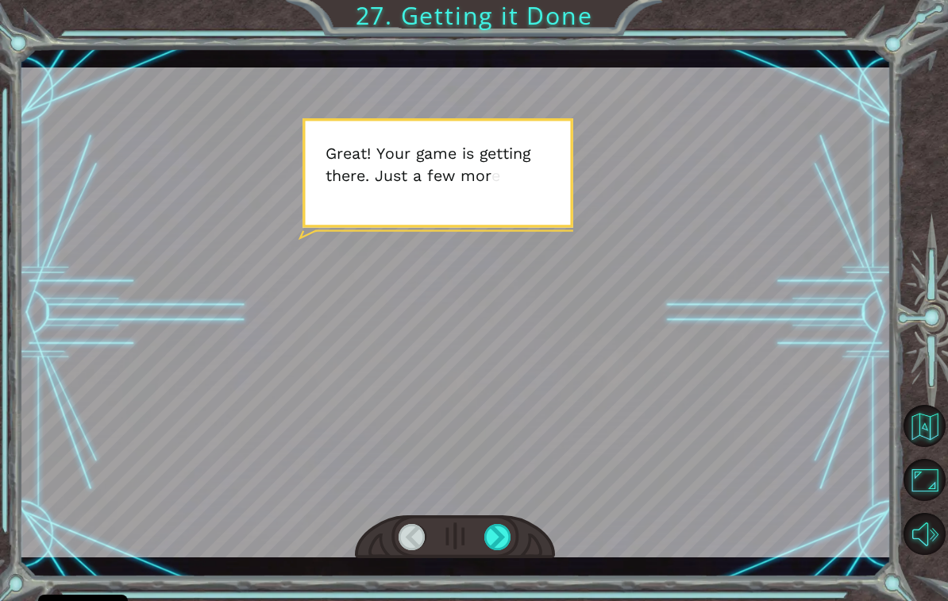
click at [511, 564] on div "Temporary Text G r e a t ! Y o u r g a m e i s g e t t i n g t h e r e . J u s …" at bounding box center [455, 312] width 873 height 529
click at [507, 541] on div at bounding box center [498, 537] width 28 height 26
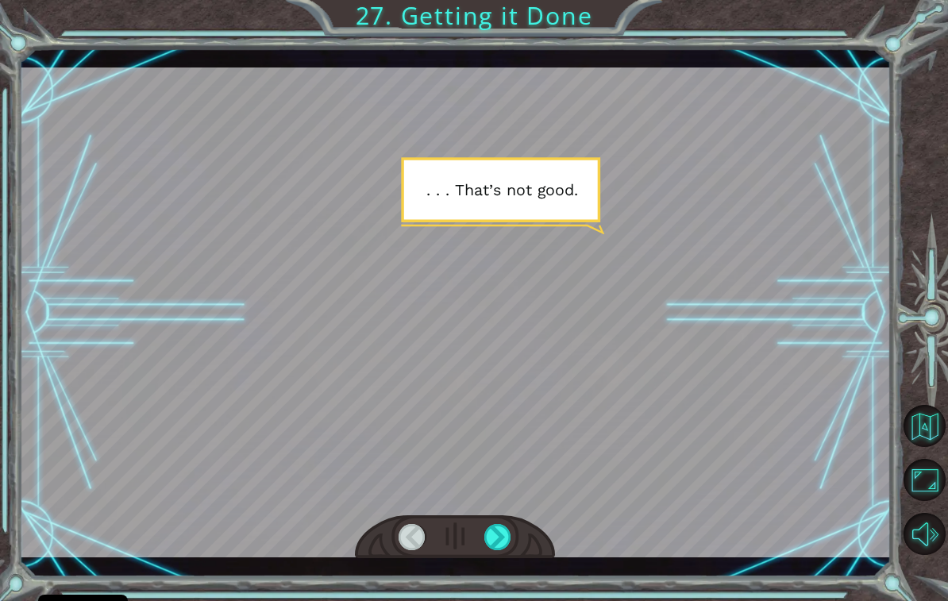
click at [503, 549] on div at bounding box center [498, 537] width 28 height 26
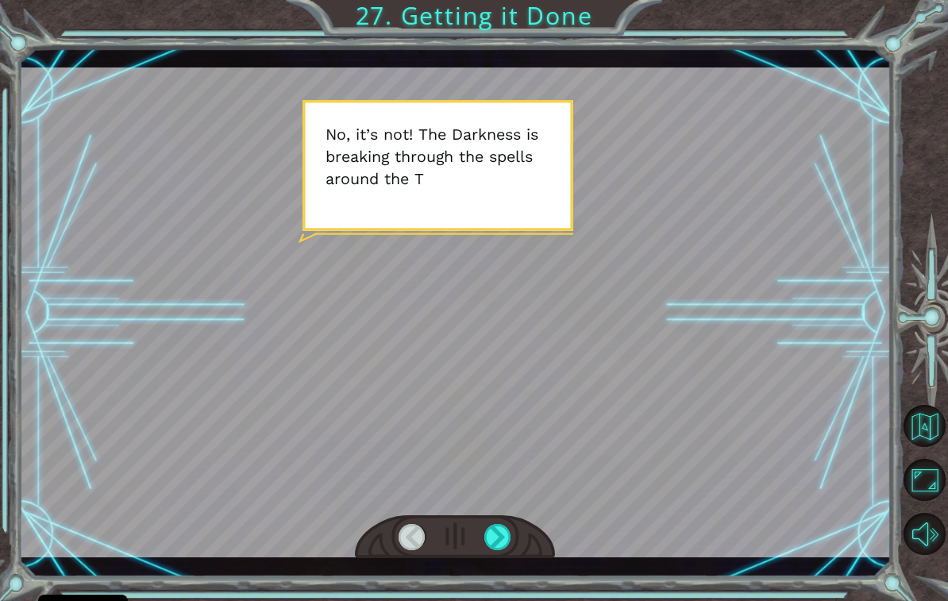
click at [508, 549] on div at bounding box center [498, 537] width 28 height 26
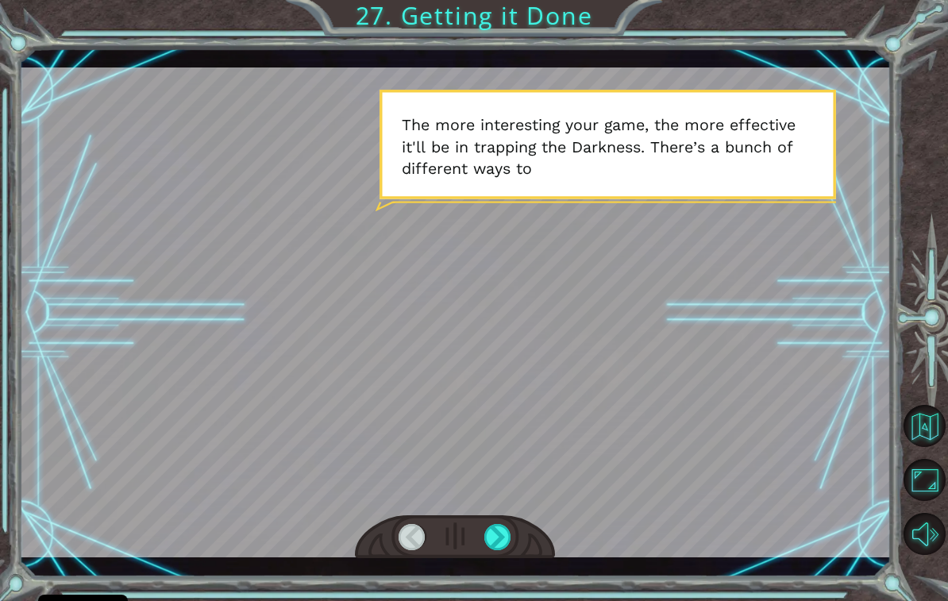
click at [511, 547] on div at bounding box center [498, 537] width 28 height 26
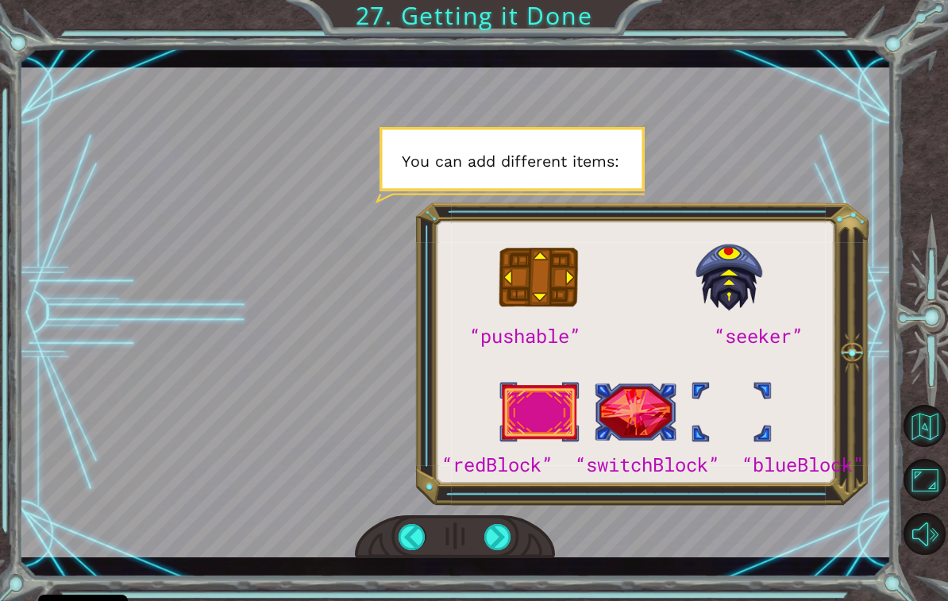
click at [530, 561] on div "“pushable” “seeker” “redBlock” “switchBlock” “blueBlock" G r e a t ! Y o u r g …" at bounding box center [455, 312] width 873 height 529
click at [509, 540] on div at bounding box center [498, 537] width 28 height 26
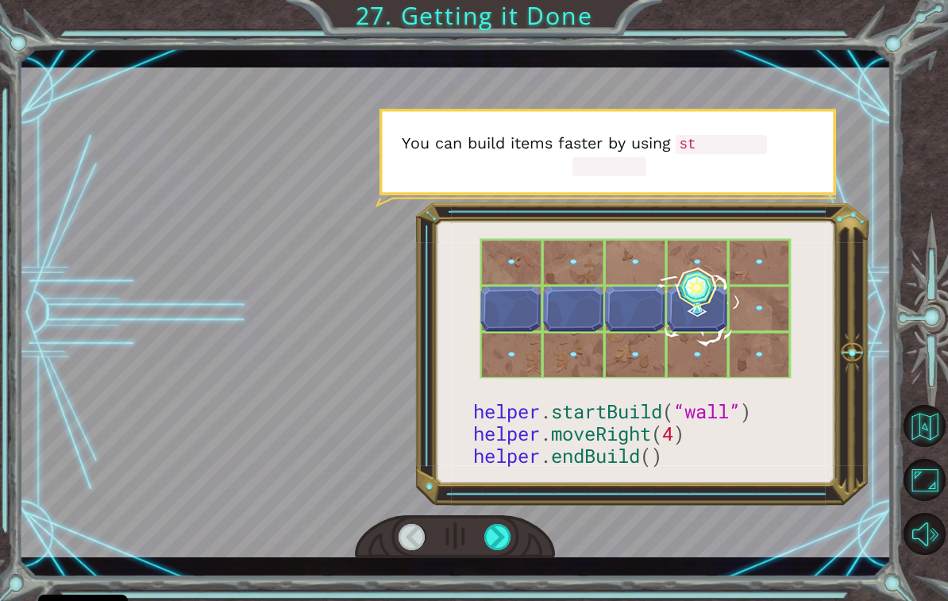
click at [521, 559] on div at bounding box center [455, 537] width 201 height 44
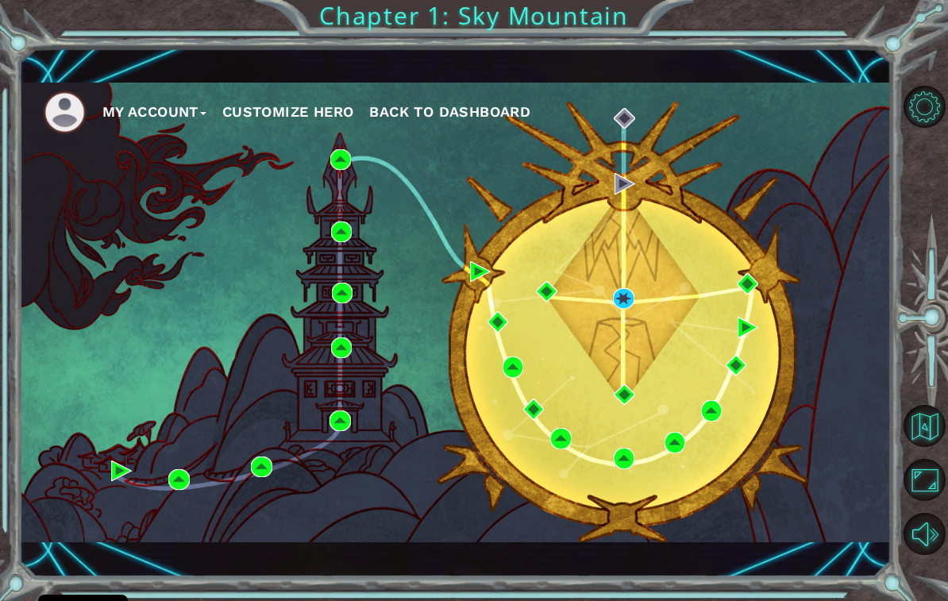
click at [555, 272] on div "My Account Customize Hero Back to Dashboard" at bounding box center [455, 313] width 873 height 461
click at [744, 269] on div "My Account Customize Hero Back to Dashboard" at bounding box center [455, 313] width 873 height 461
